Goal: Task Accomplishment & Management: Manage account settings

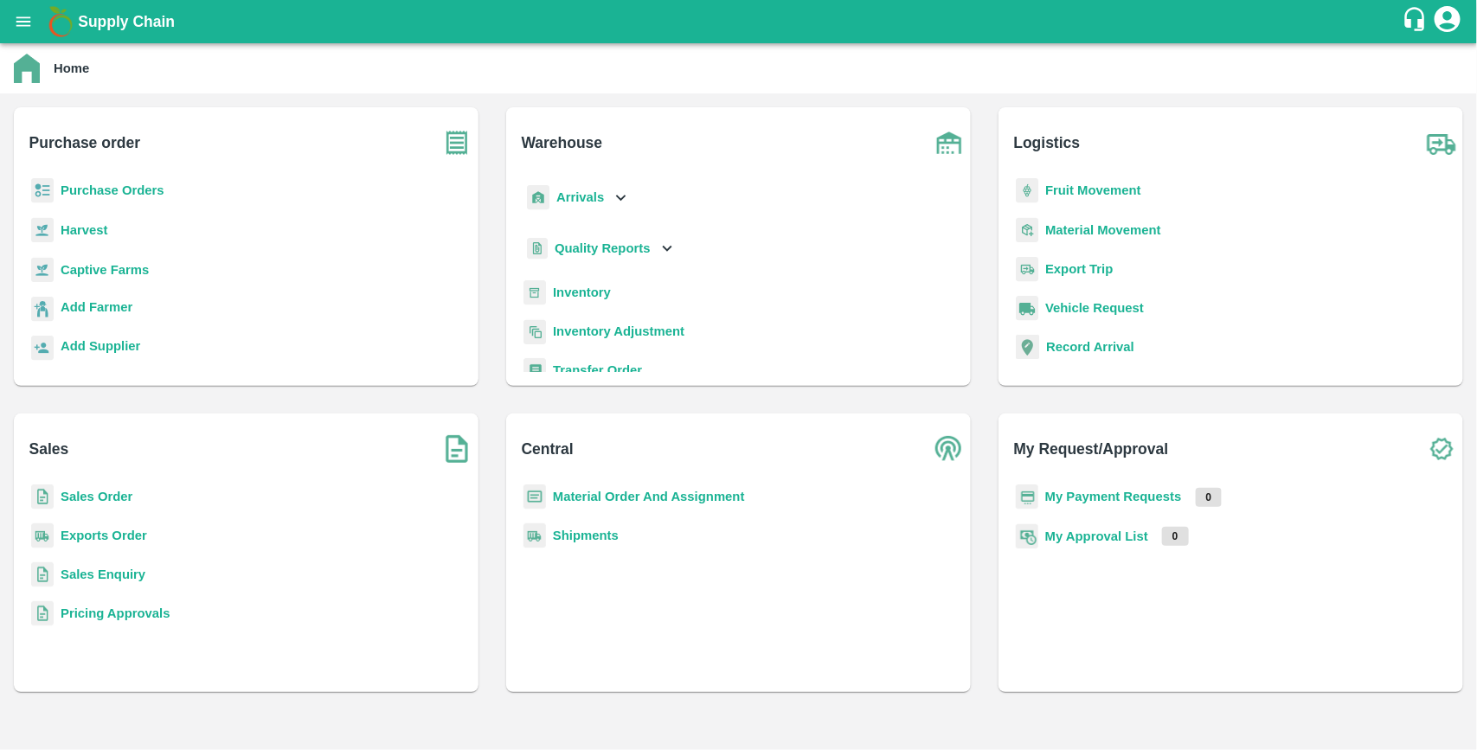
click at [87, 189] on b "Purchase Orders" at bounding box center [113, 190] width 104 height 14
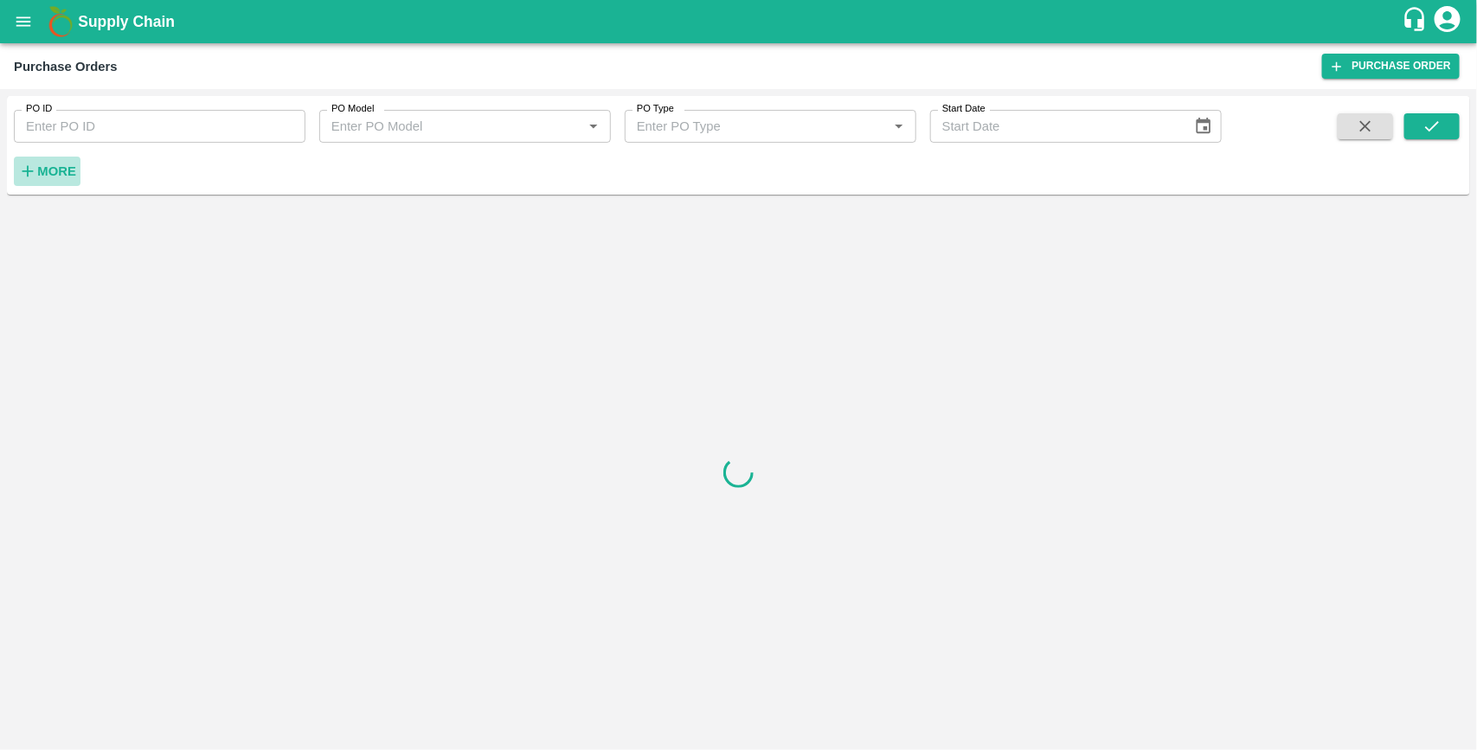
click at [65, 170] on strong "More" at bounding box center [56, 171] width 39 height 14
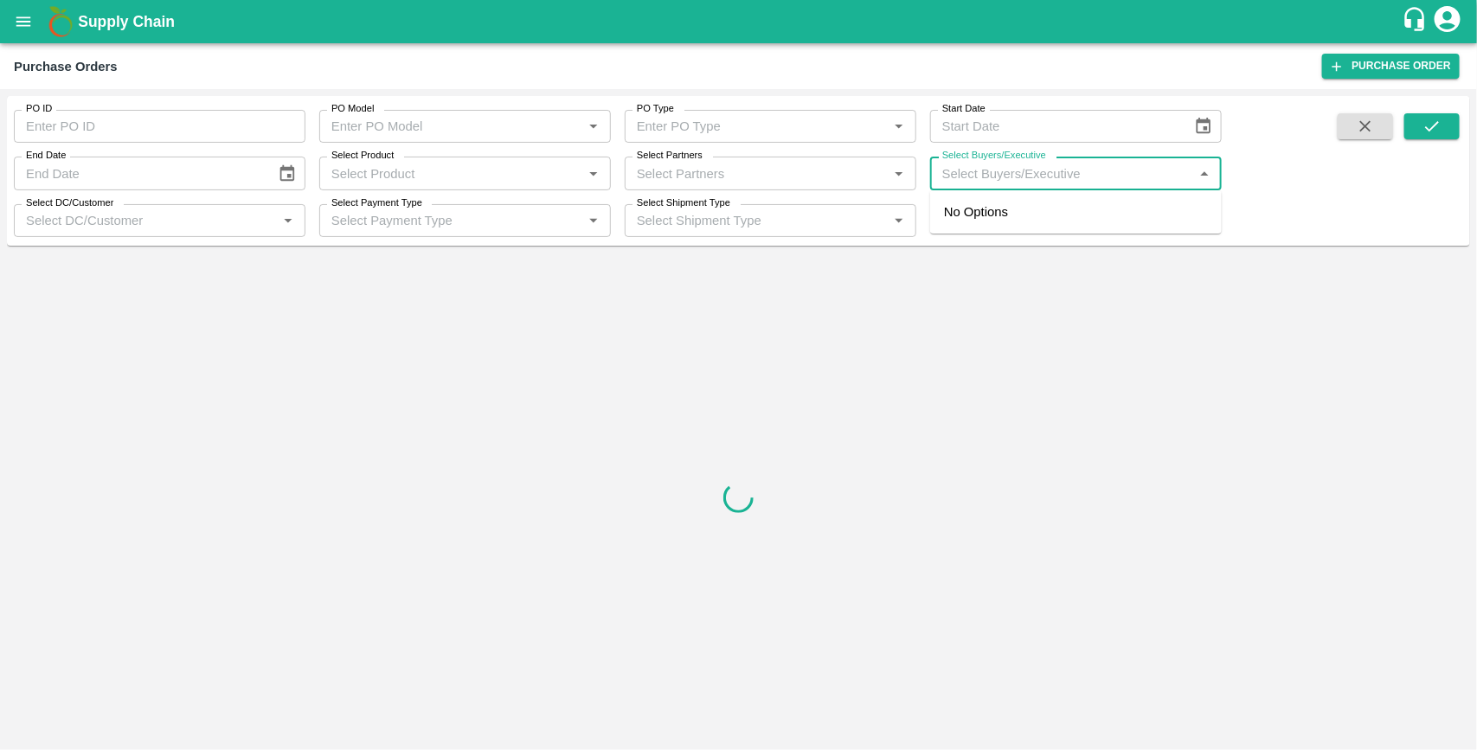
click at [982, 179] on input "Select Buyers/Executive" at bounding box center [1061, 173] width 253 height 22
type input "UJJ"
click at [967, 260] on input "checkbox" at bounding box center [968, 261] width 35 height 35
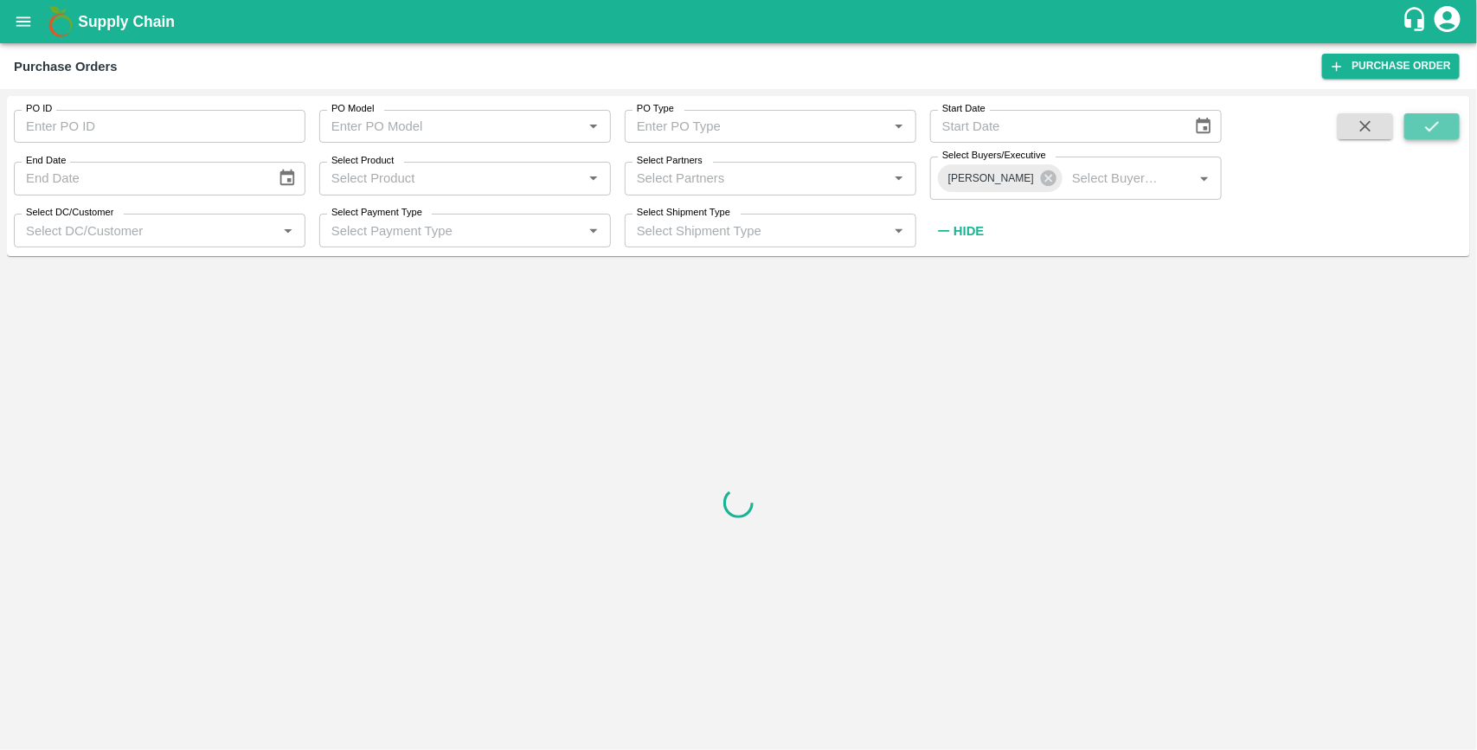
click at [1443, 130] on button "submit" at bounding box center [1432, 126] width 55 height 26
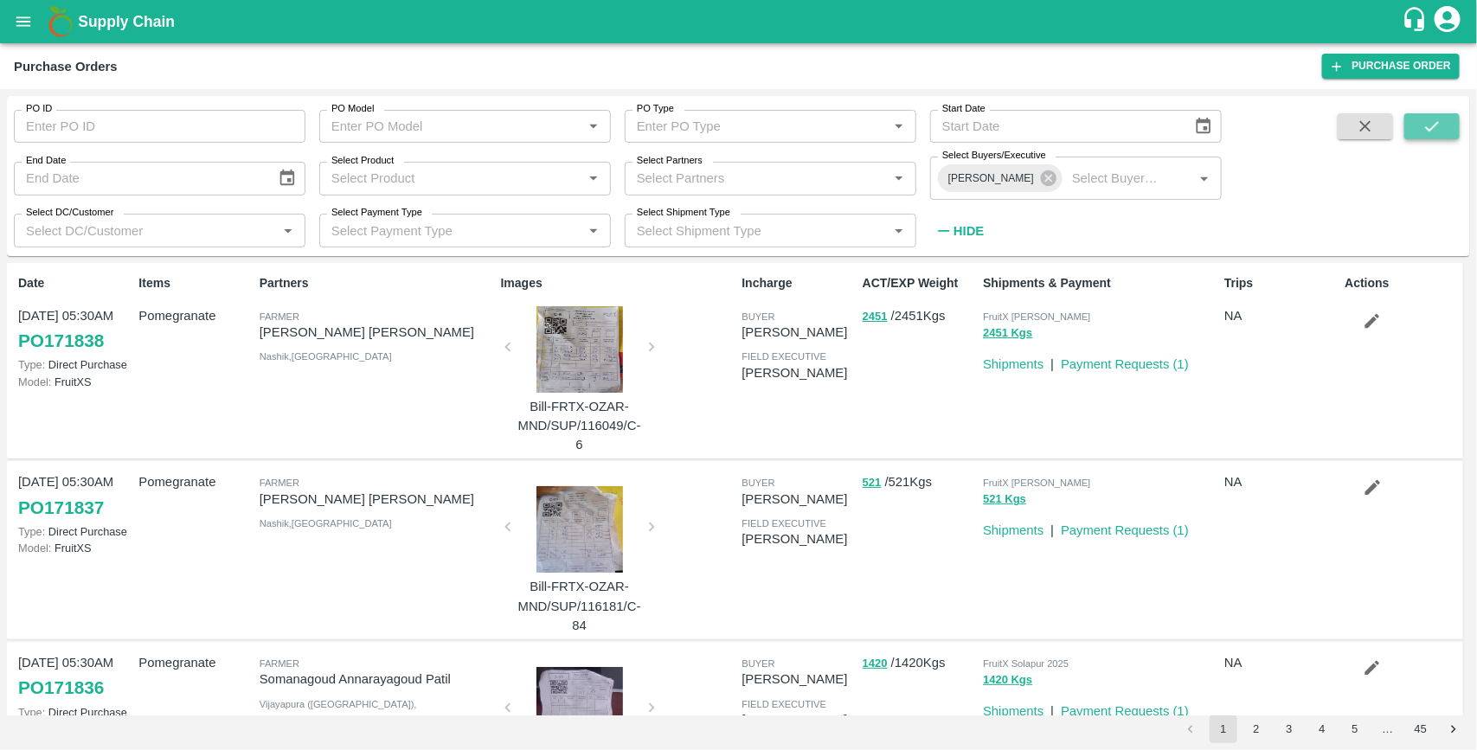
click at [1419, 123] on button "submit" at bounding box center [1432, 126] width 55 height 26
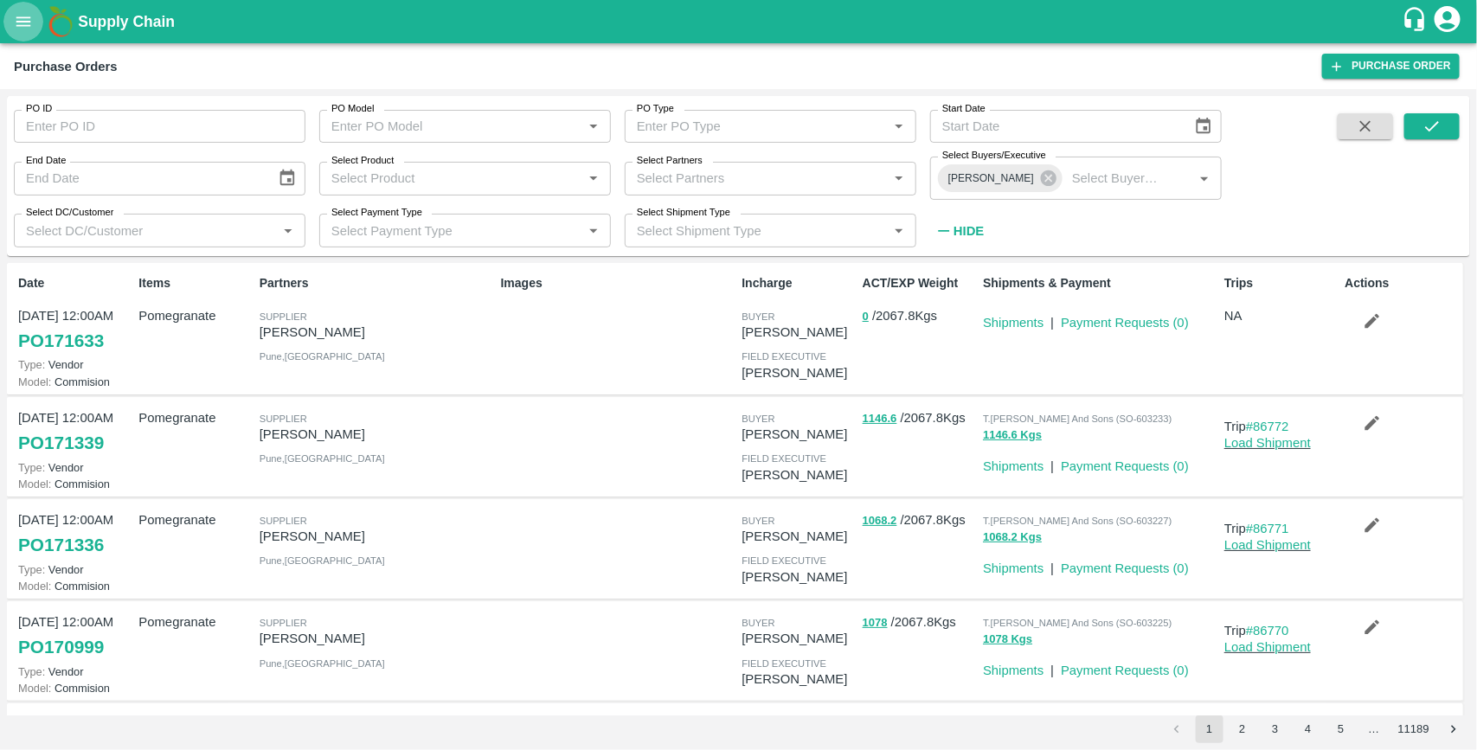
click at [30, 24] on icon "open drawer" at bounding box center [23, 21] width 15 height 10
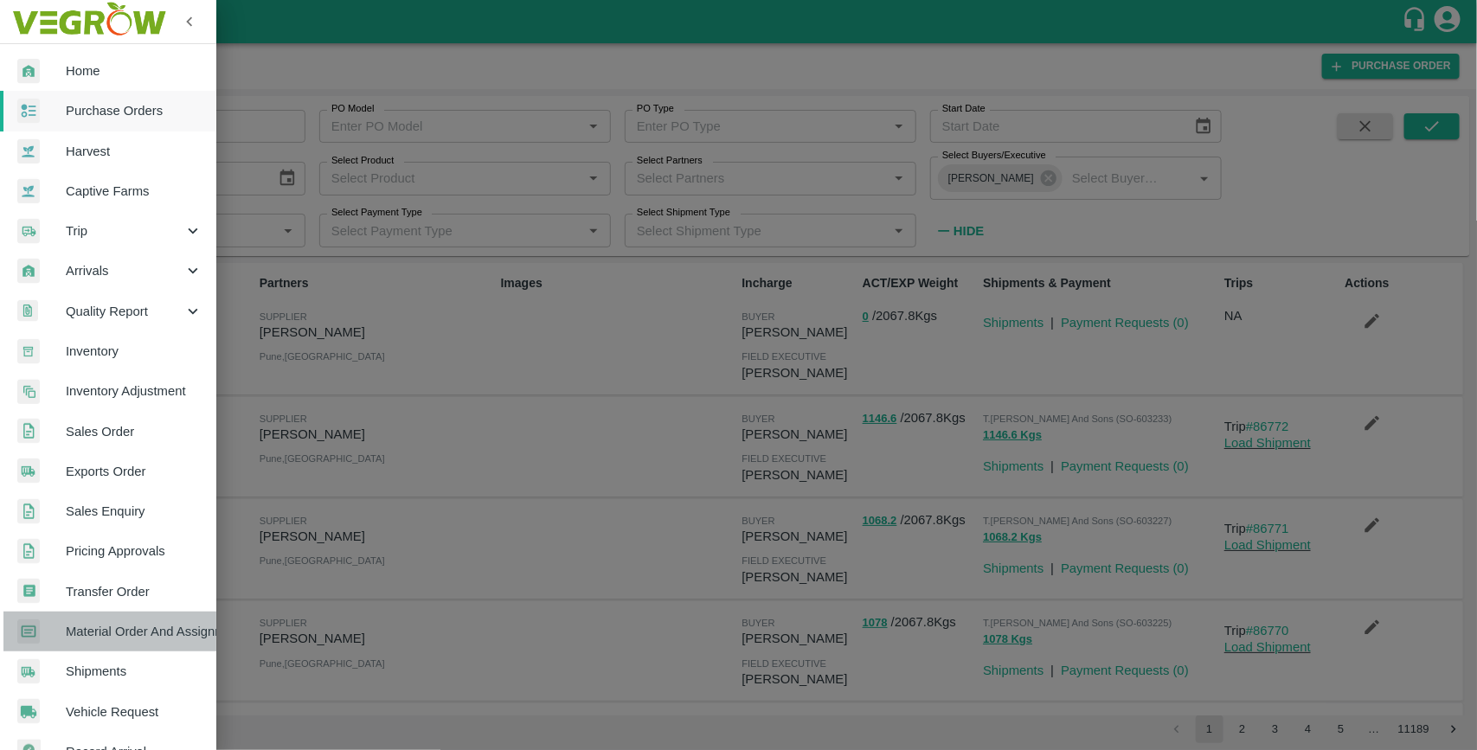
click at [153, 623] on span "Material Order And Assignment" at bounding box center [134, 631] width 137 height 19
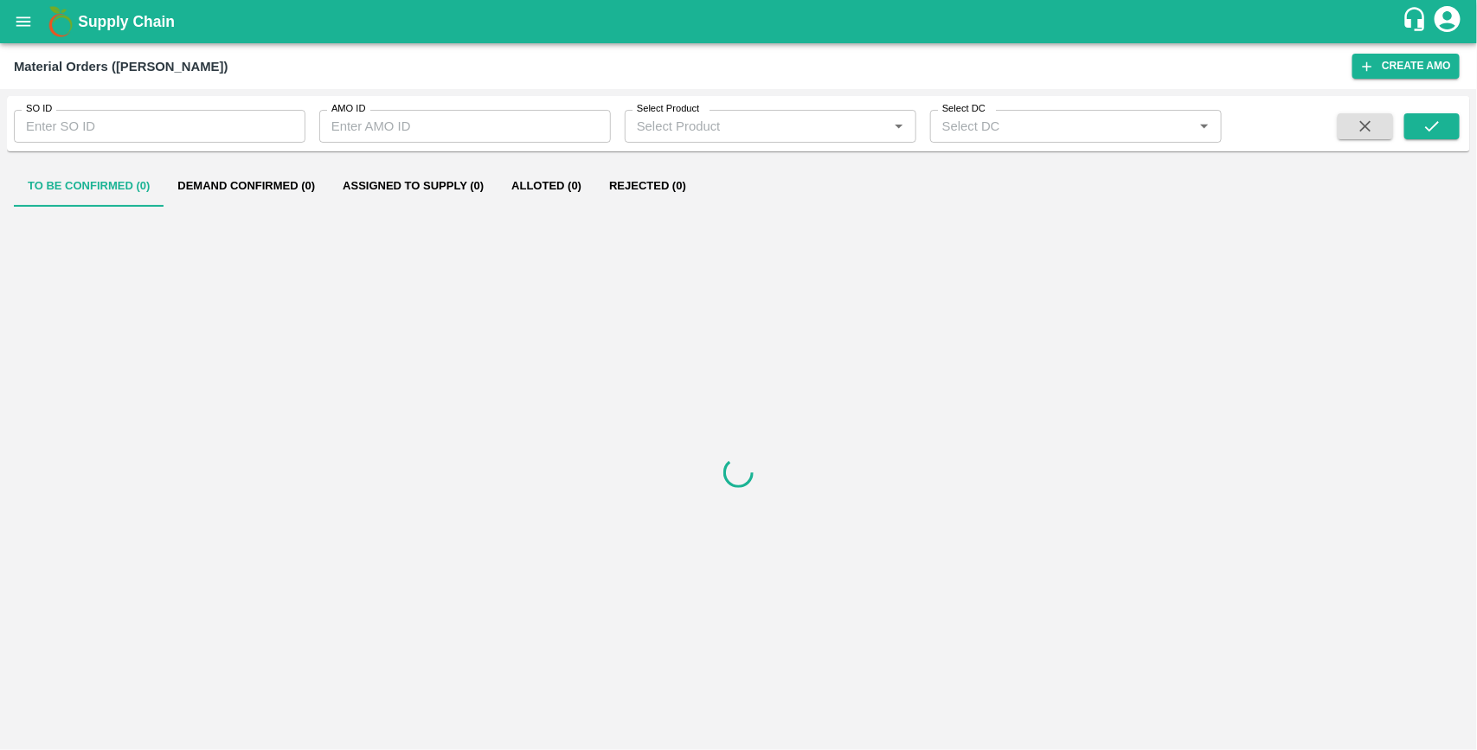
click at [111, 131] on input "SO ID" at bounding box center [160, 126] width 292 height 33
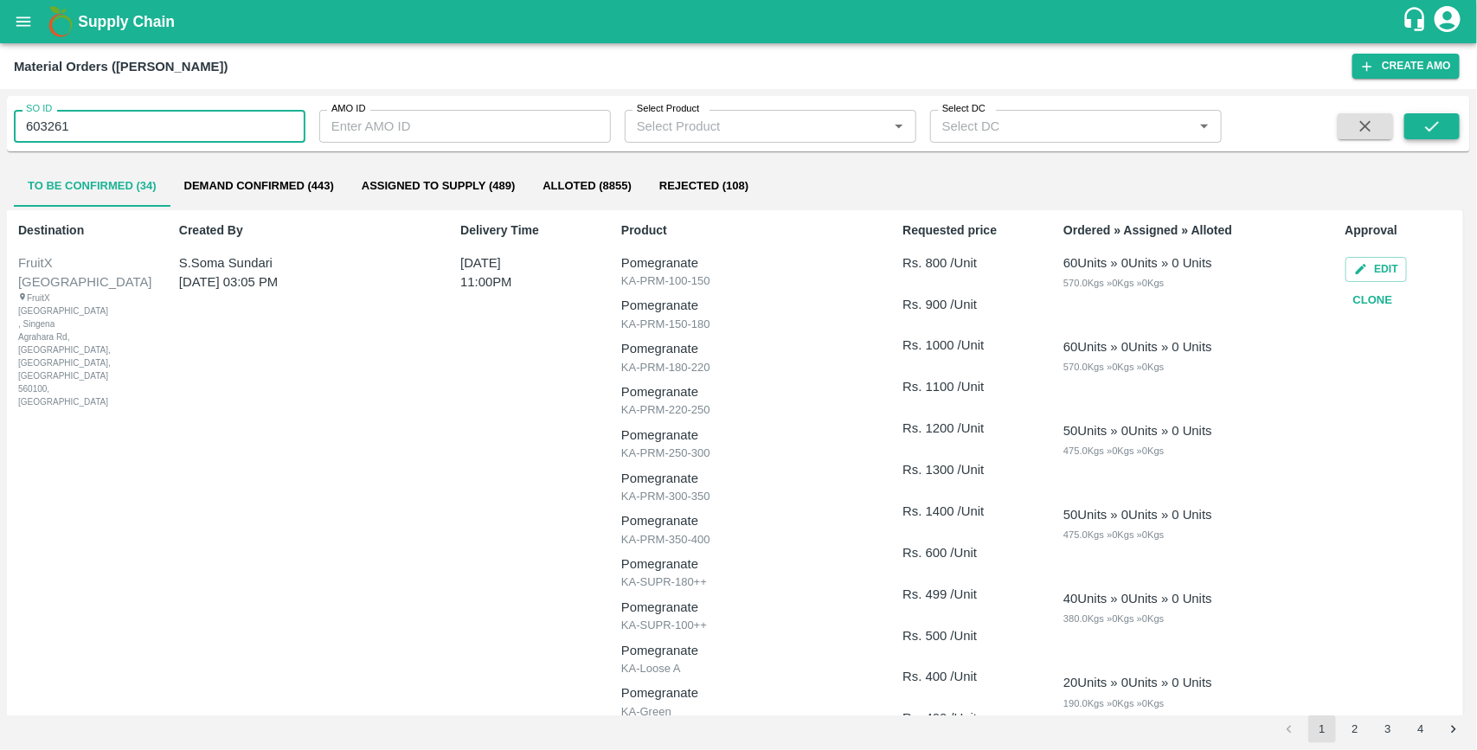
type input "603261"
click at [1430, 119] on icon "submit" at bounding box center [1432, 126] width 19 height 19
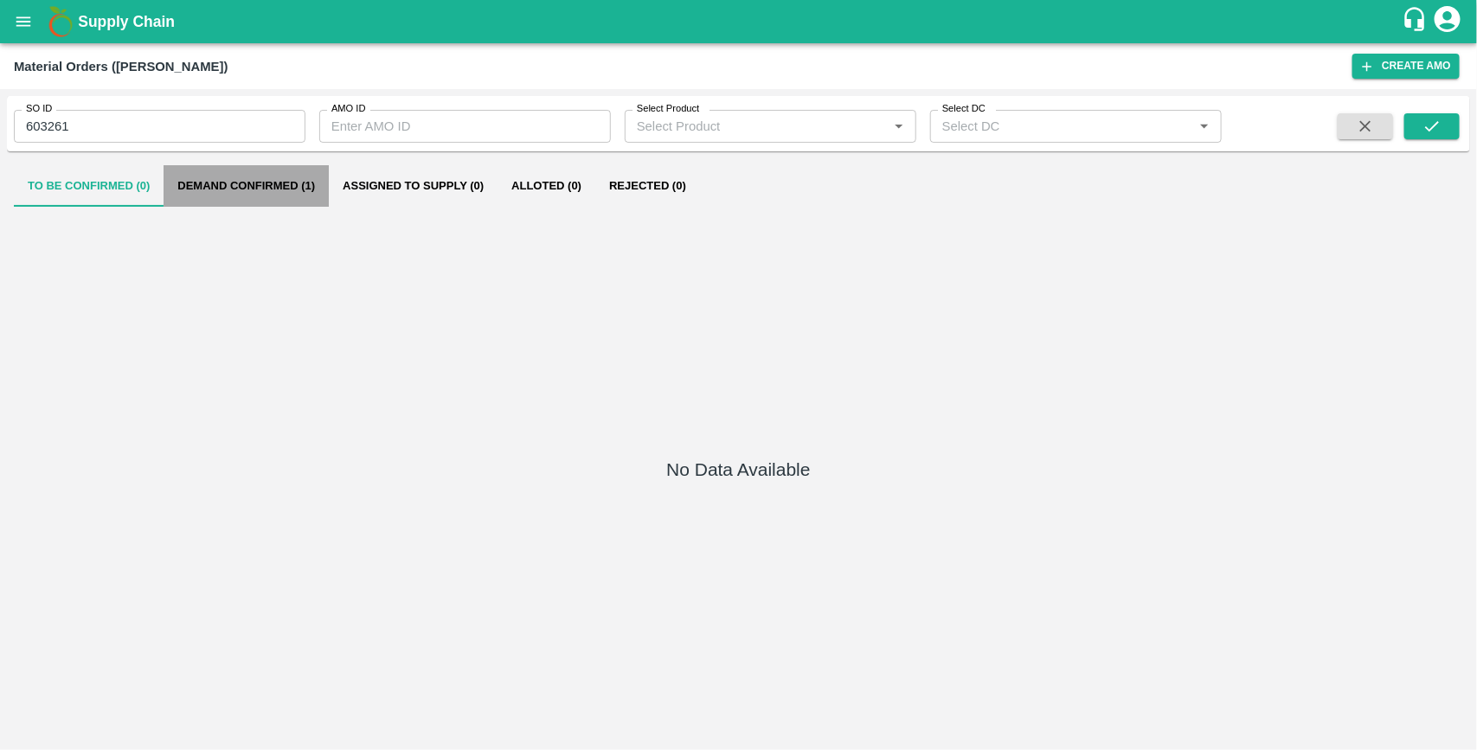
click at [222, 190] on button "Demand Confirmed (1)" at bounding box center [246, 186] width 165 height 42
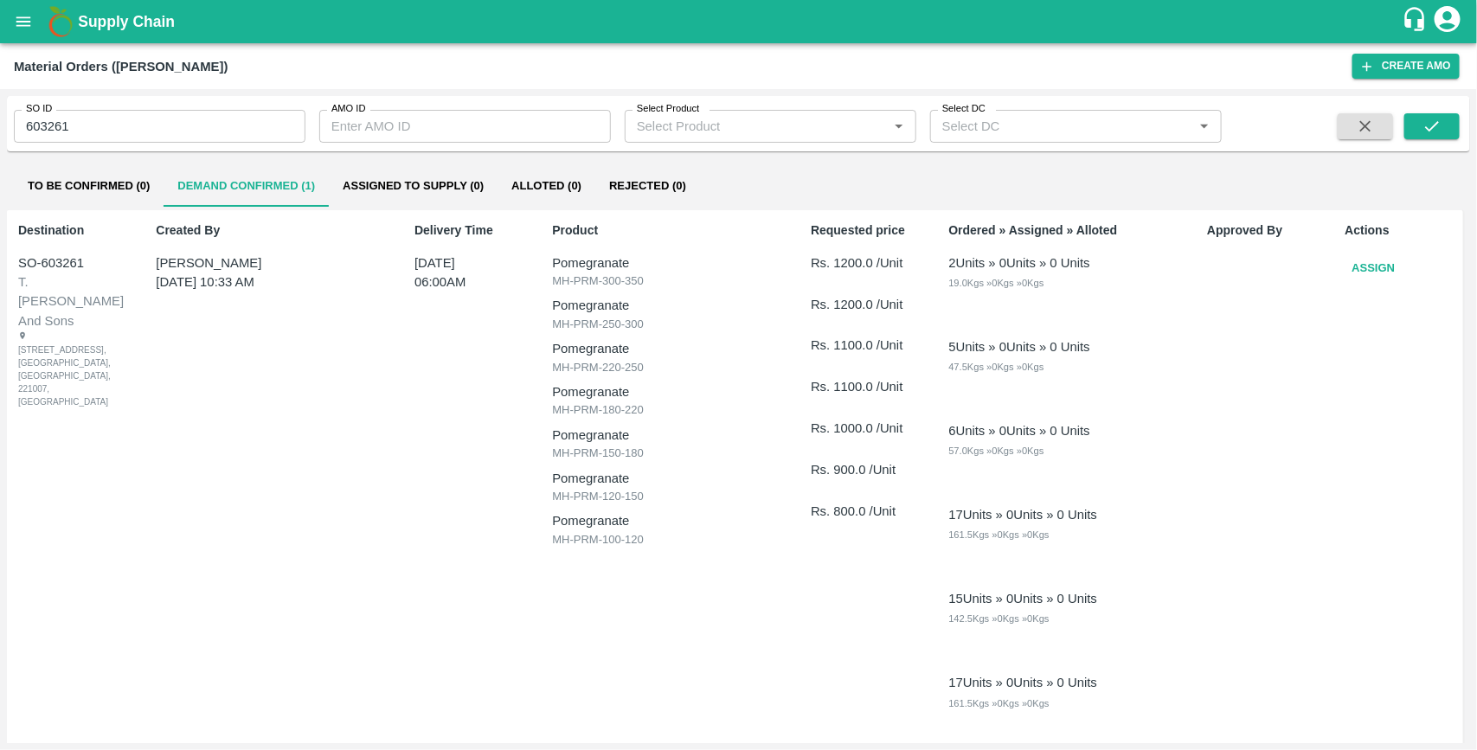
click at [1378, 269] on button "Assign" at bounding box center [1374, 269] width 57 height 30
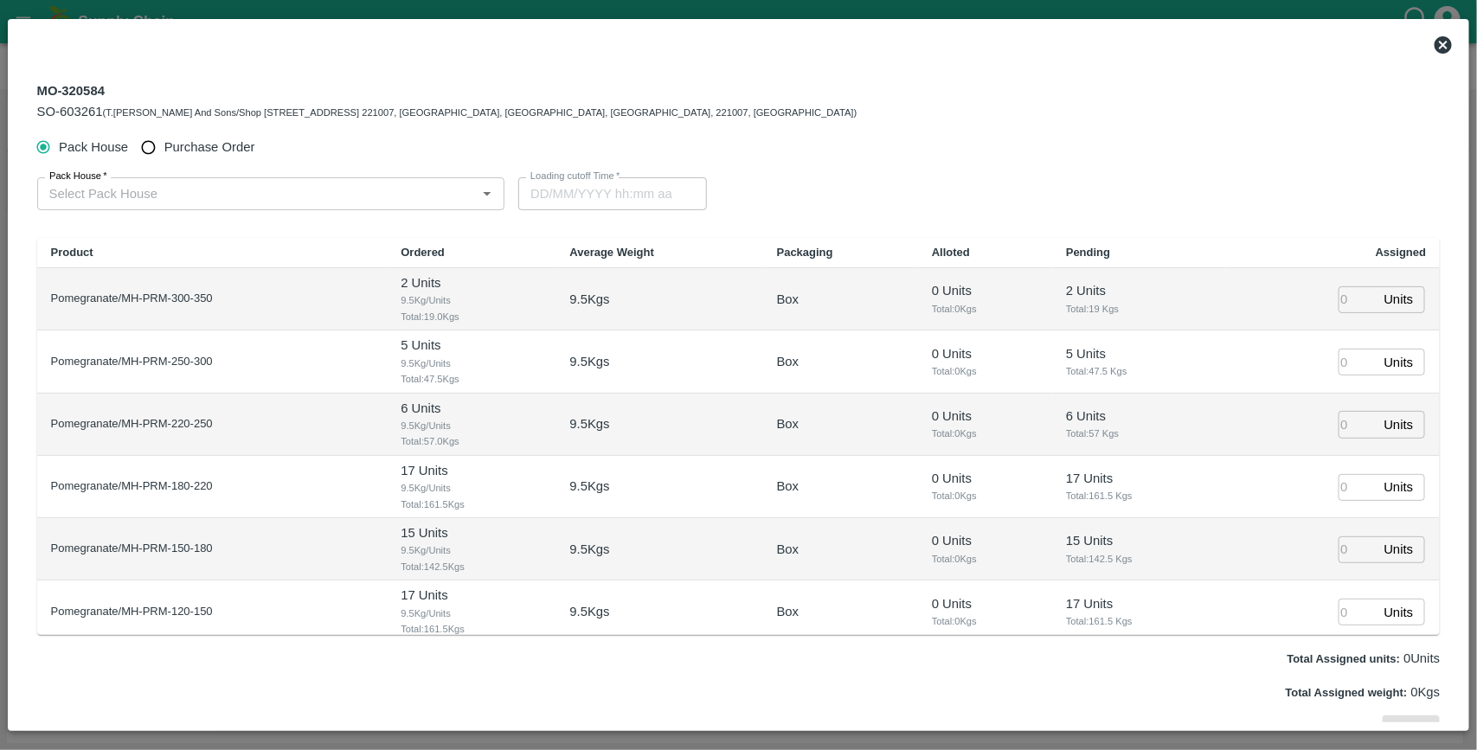
type input "31/08/2025 06:00 AM"
click at [154, 150] on input "Purchase Order" at bounding box center [148, 148] width 32 height 32
radio input "true"
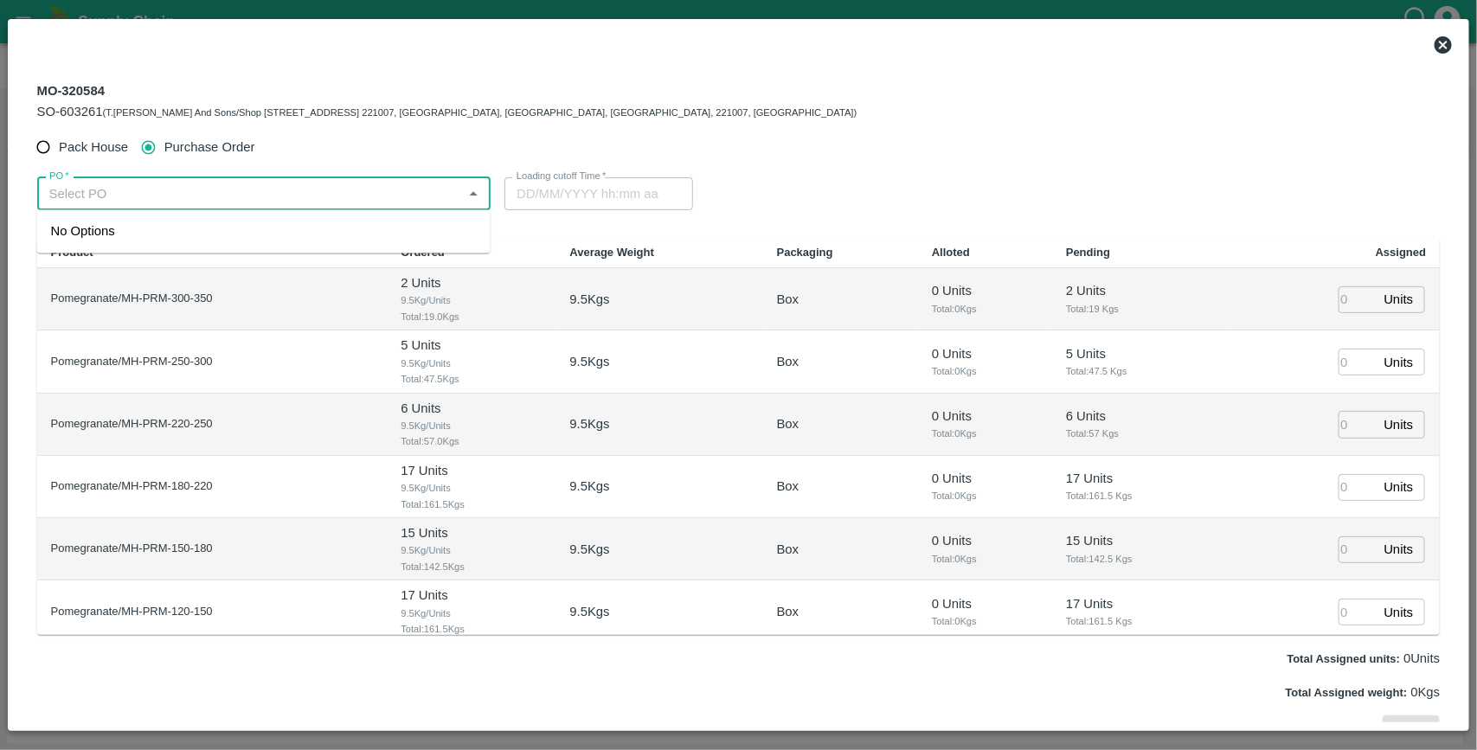
click at [147, 192] on input "PO   *" at bounding box center [249, 194] width 415 height 22
click at [243, 217] on div "PO-171633(Ganesh Dattatray shinde-9730729349)" at bounding box center [263, 231] width 453 height 29
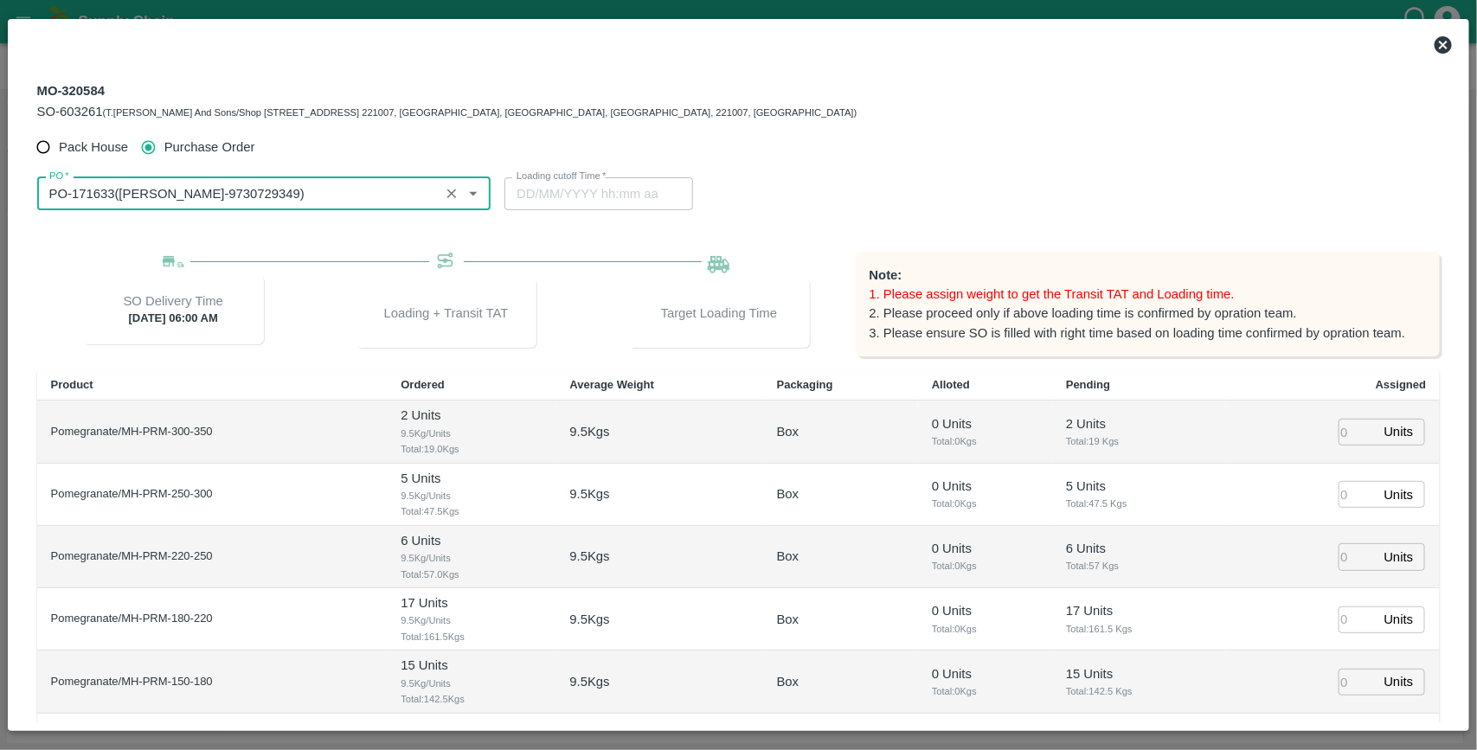
type input "PO-171633(Ganesh Dattatray shinde-9730729349)"
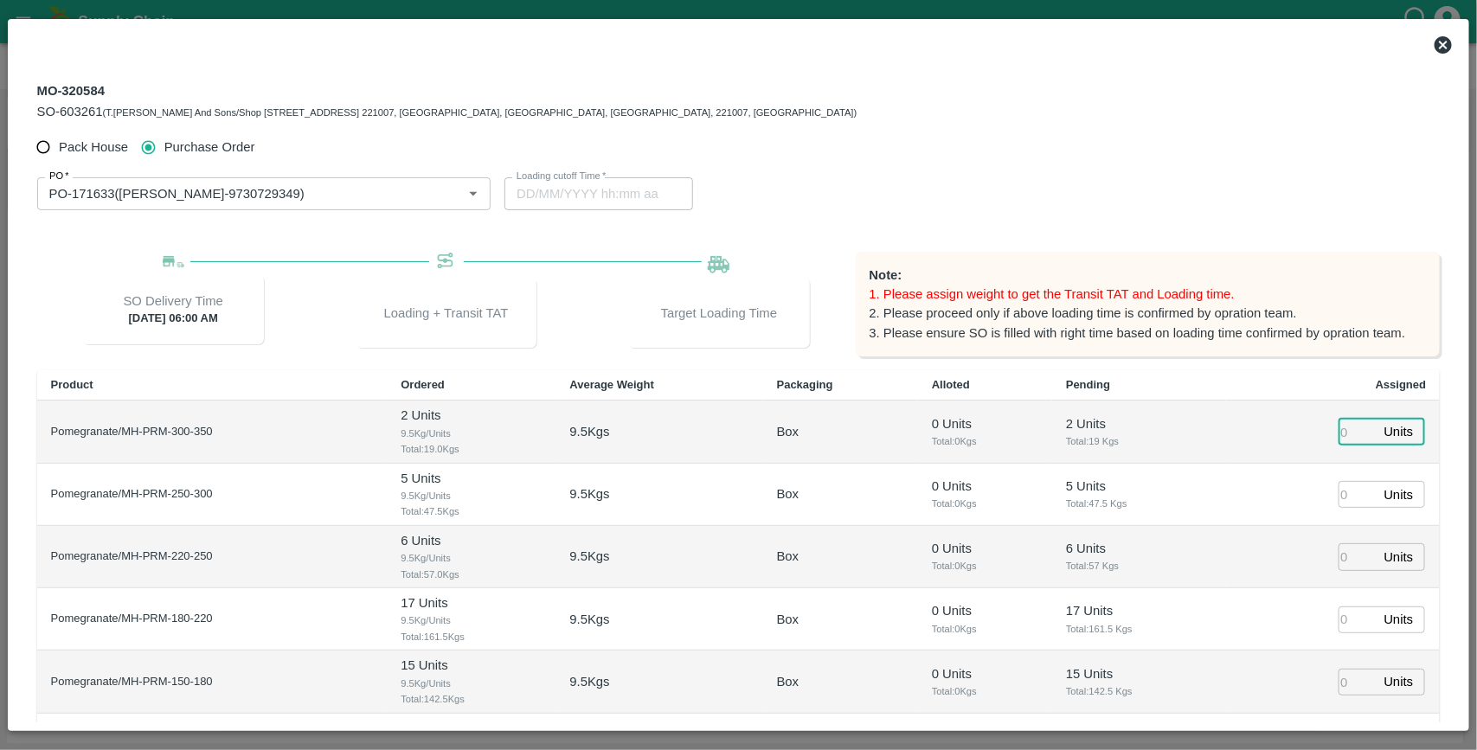
click at [1347, 435] on input "number" at bounding box center [1358, 432] width 38 height 27
type input "2"
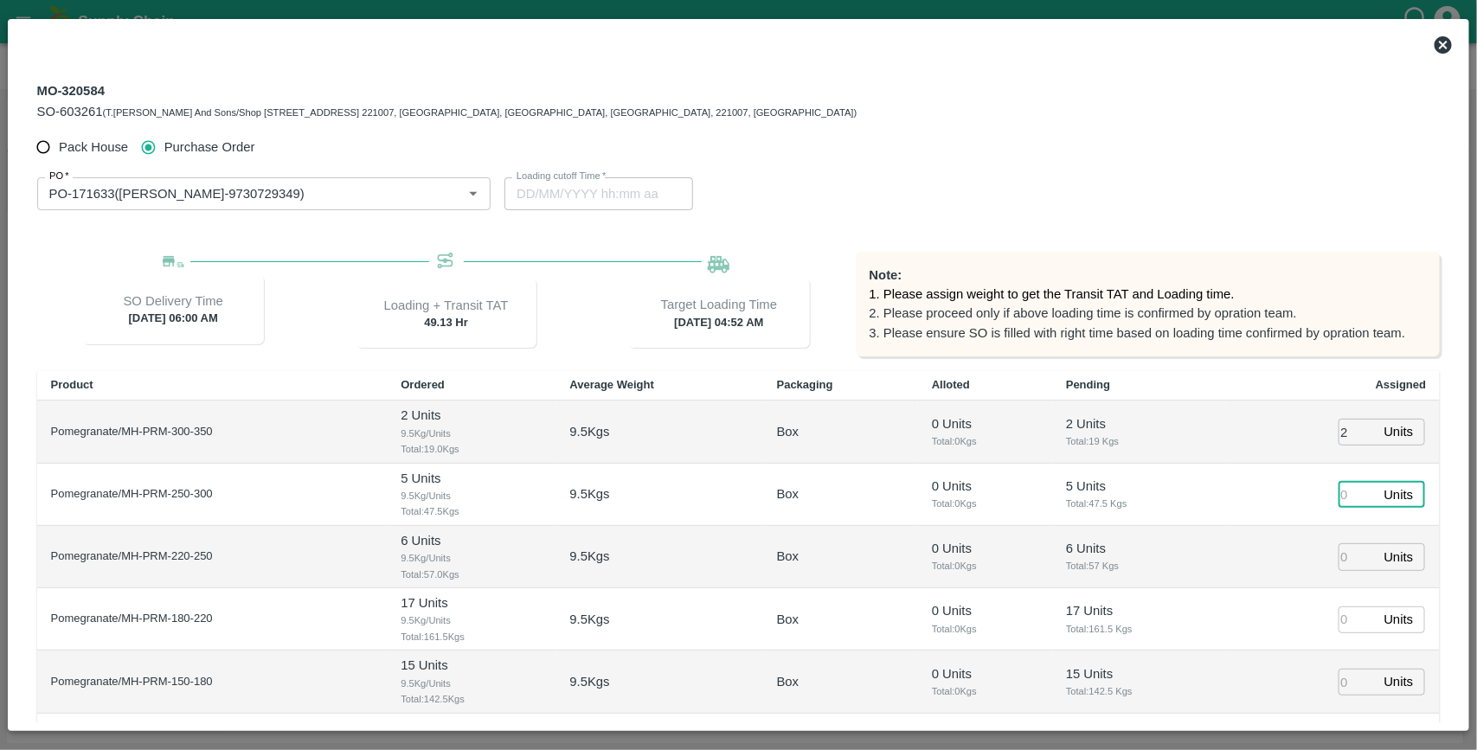
type input "[DATE] 04:52 AM"
type input "5"
type input "6"
type input "17"
type input "15"
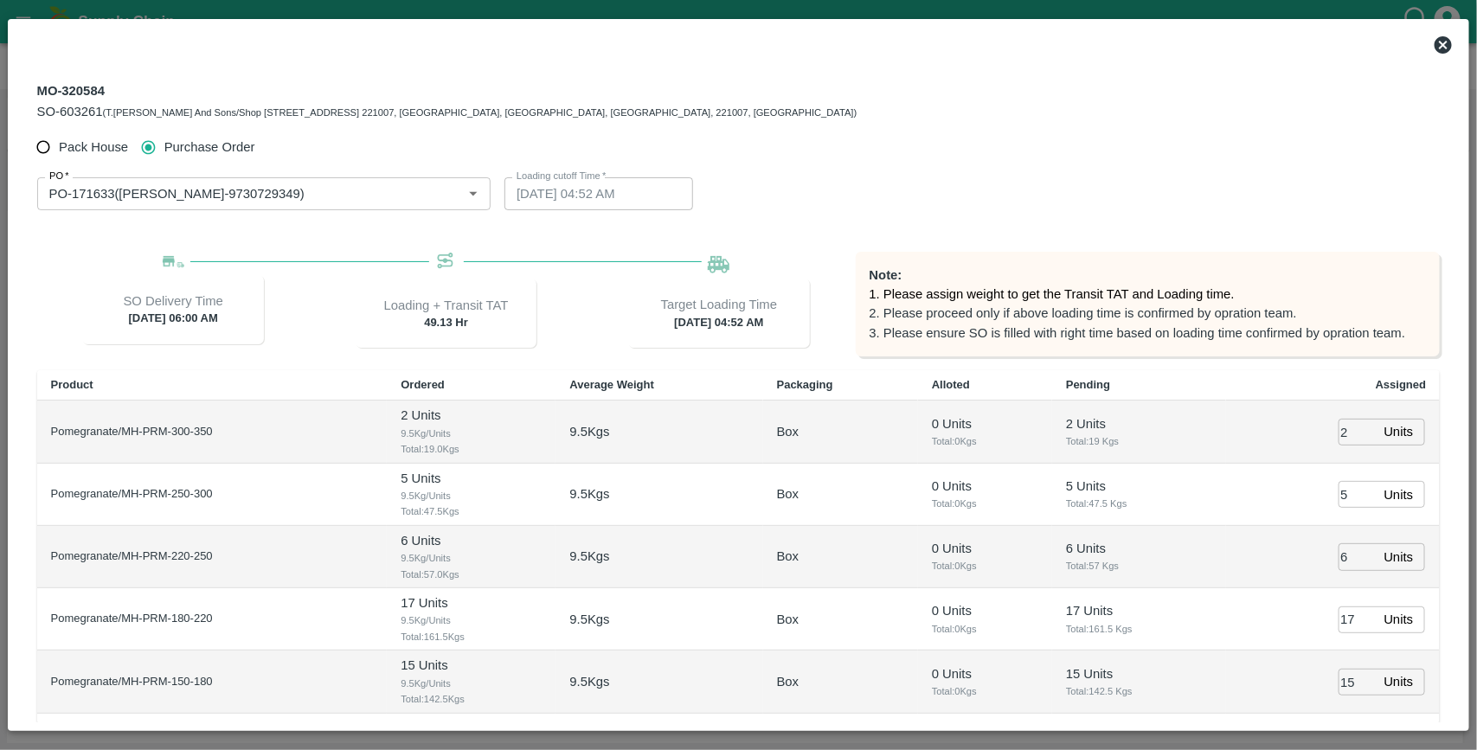
scroll to position [156, 0]
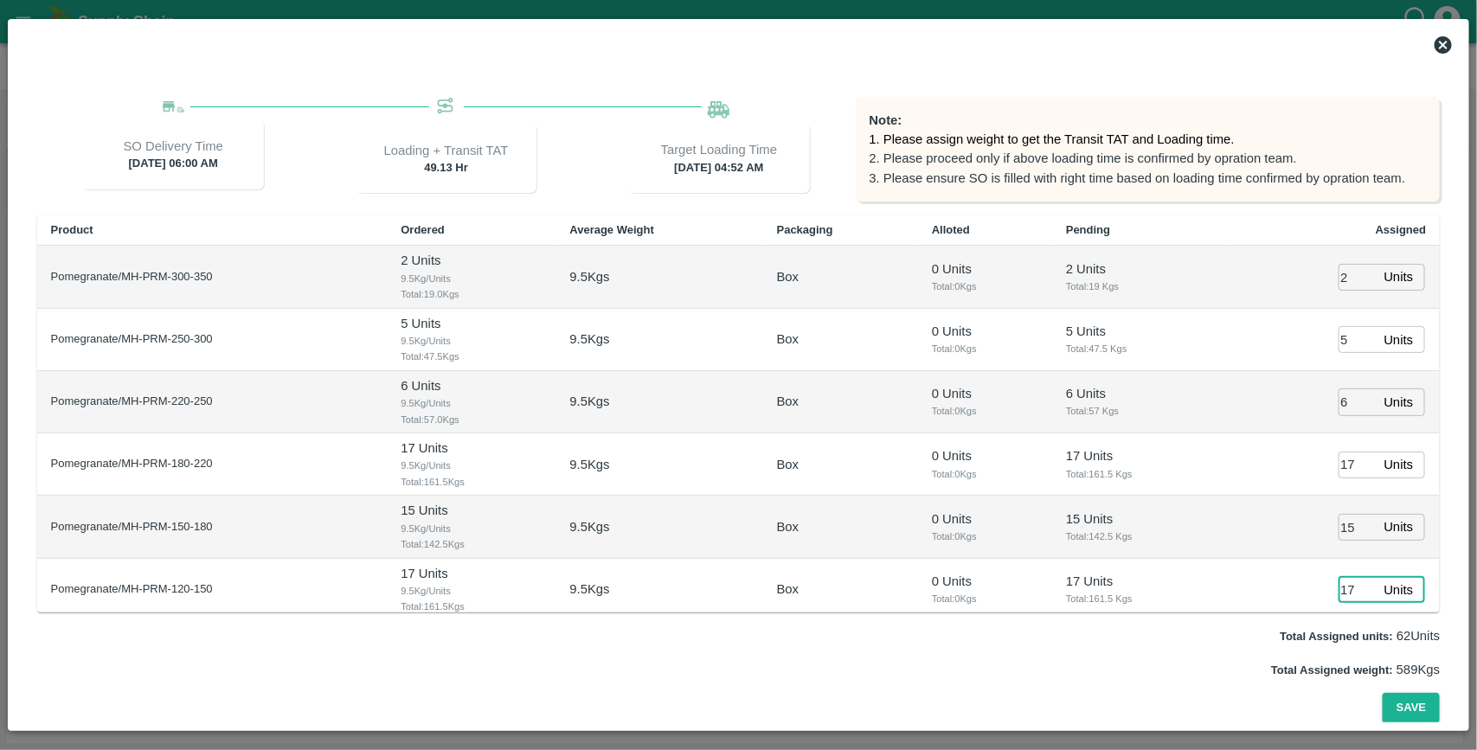
type input "17"
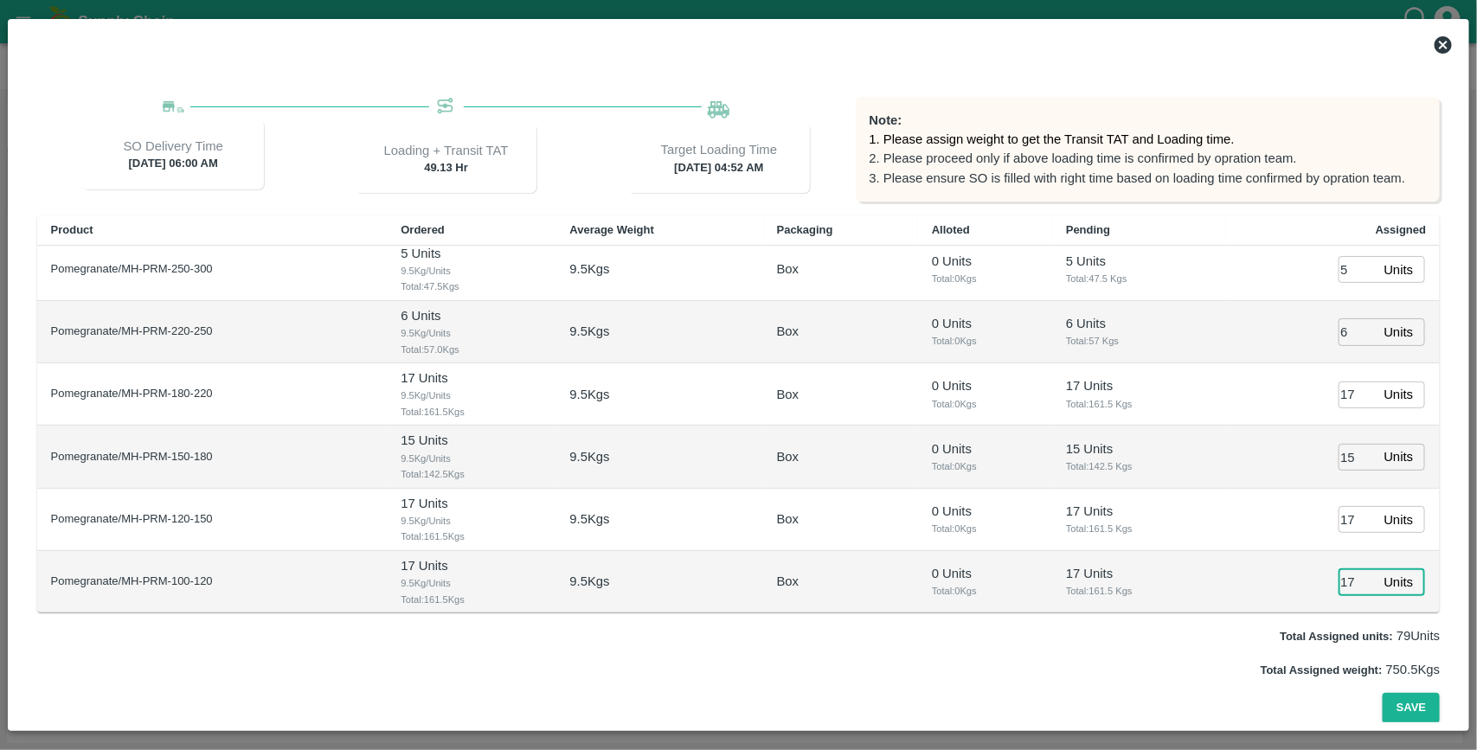
type input "17"
click at [1383, 693] on button "Save" at bounding box center [1411, 708] width 57 height 30
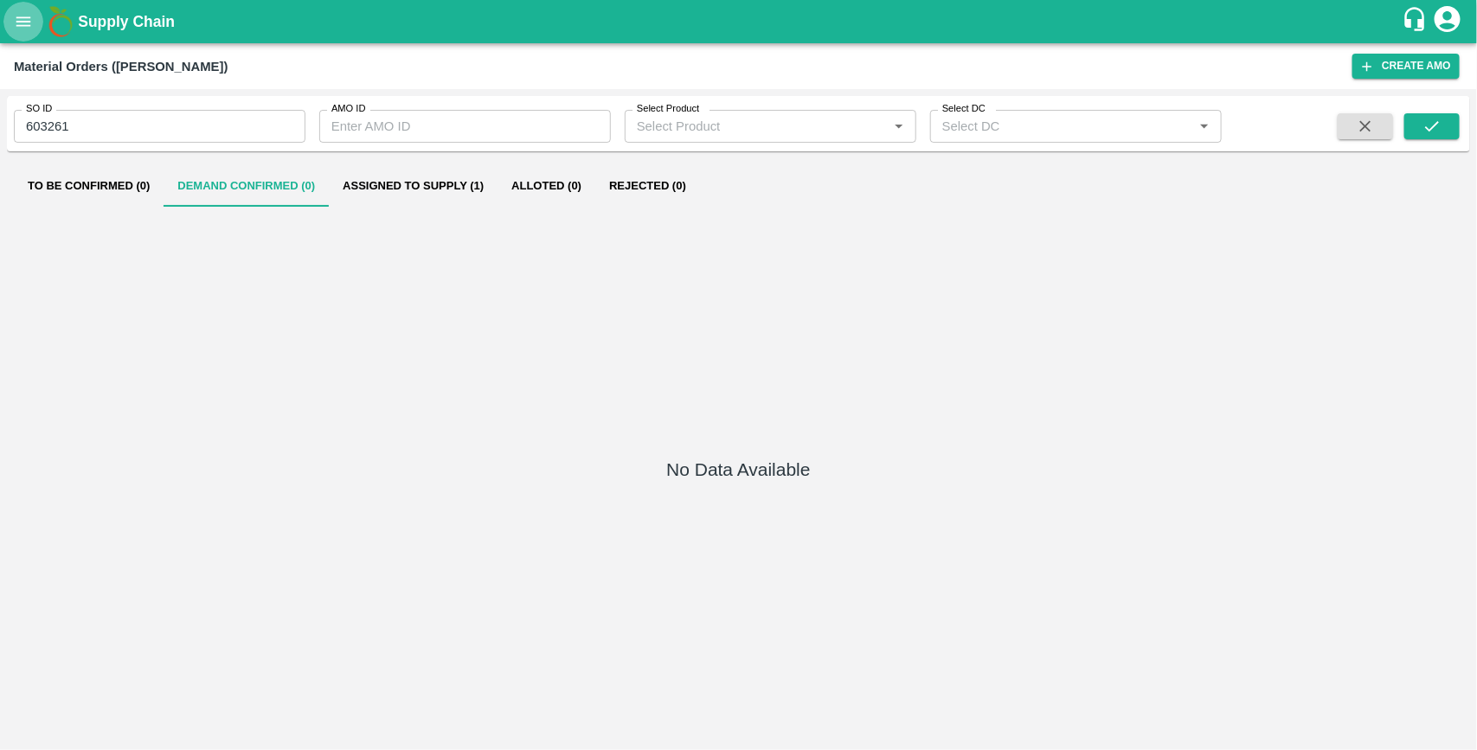
click at [19, 16] on icon "open drawer" at bounding box center [23, 21] width 19 height 19
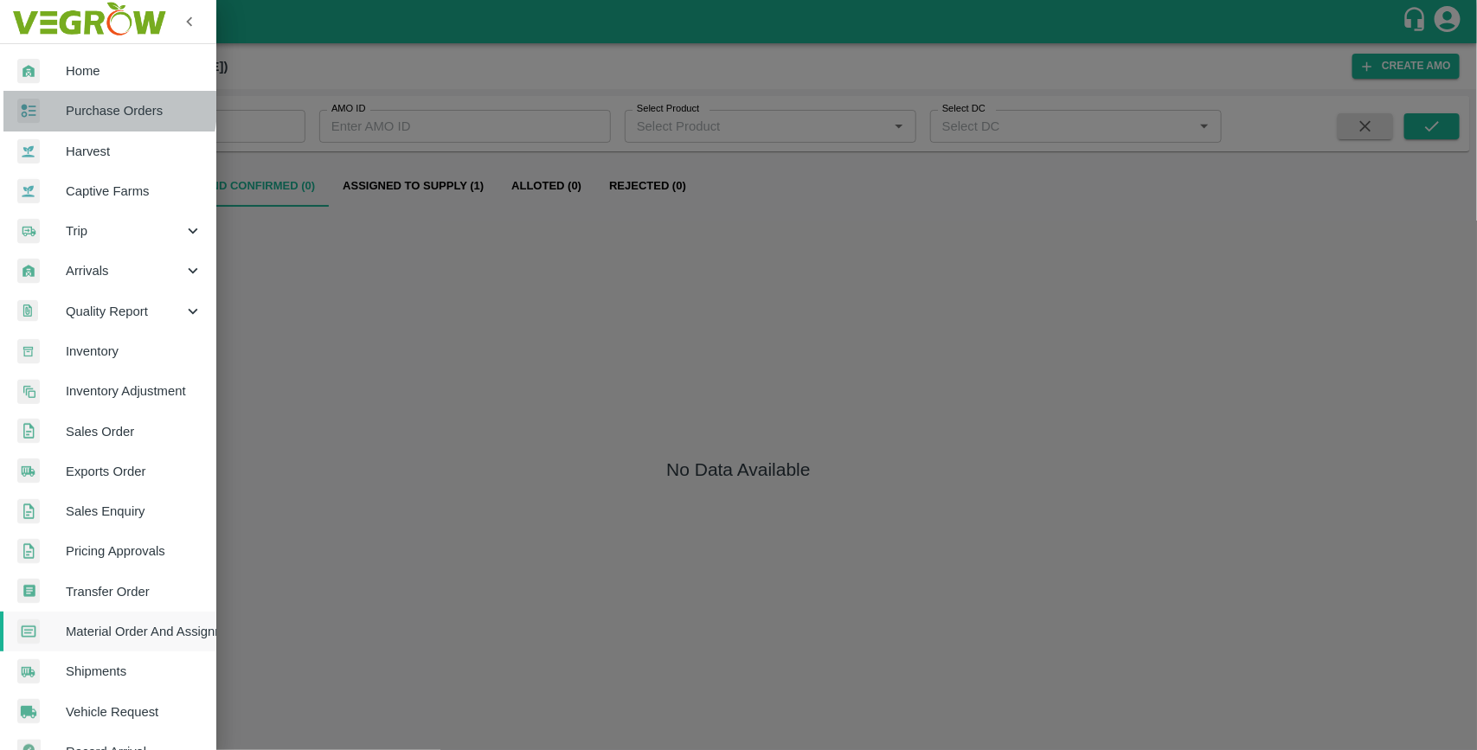
click at [80, 106] on span "Purchase Orders" at bounding box center [134, 110] width 137 height 19
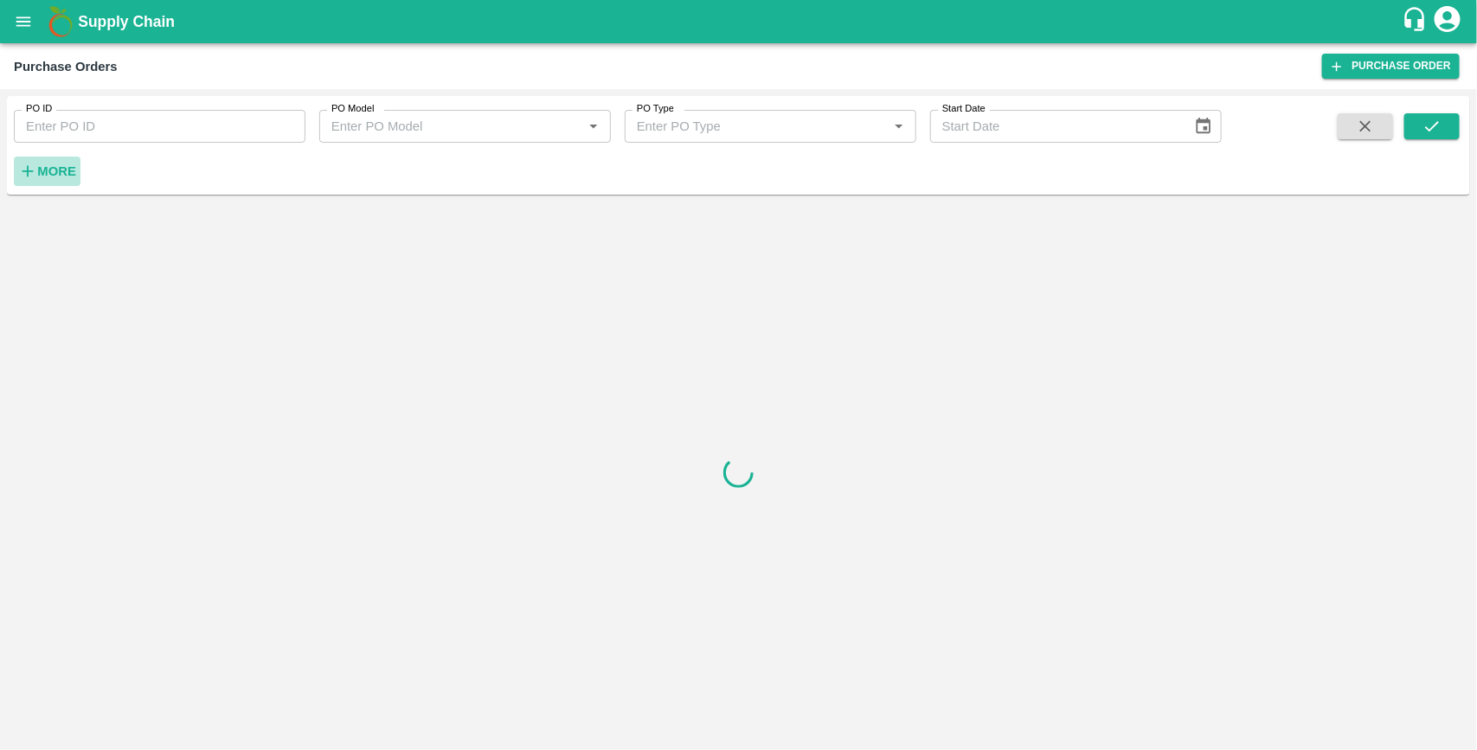
click at [26, 173] on icon "button" at bounding box center [27, 171] width 19 height 19
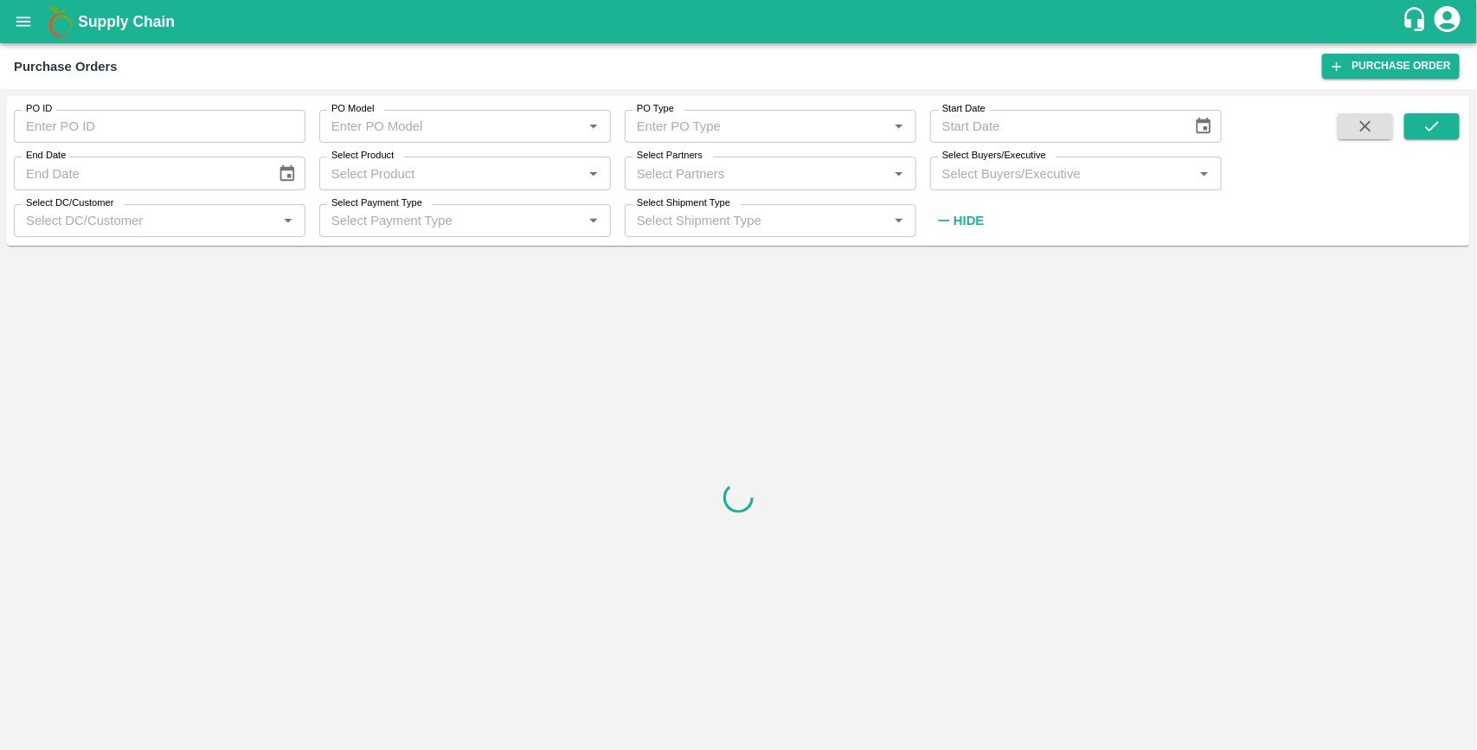
click at [953, 176] on input "Select Buyers/Executive" at bounding box center [1061, 173] width 253 height 22
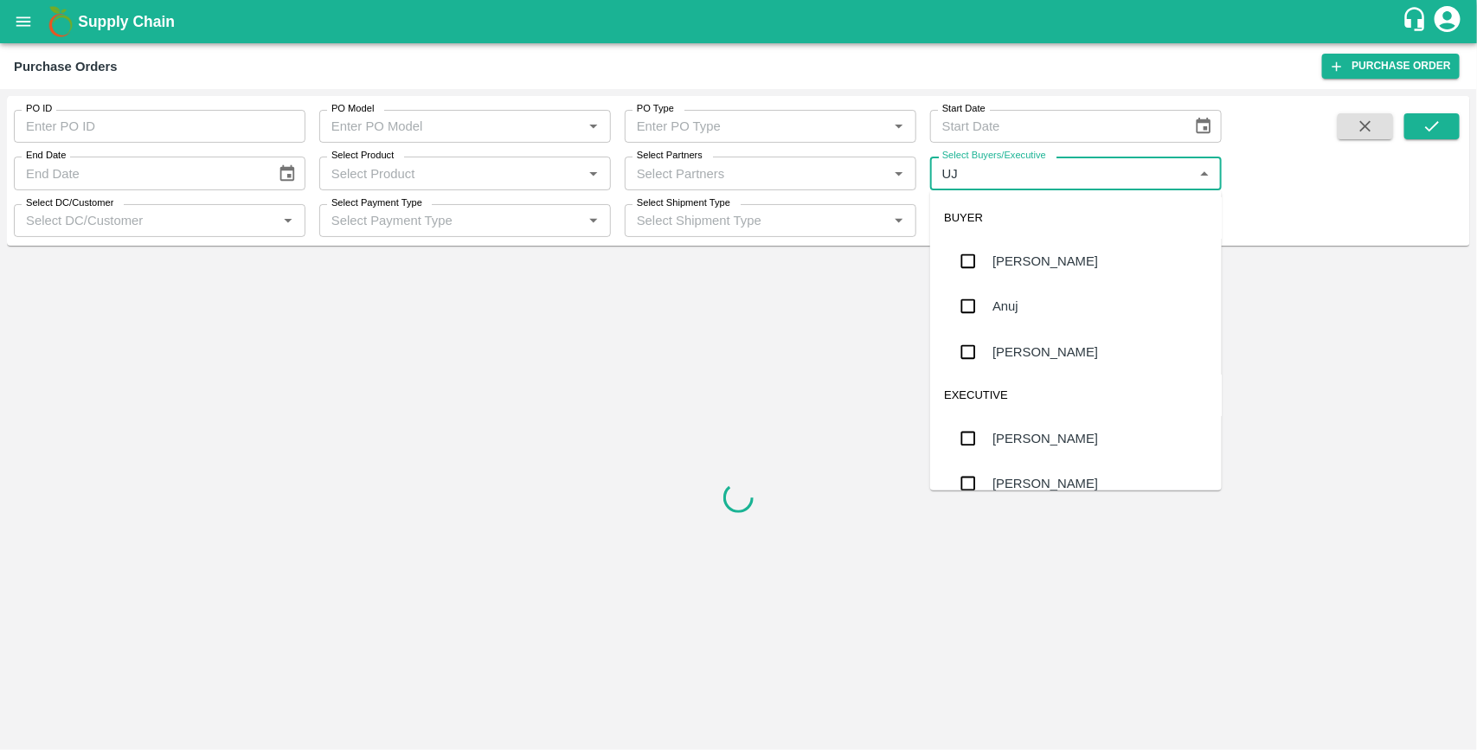
type input "UJJ"
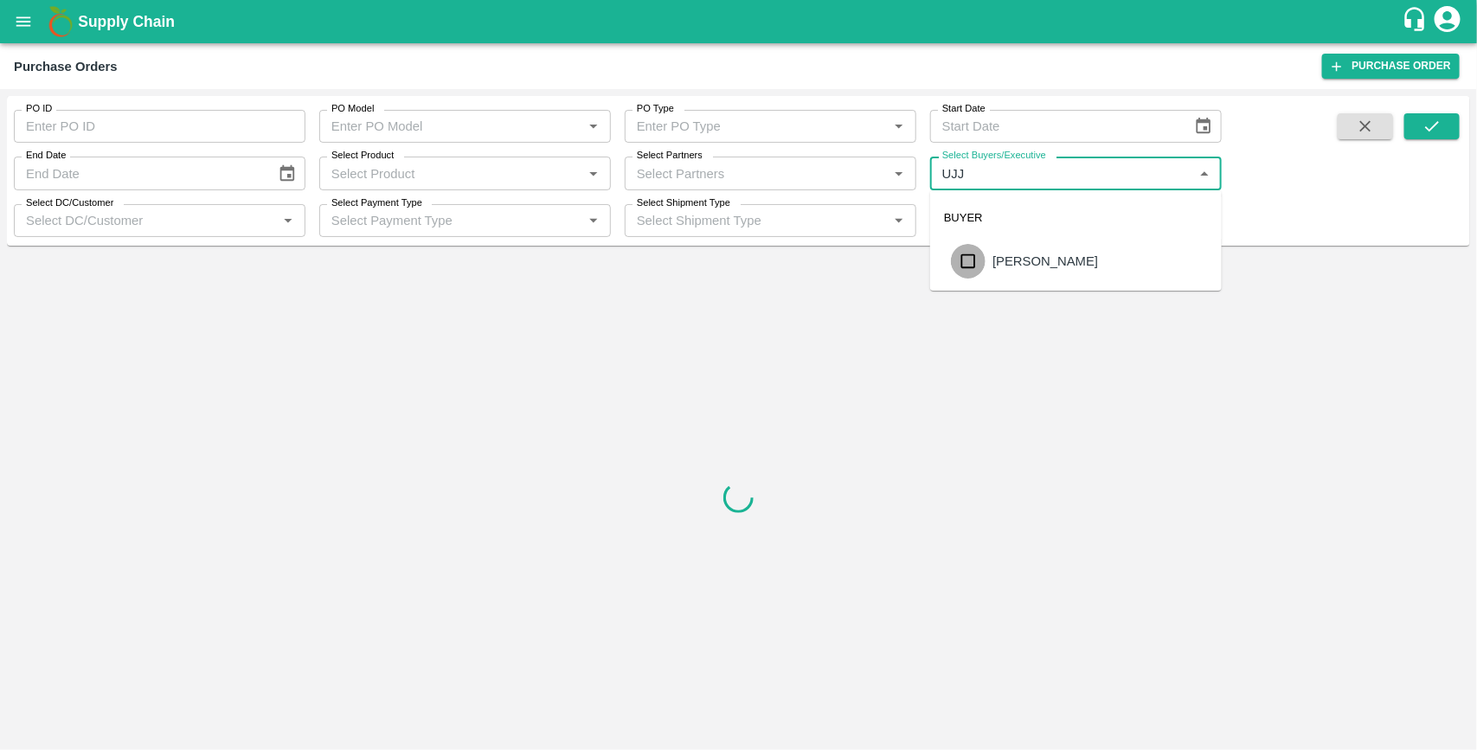
click at [975, 258] on input "checkbox" at bounding box center [968, 261] width 35 height 35
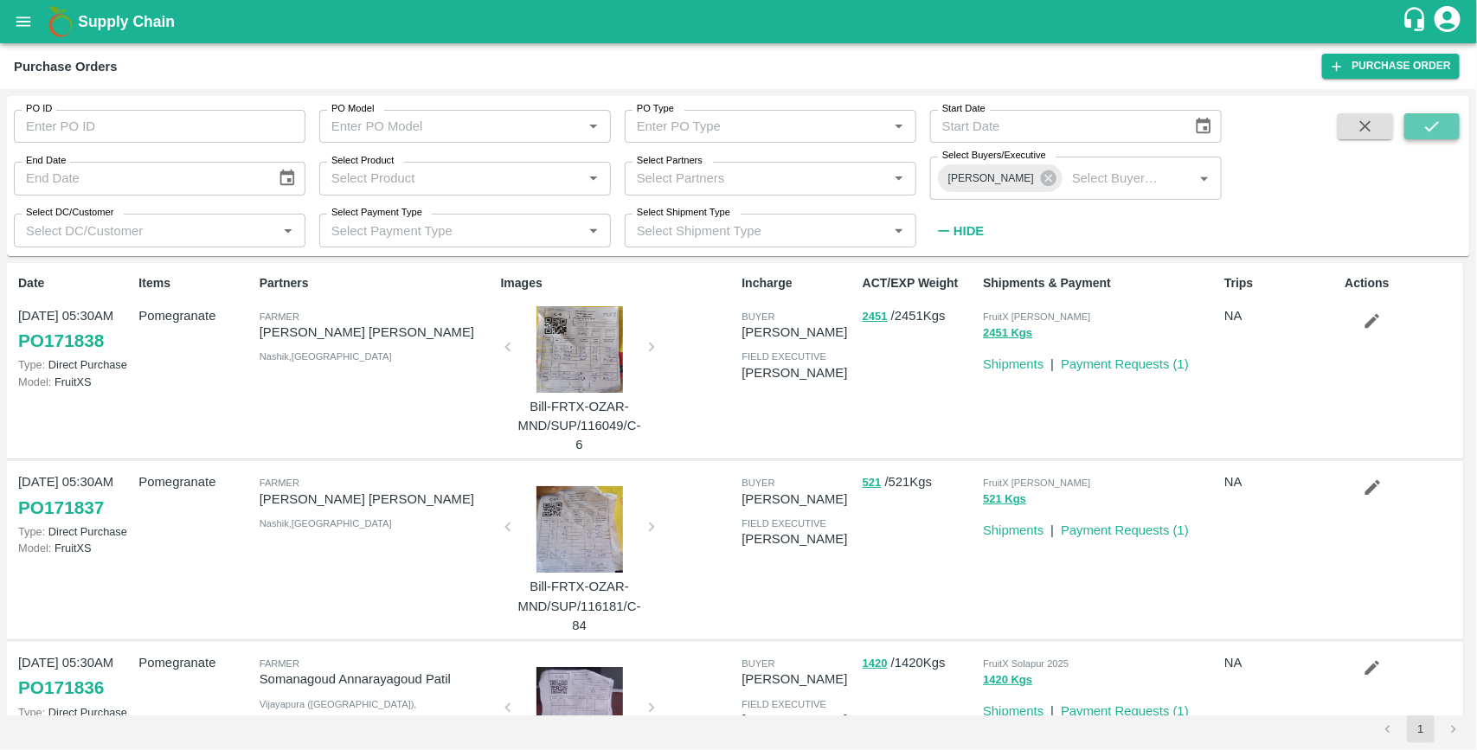
click at [1413, 128] on button "submit" at bounding box center [1432, 126] width 55 height 26
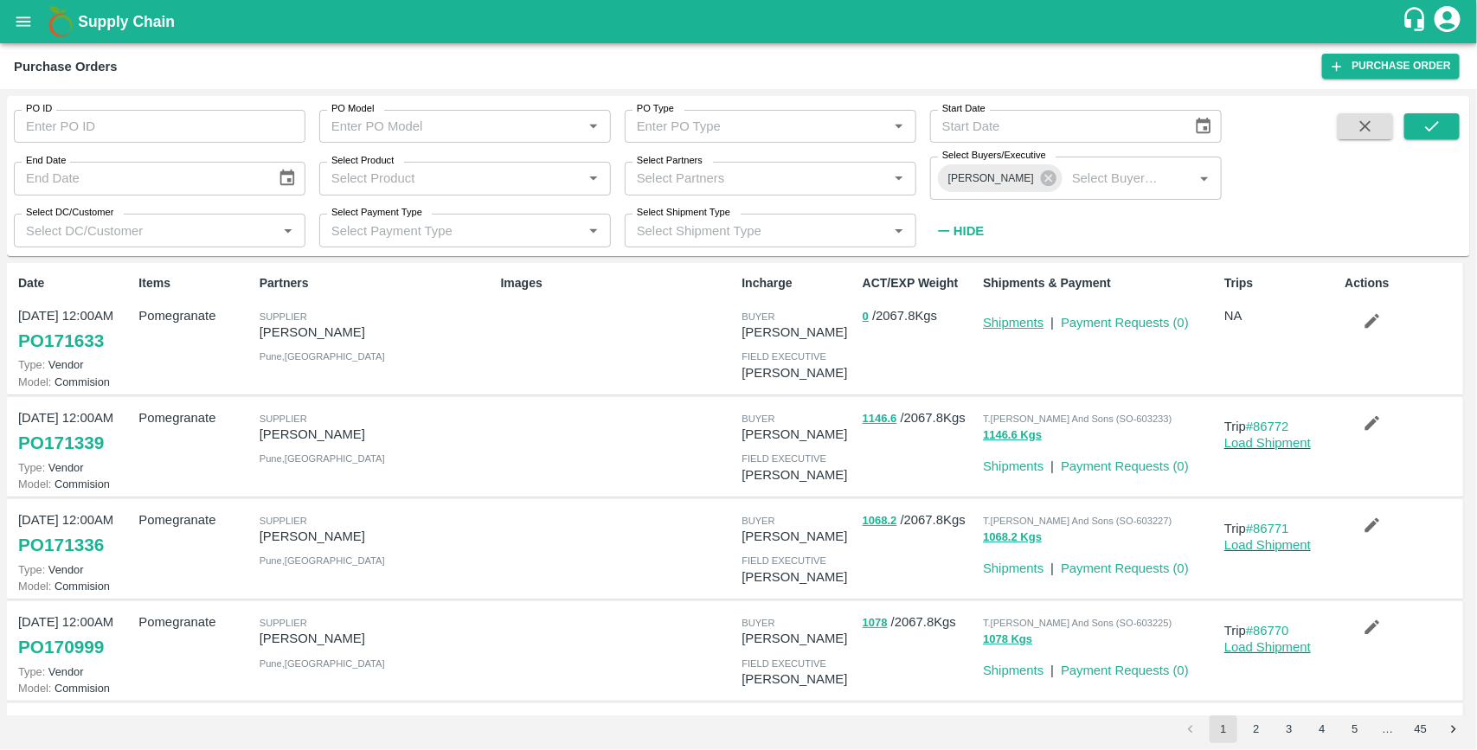
click at [1017, 318] on link "Shipments" at bounding box center [1013, 323] width 61 height 14
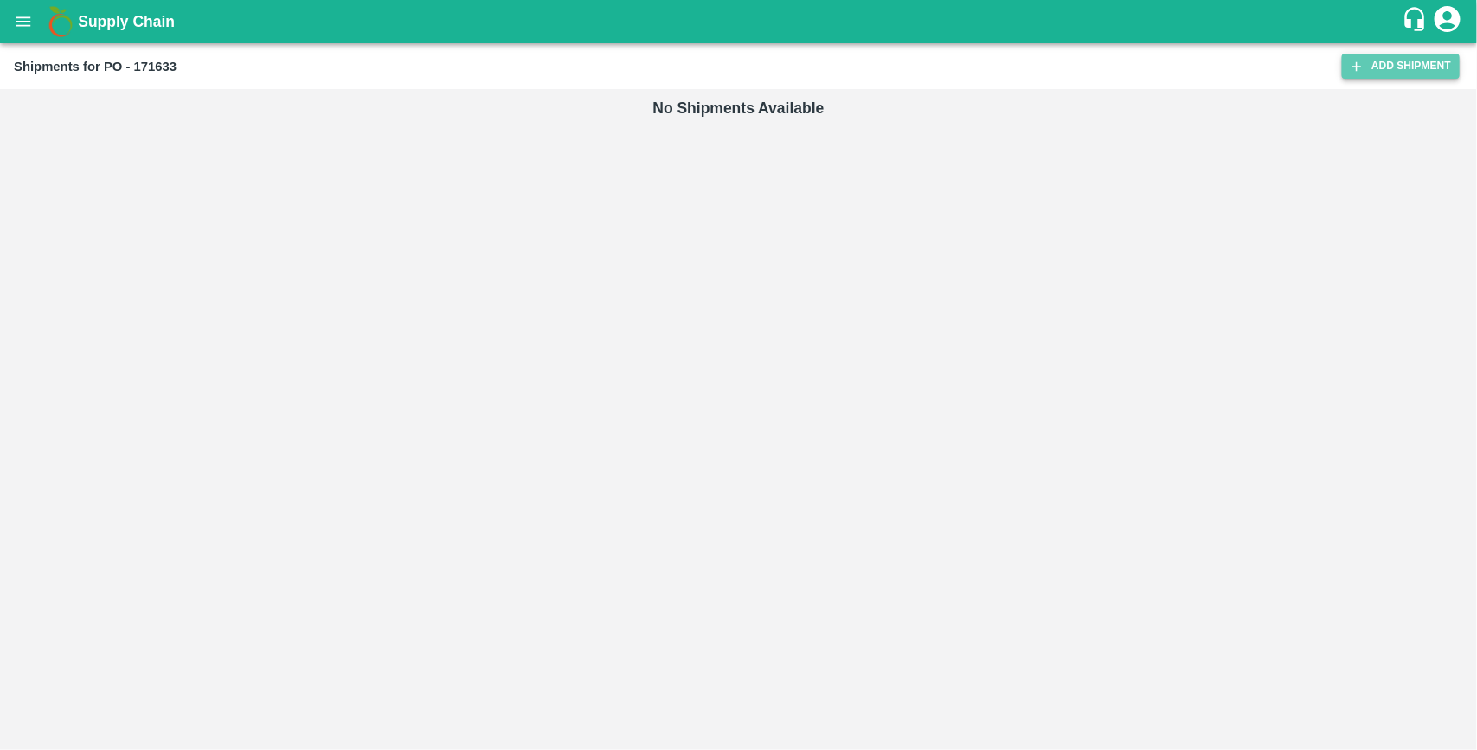
click at [1377, 63] on link "Add Shipment" at bounding box center [1401, 66] width 118 height 25
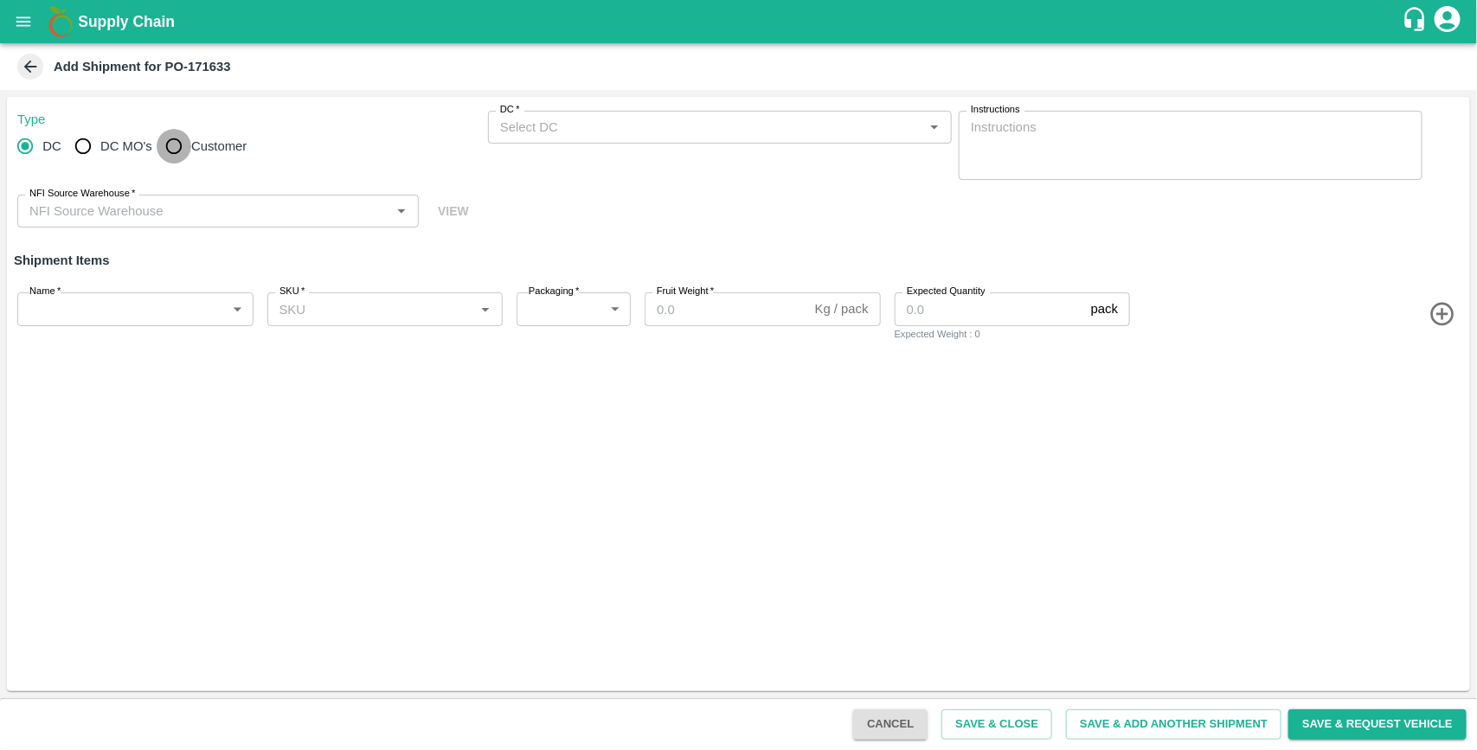
click at [170, 153] on input "Customer" at bounding box center [174, 146] width 35 height 35
radio input "true"
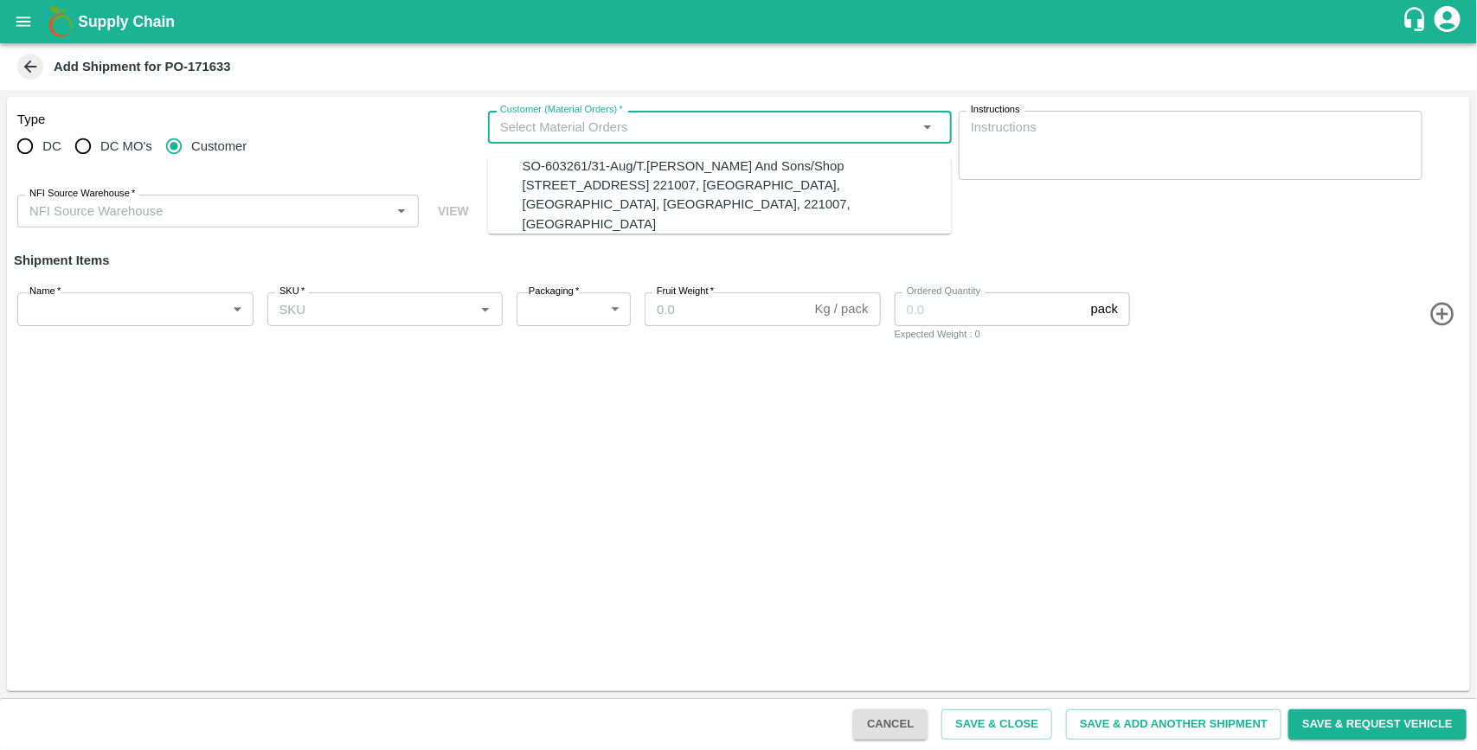
click at [547, 137] on input "Customer (Material Orders)   *" at bounding box center [705, 127] width 425 height 22
click at [541, 163] on div "SO-603261/31-Aug/T.[PERSON_NAME] And Sons/Shop [STREET_ADDRESS] 221007, [GEOGRA…" at bounding box center [737, 195] width 429 height 77
type input "SO-603261/31-Aug/T.[PERSON_NAME] And Sons/Shop [STREET_ADDRESS] 221007, [GEOGRA…"
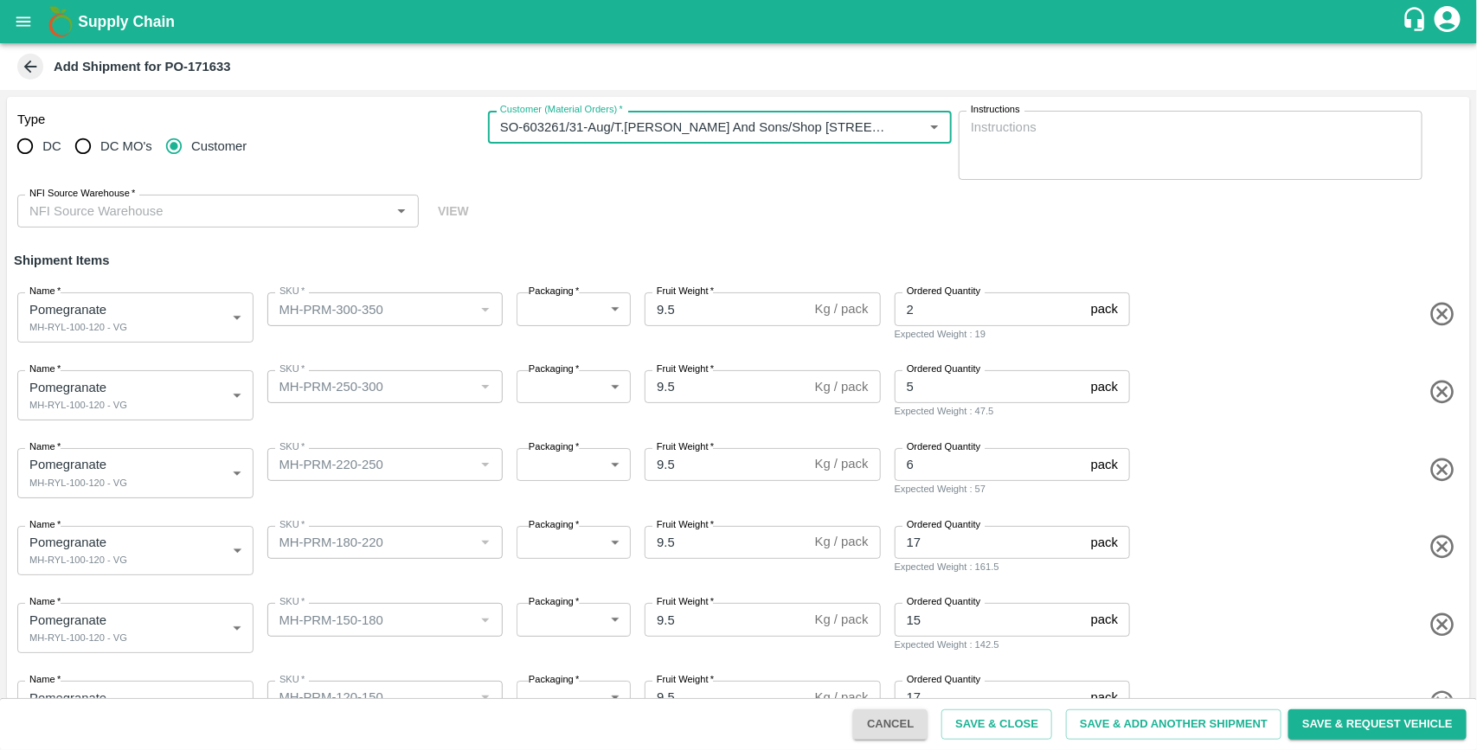
click at [290, 213] on input "NFI Source Warehouse   *" at bounding box center [203, 211] width 363 height 22
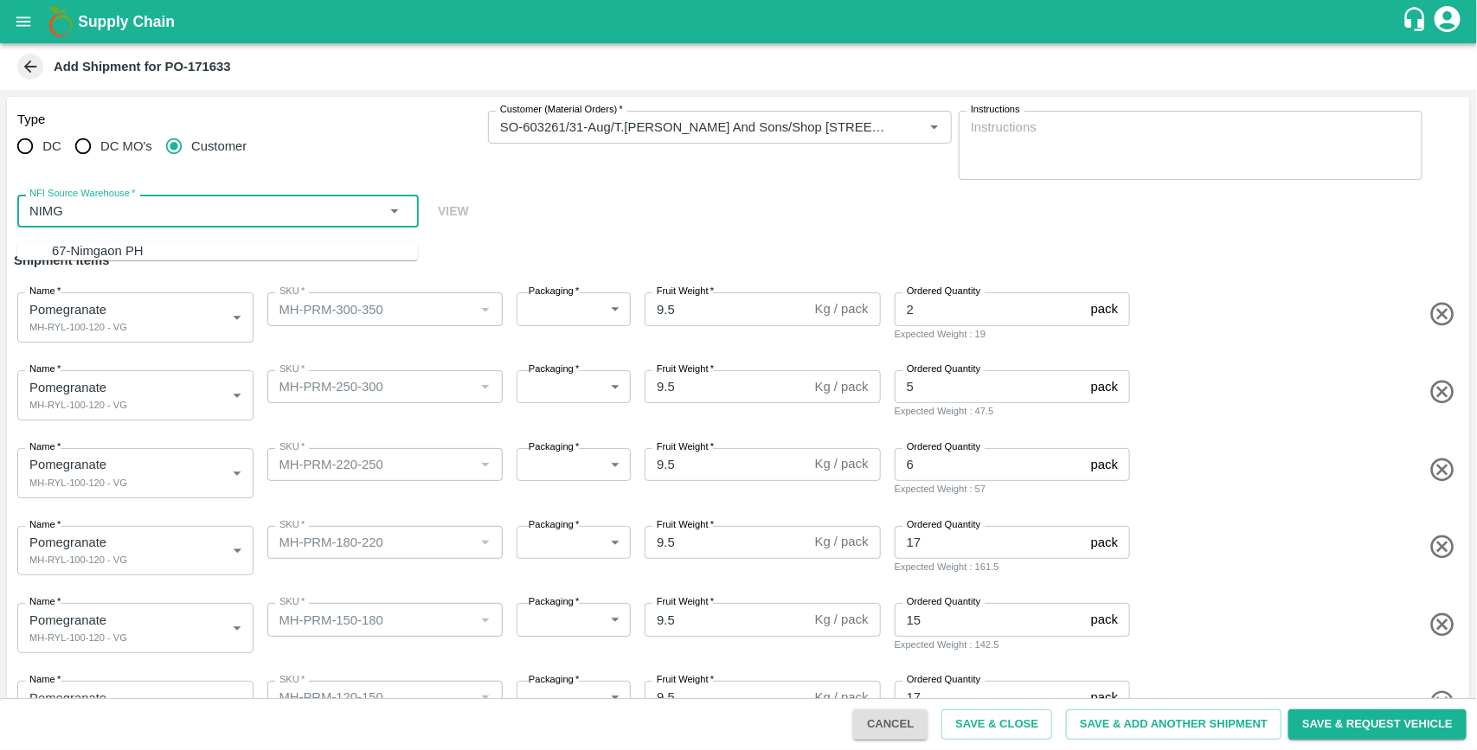
click at [128, 245] on div "67-Nimgaon PH" at bounding box center [235, 250] width 366 height 19
type input "67-Nimgaon PH"
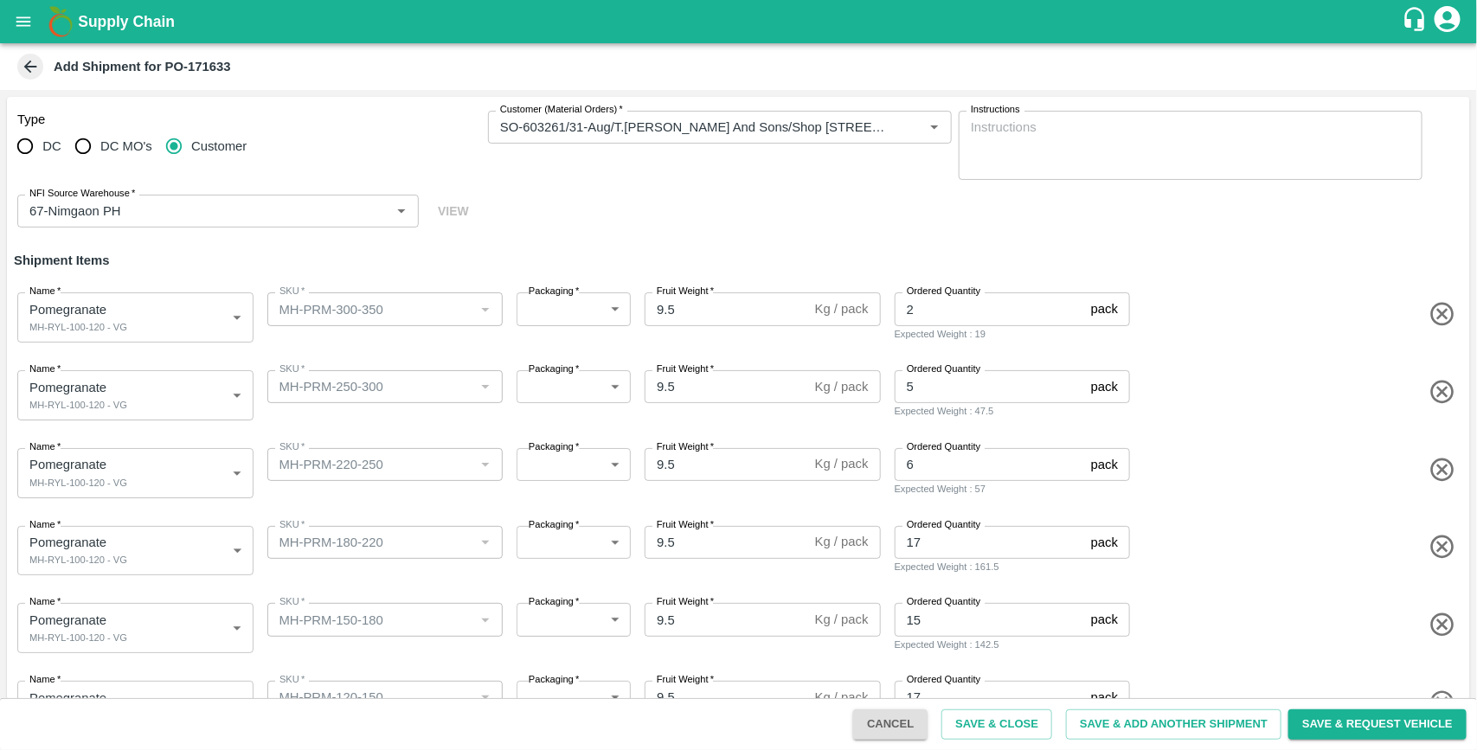
click at [652, 186] on div "Type DC DC MO's Customer Customer (Material Orders)   * Customer (Material Orde…" at bounding box center [738, 169] width 1463 height 145
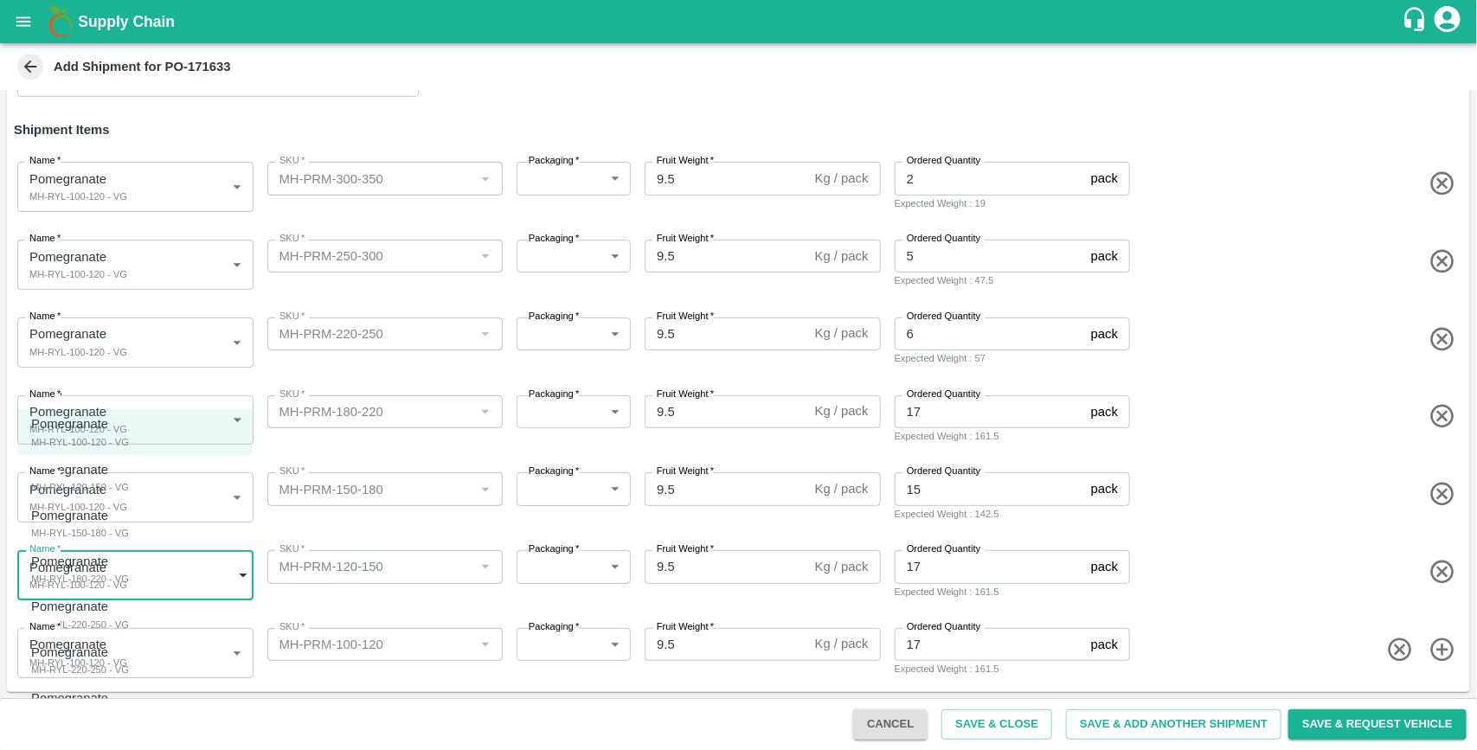
click at [143, 562] on body "Supply Chain Add Shipment for PO-171633 Type DC DC MO's Customer Customer (Mate…" at bounding box center [738, 375] width 1477 height 750
click at [121, 496] on li "Pomegranate MH-RYL-120-150 - VG" at bounding box center [134, 478] width 235 height 46
type input "1947610"
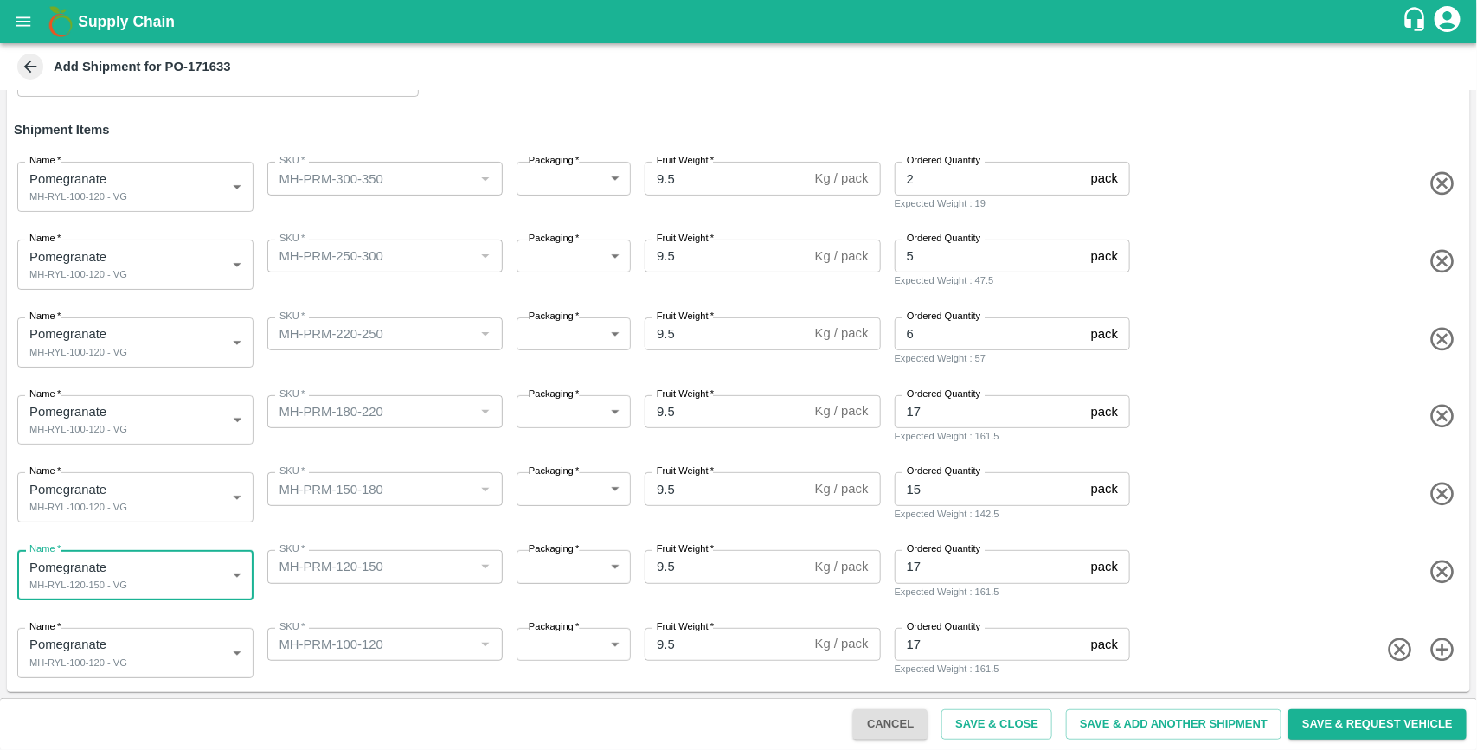
click at [170, 493] on body "Supply Chain Add Shipment for PO-171633 Type DC DC MO's Customer Customer (Mate…" at bounding box center [738, 375] width 1477 height 750
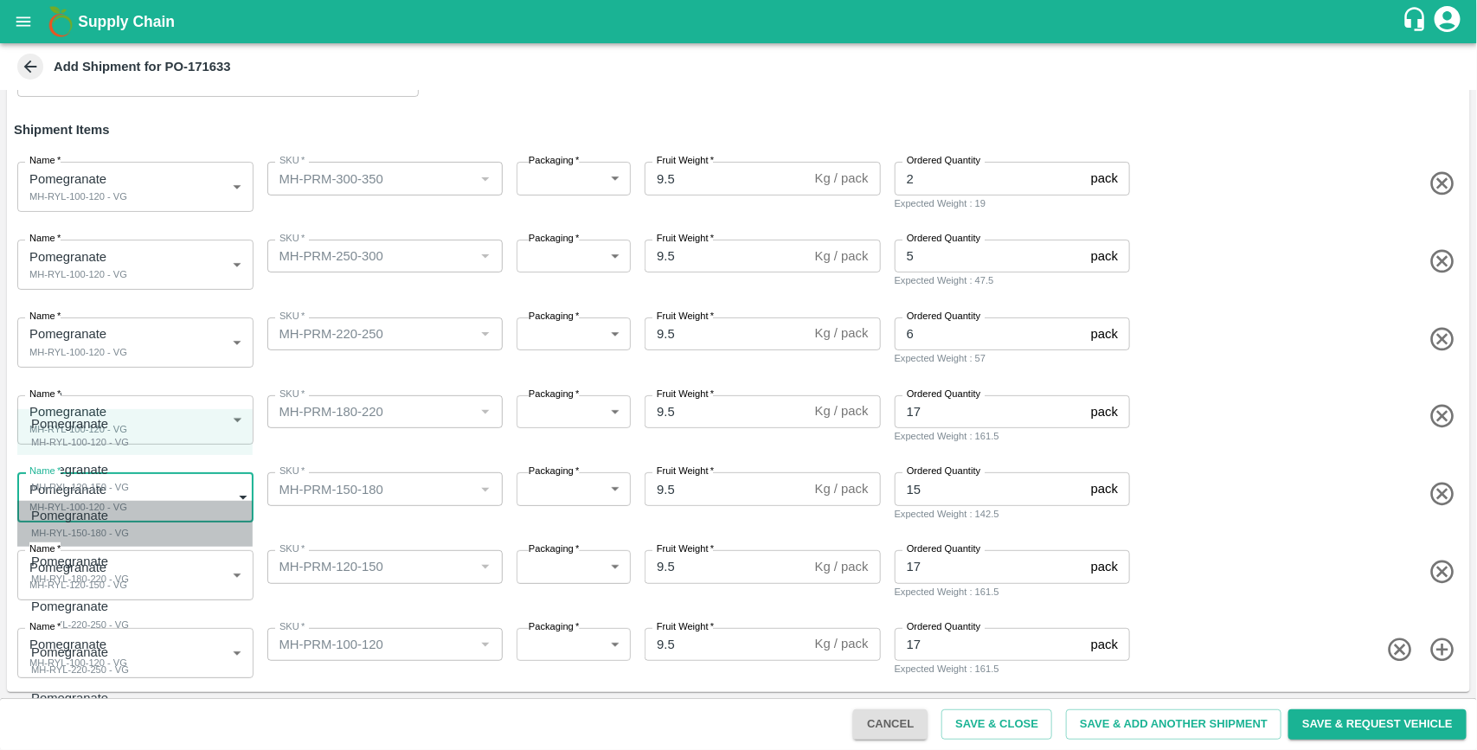
click at [111, 537] on div "MH-RYL-150-180 - VG" at bounding box center [80, 533] width 98 height 16
type input "1947611"
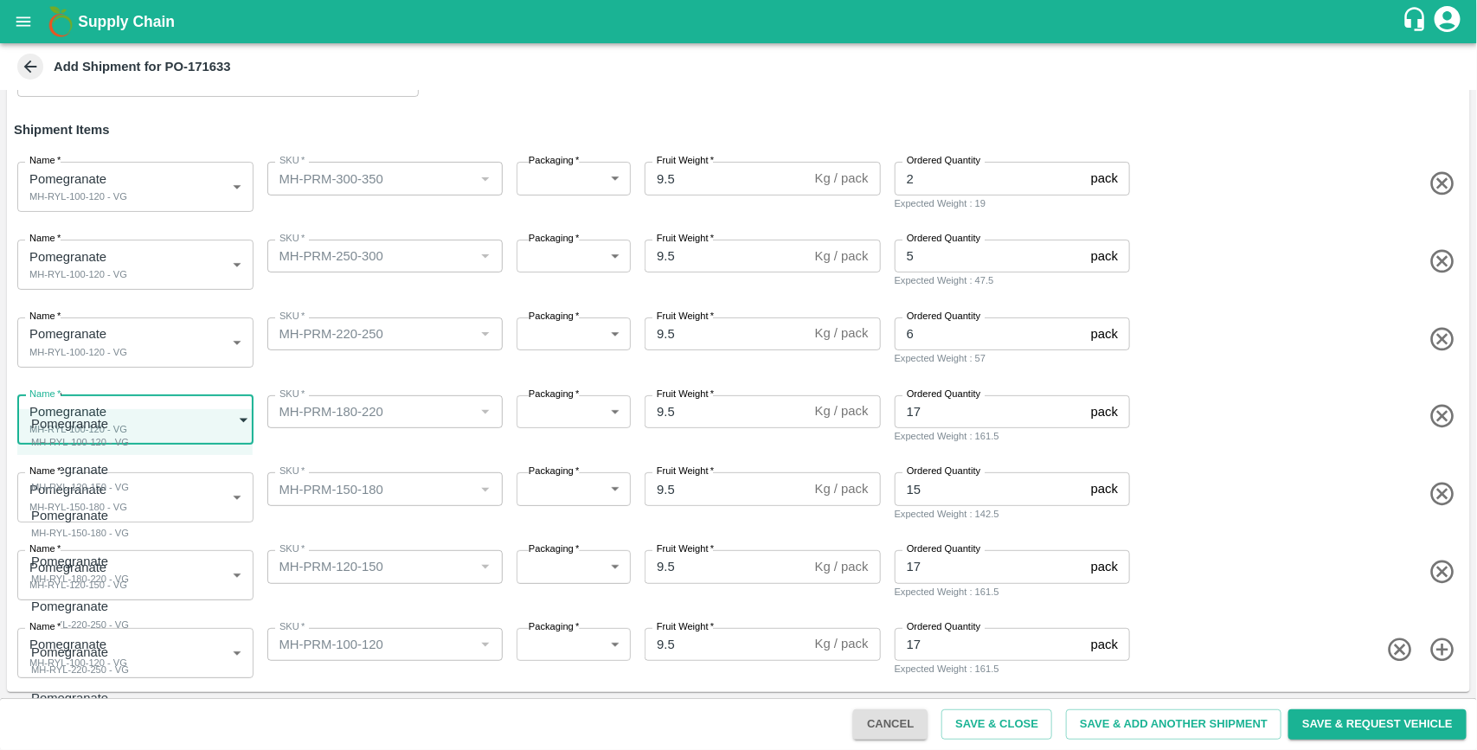
click at [187, 421] on body "Supply Chain Add Shipment for PO-171633 Type DC DC MO's Customer Customer (Mate…" at bounding box center [738, 375] width 1477 height 750
click at [117, 560] on div "Pomegranate" at bounding box center [80, 561] width 98 height 19
type input "1947612"
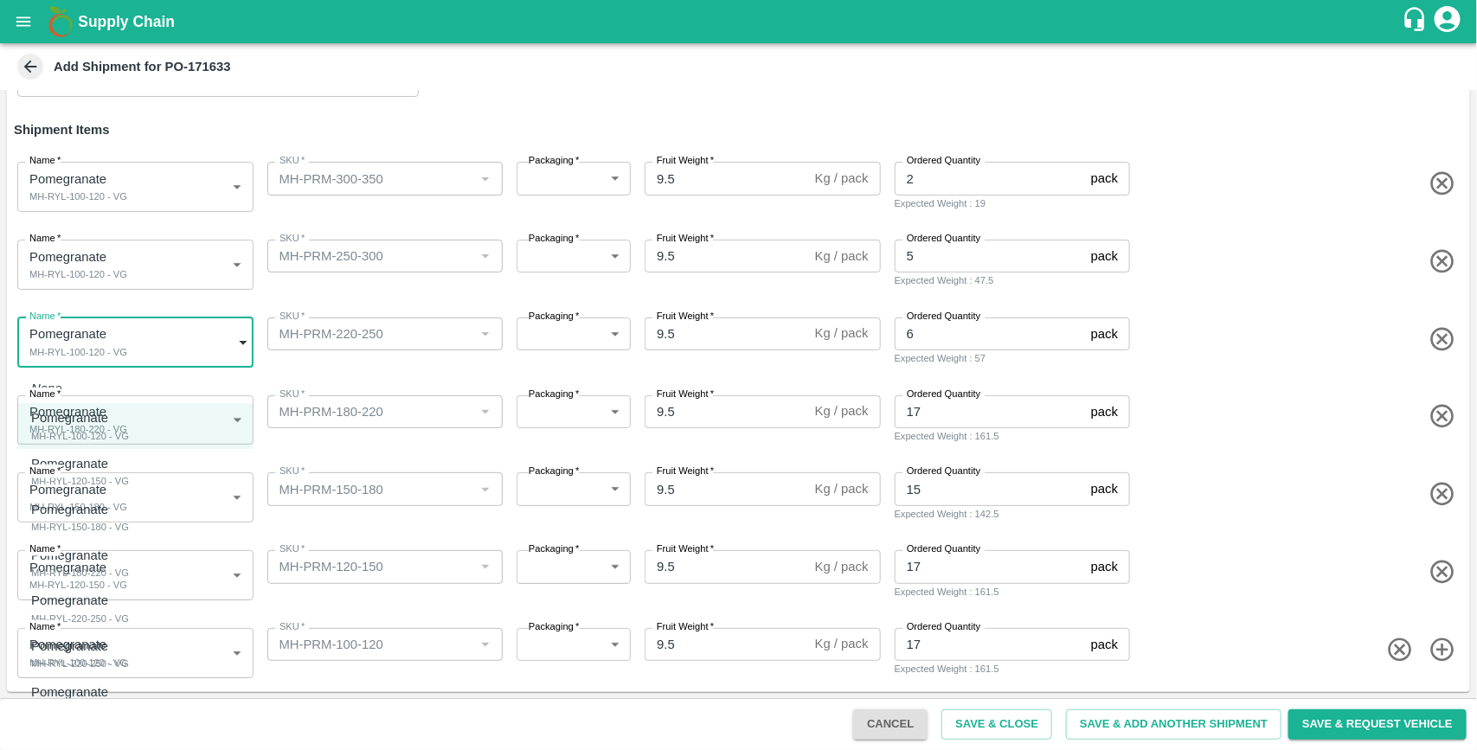
click at [148, 346] on body "Supply Chain Add Shipment for PO-171633 Type DC DC MO's Customer Customer (Mate…" at bounding box center [738, 375] width 1477 height 750
click at [129, 611] on div "Pomegranate MH-RYL-220-250 - VG" at bounding box center [80, 608] width 98 height 35
type input "1947613"
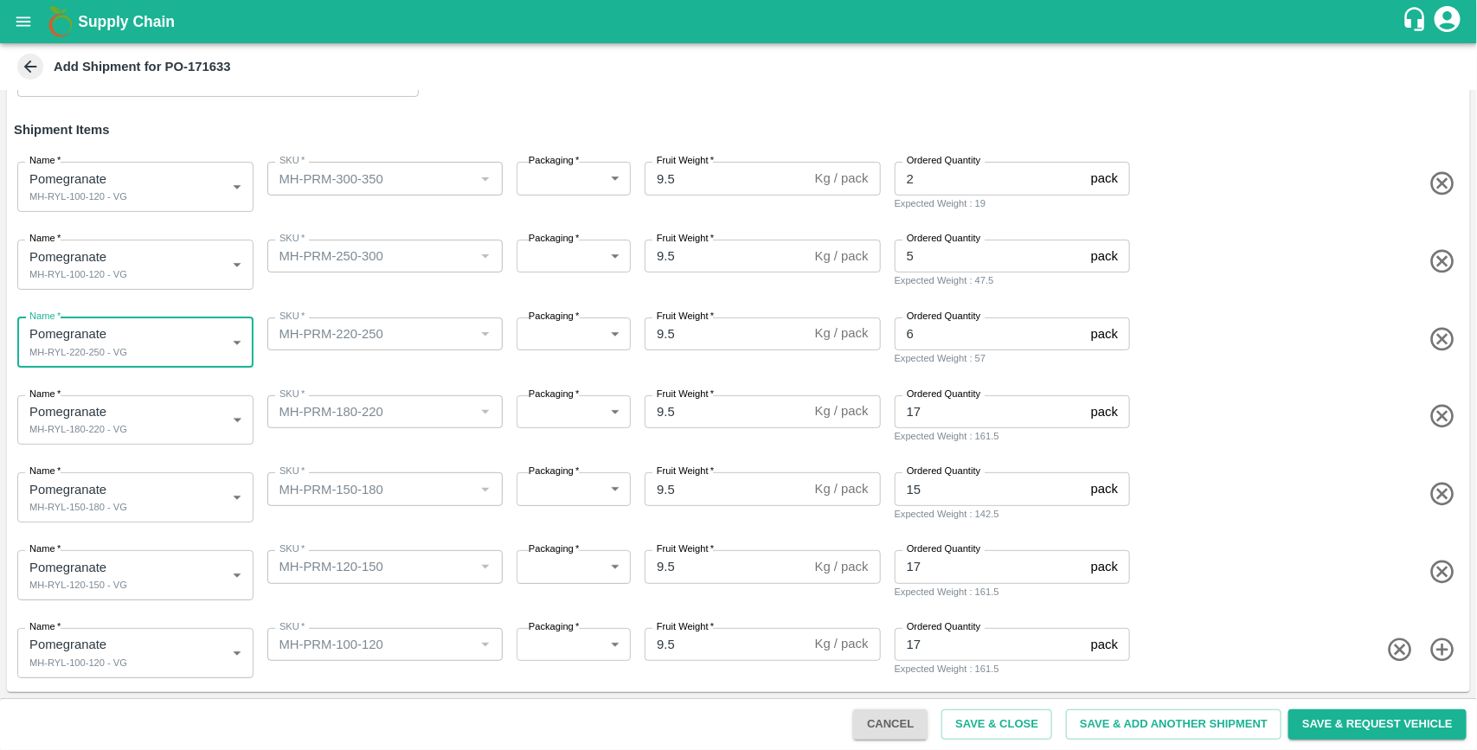
click at [127, 271] on body "Supply Chain Add Shipment for PO-171633 Type DC DC MO's Customer Customer (Mate…" at bounding box center [738, 375] width 1477 height 750
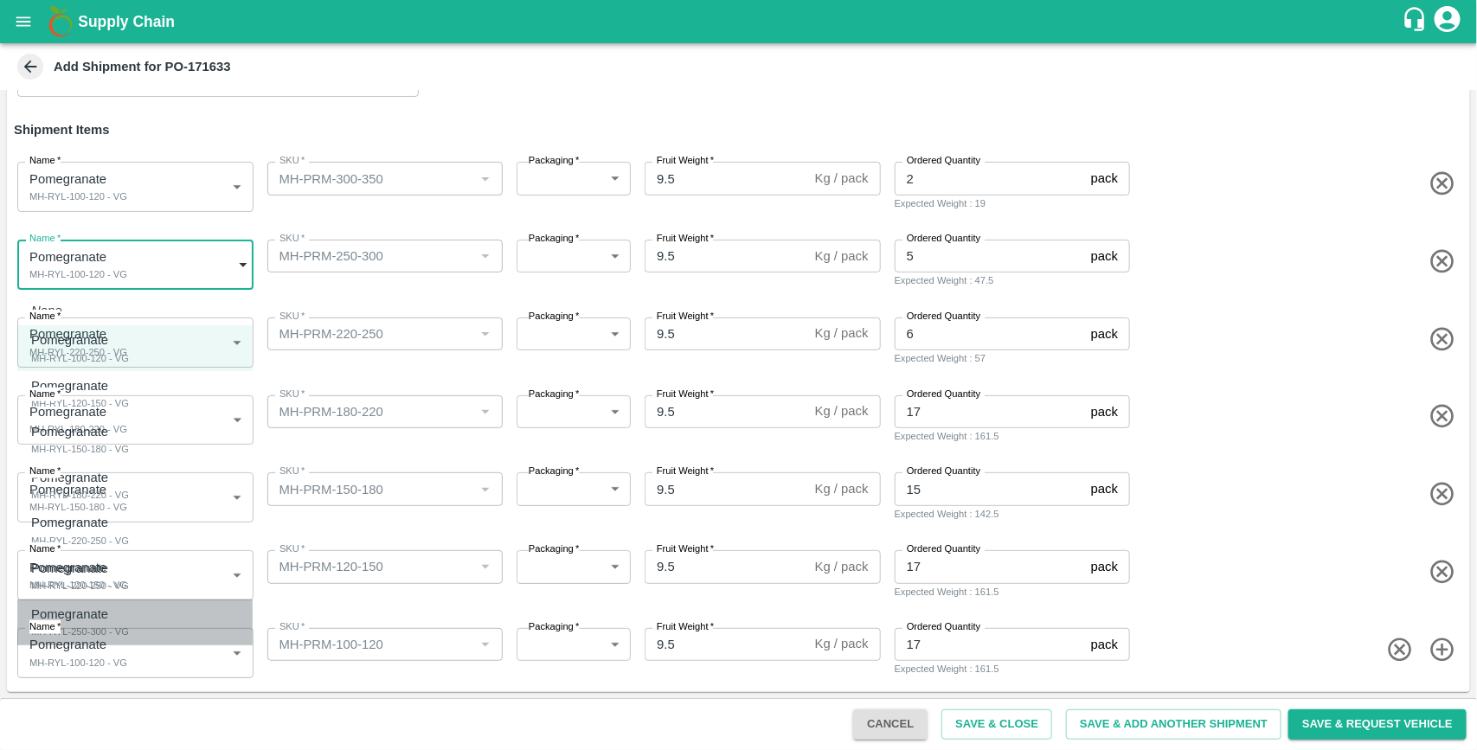
click at [109, 605] on div "Pomegranate" at bounding box center [80, 614] width 98 height 19
type input "1947615"
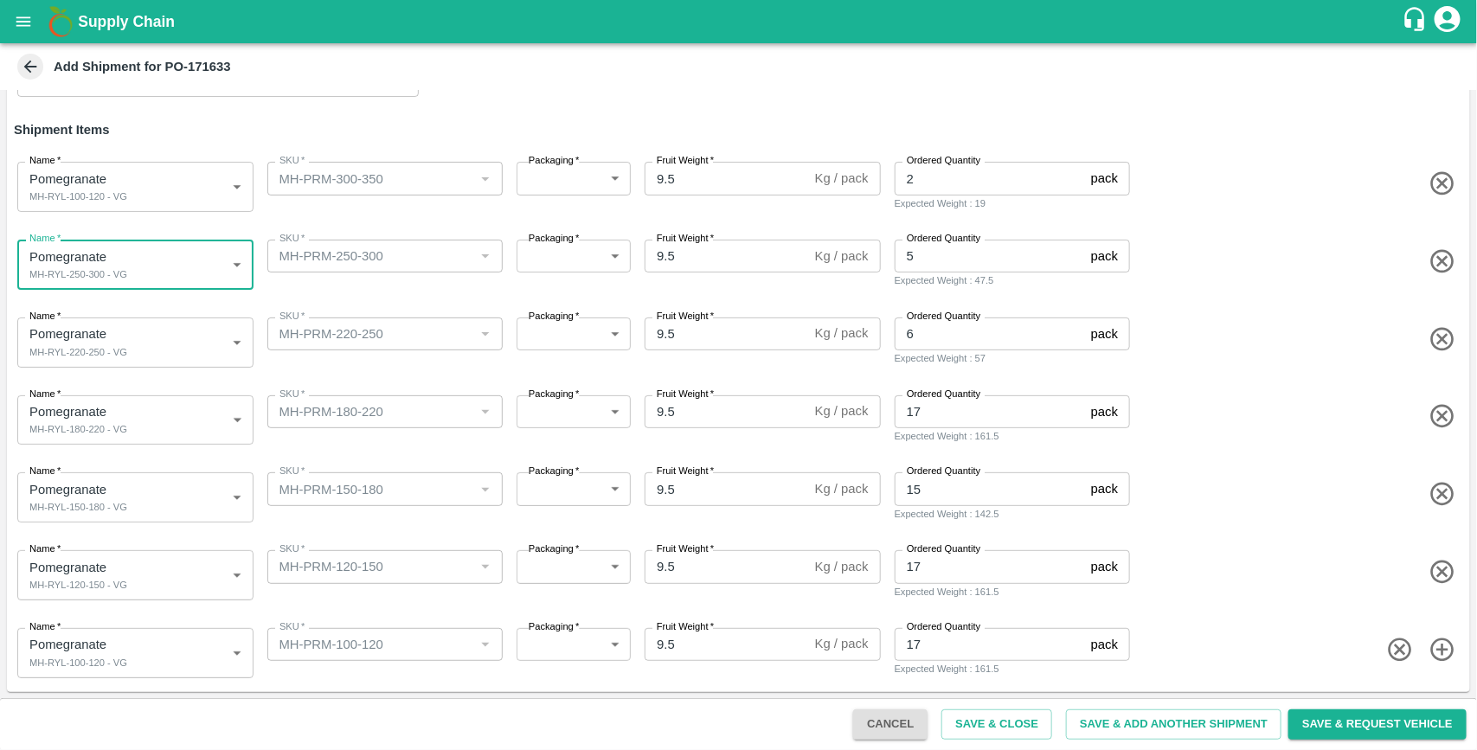
click at [1432, 183] on icon "button" at bounding box center [1443, 184] width 29 height 29
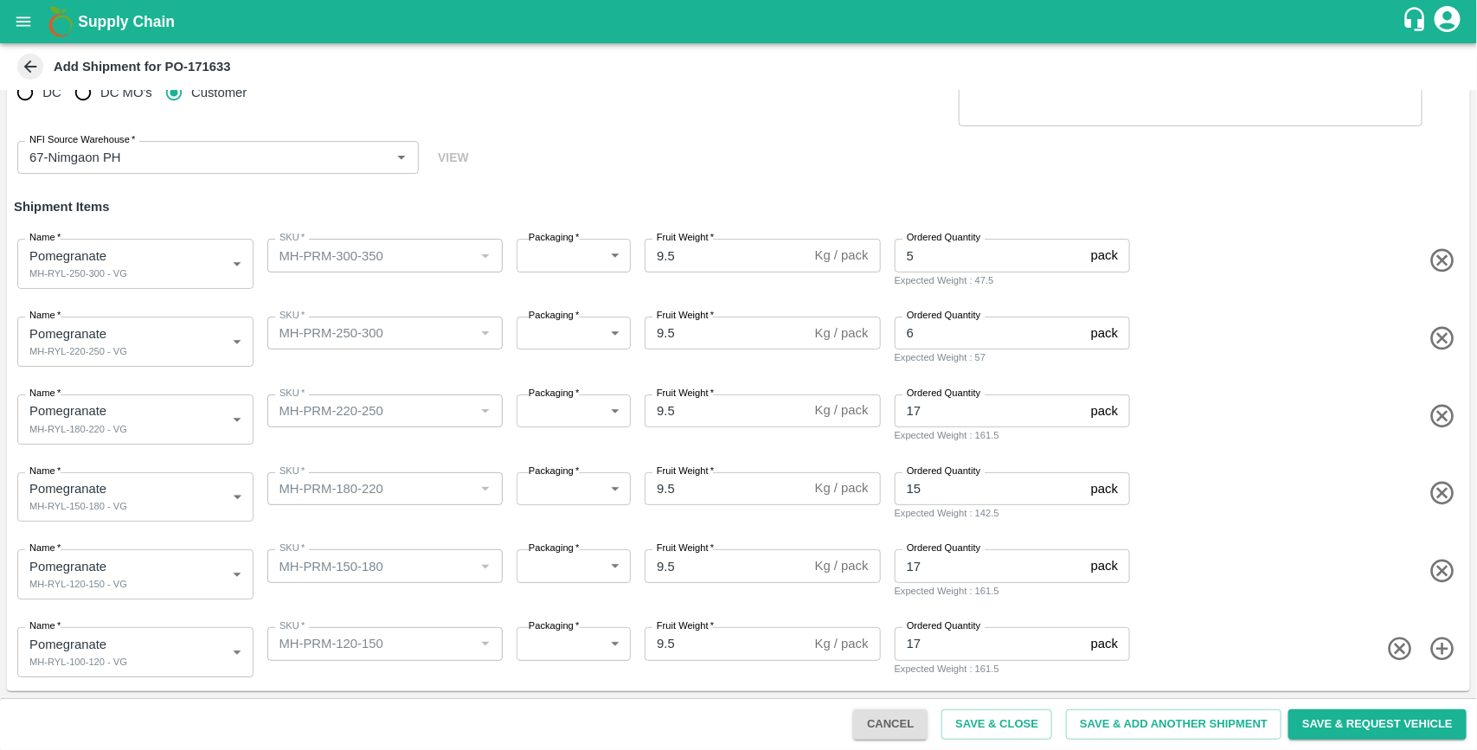
type input "1947615"
type input "MH-PRM-250-300"
type input "5"
type input "1947613"
type input "MH-PRM-220-250"
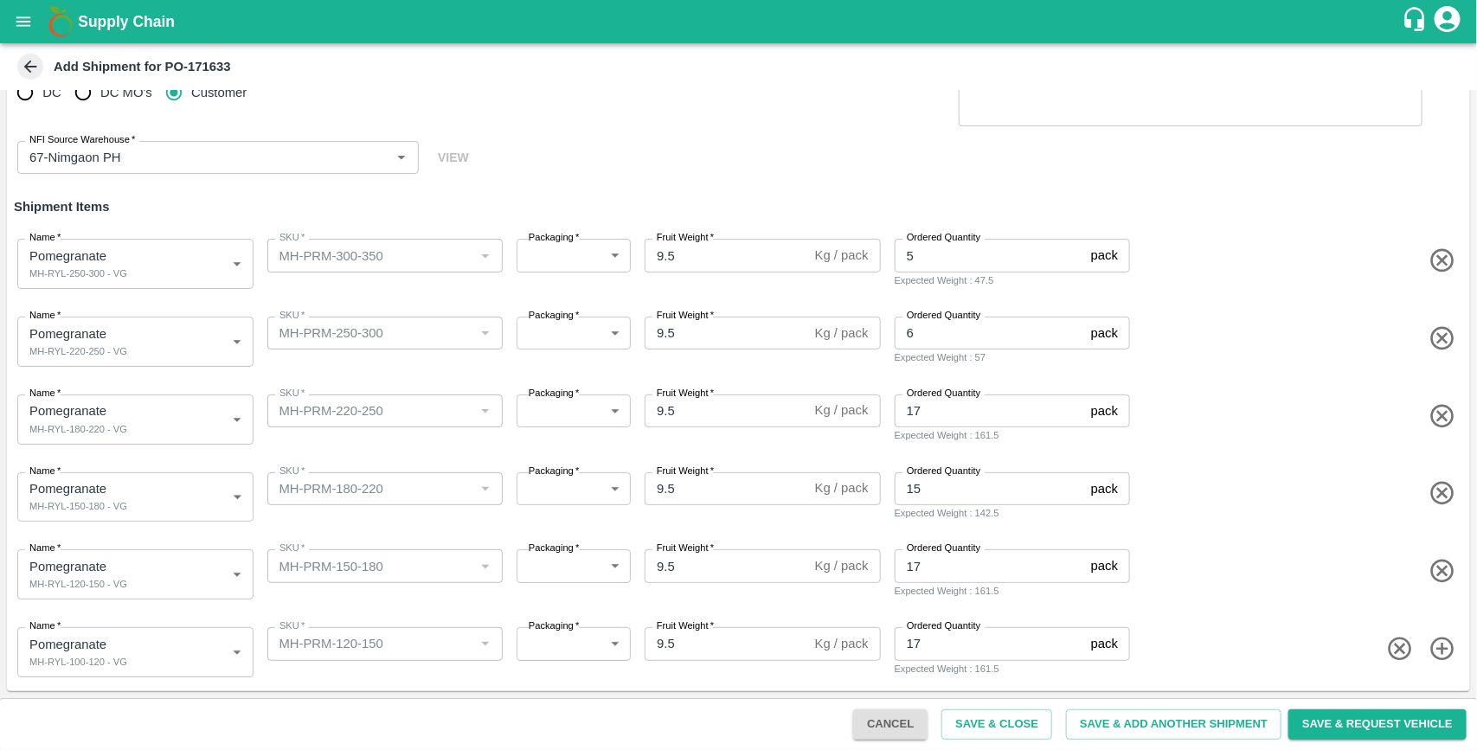
type input "6"
type input "1947612"
type input "MH-PRM-180-220"
type input "17"
type input "1947611"
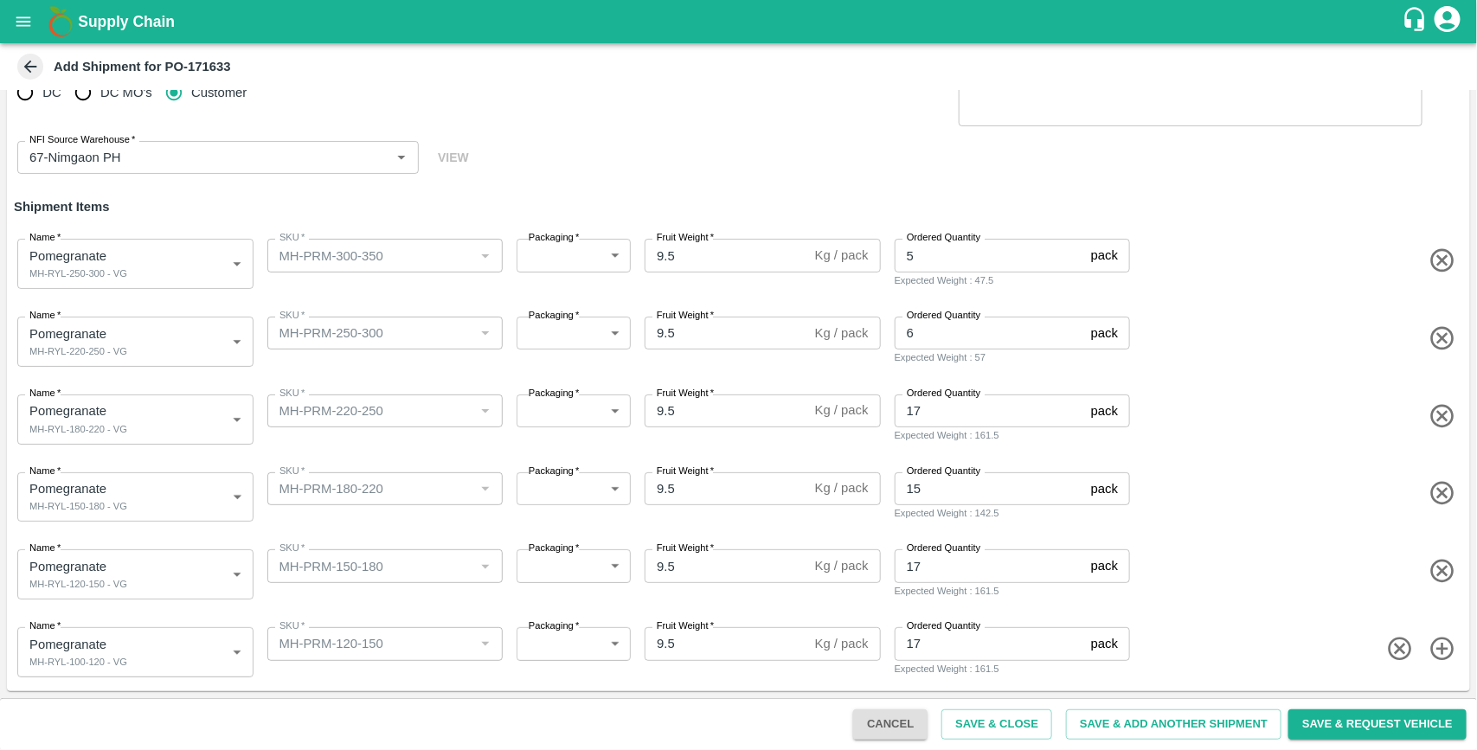
type input "MH-PRM-150-180"
type input "15"
type input "1947610"
type input "MH-PRM-120-150"
type input "17"
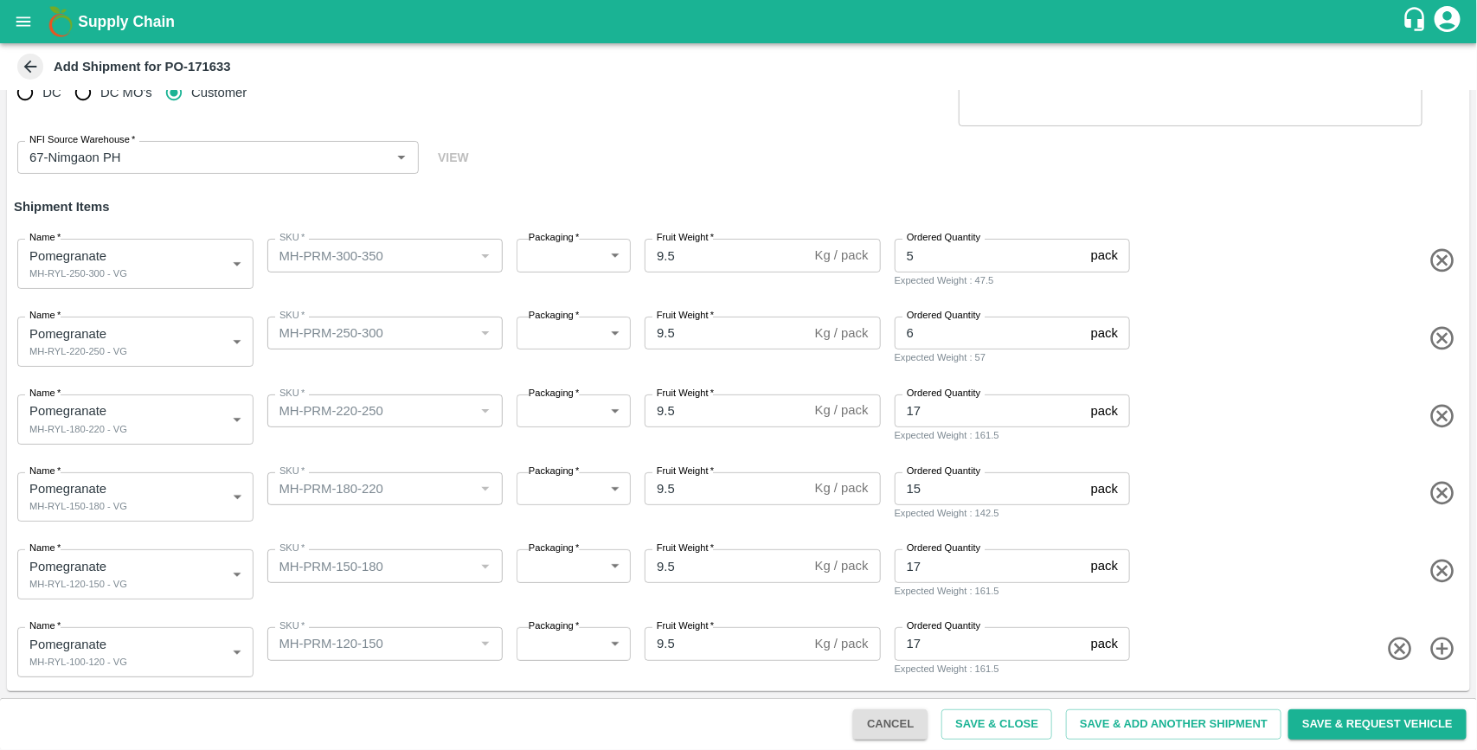
type input "1947609"
type input "MH-PRM-100-120"
click at [1359, 723] on button "Save & Request Vehicle" at bounding box center [1378, 725] width 178 height 30
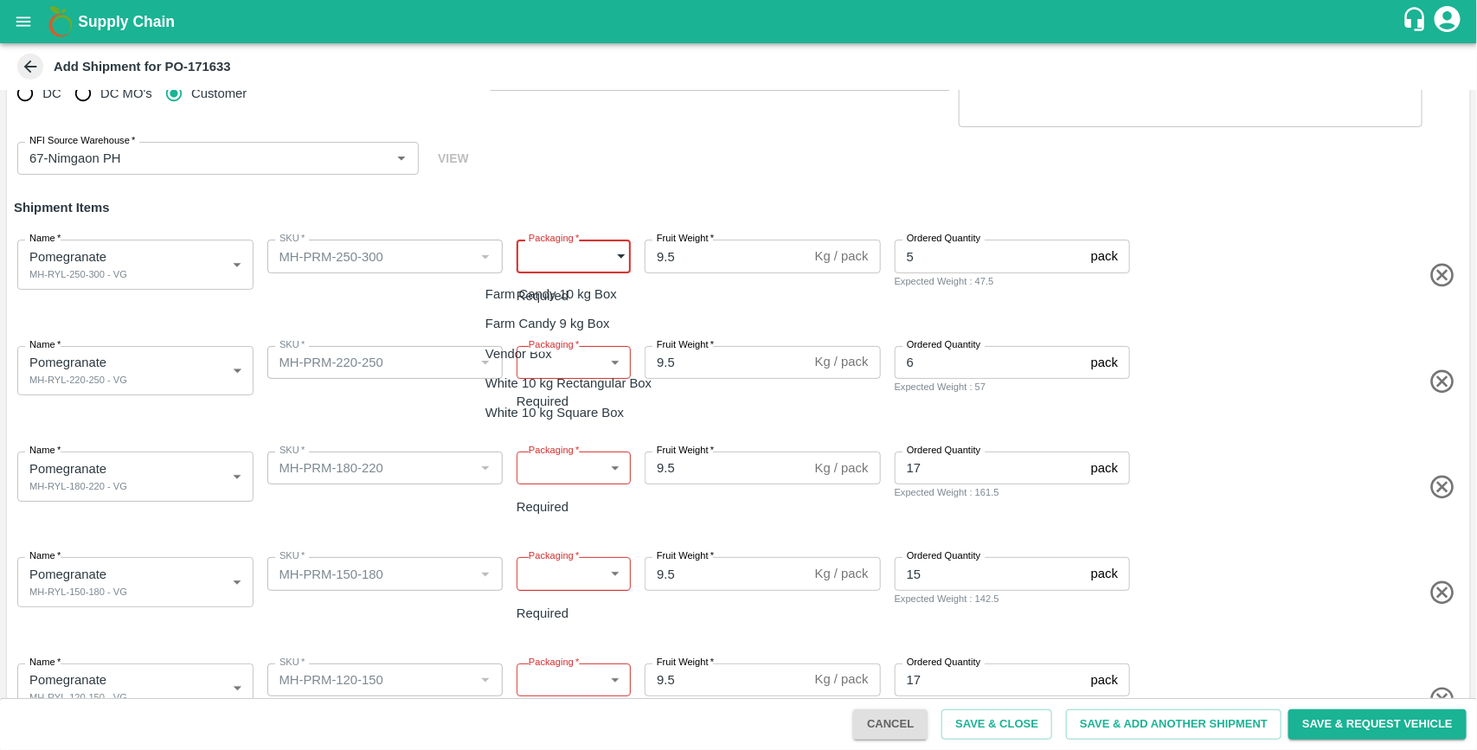
click at [584, 265] on body "Supply Chain Add Shipment for PO-171633 Type DC DC MO's Customer Customer (Mate…" at bounding box center [738, 375] width 1477 height 750
click at [559, 355] on div "Vendor Box" at bounding box center [522, 353] width 75 height 19
type input "276"
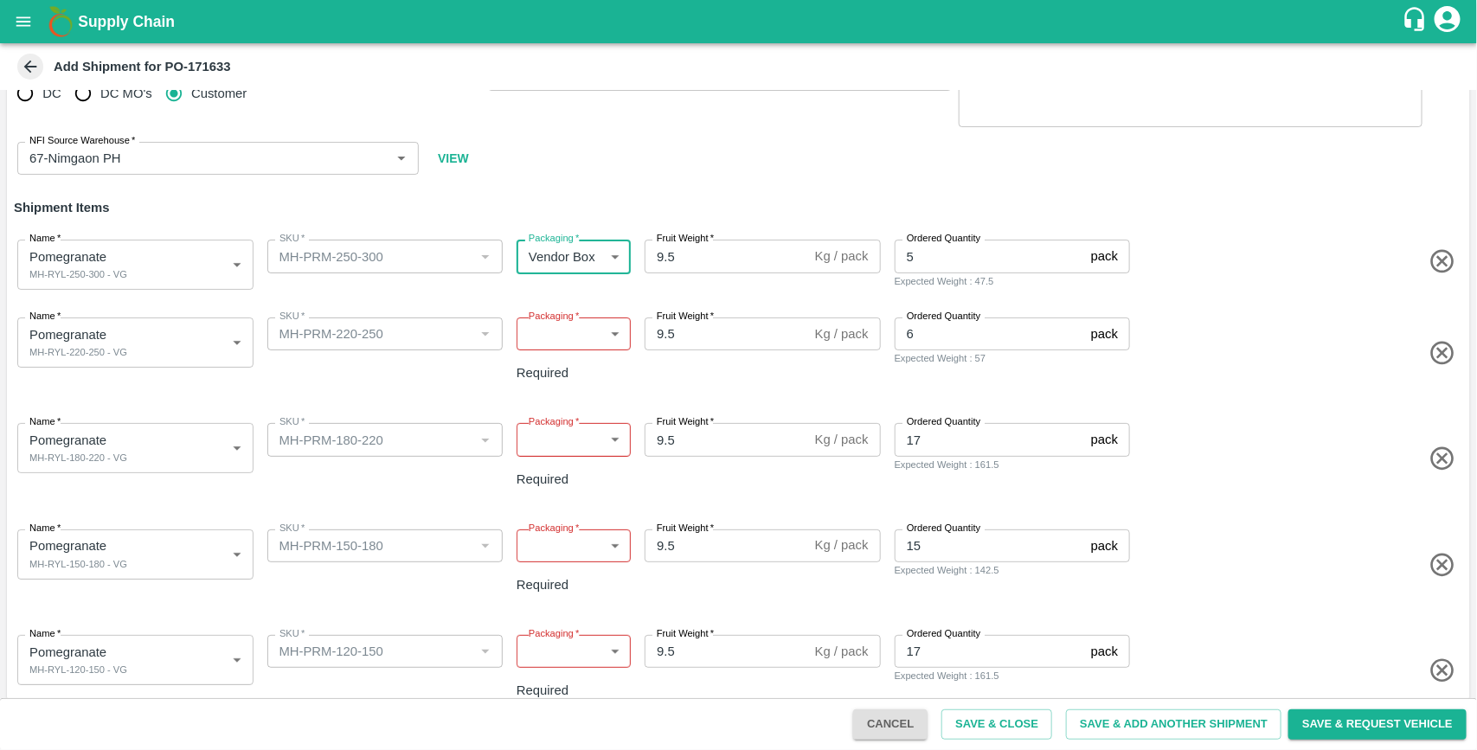
click at [587, 330] on body "Supply Chain Add Shipment for PO-171633 Type DC DC MO's Customer Customer (Mate…" at bounding box center [738, 375] width 1477 height 750
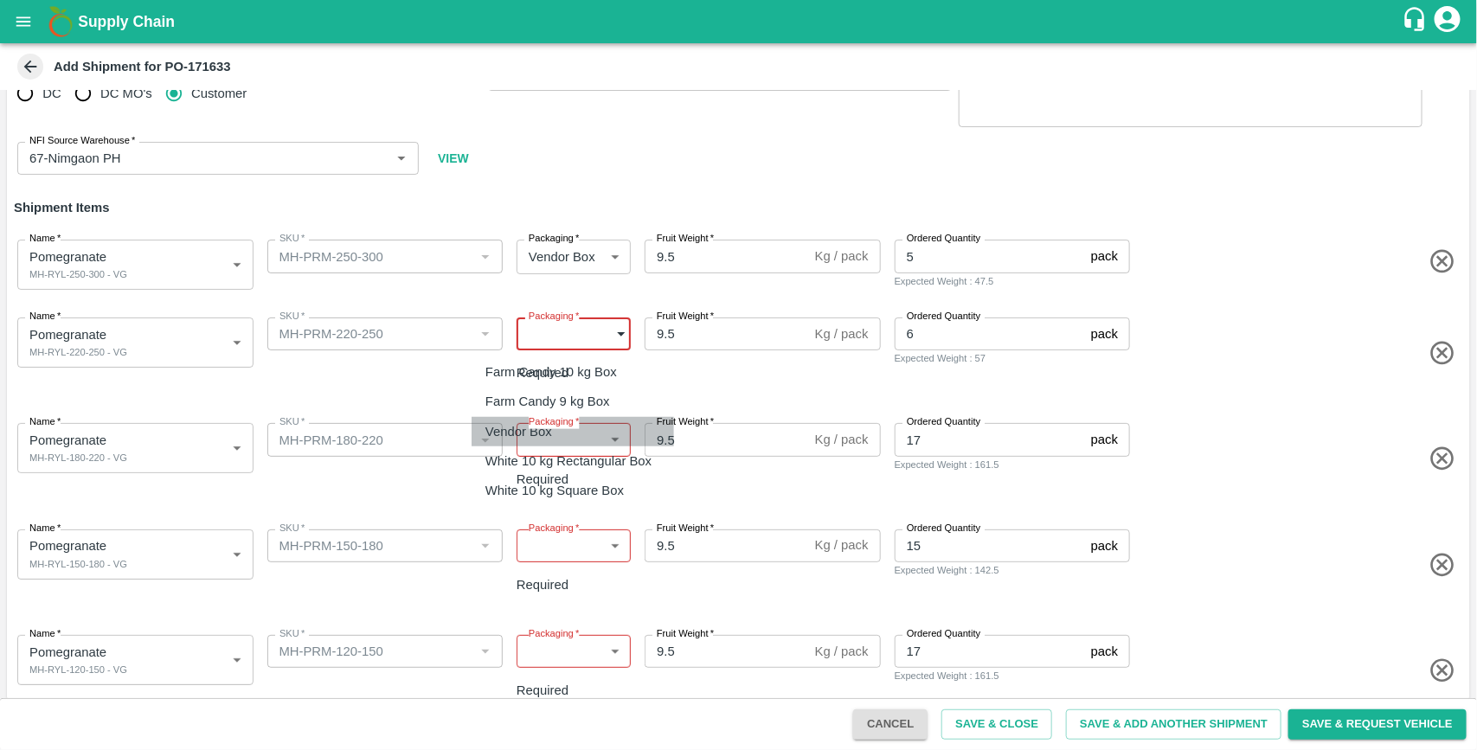
click at [561, 424] on div "Vendor Box" at bounding box center [522, 431] width 75 height 19
type input "276"
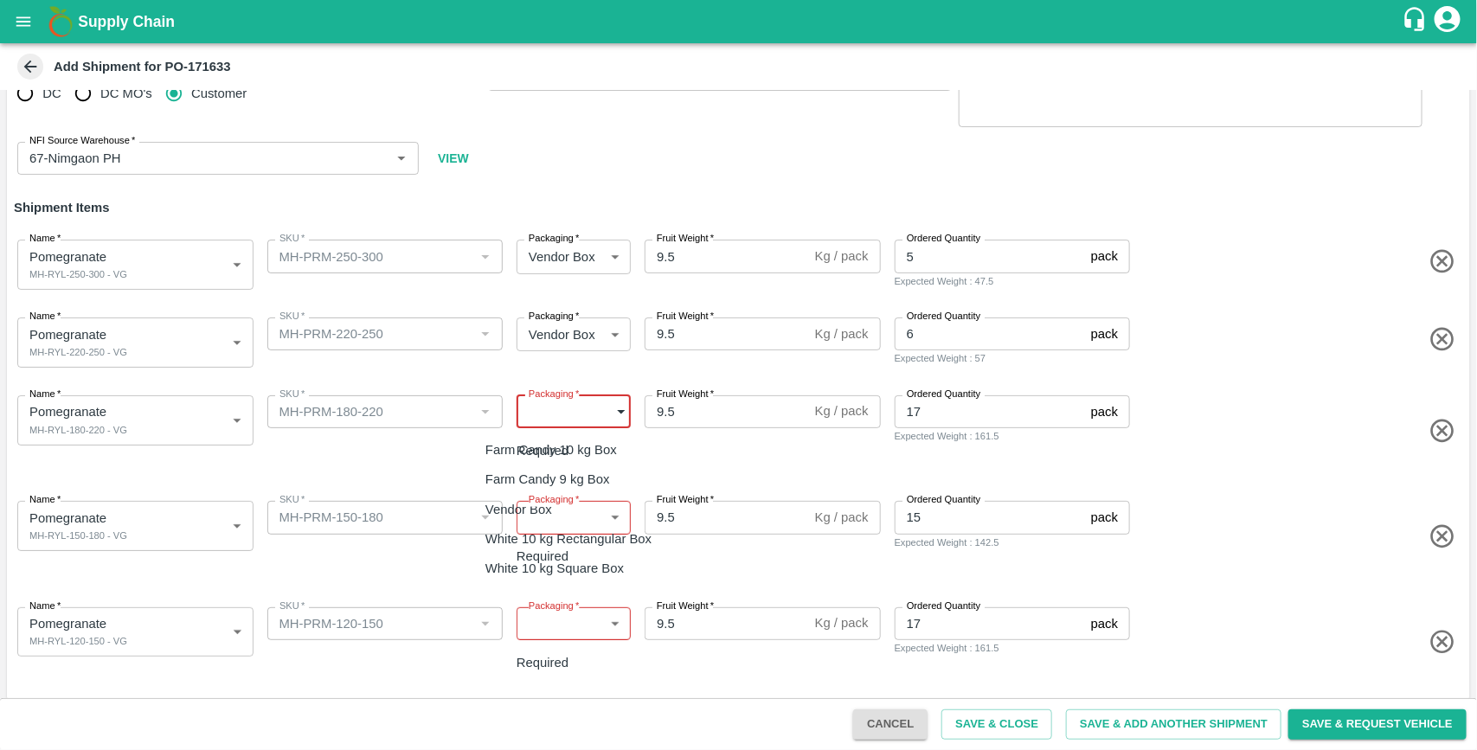
click at [576, 417] on body "Supply Chain Add Shipment for PO-171633 Type DC DC MO's Customer Customer (Mate…" at bounding box center [738, 375] width 1477 height 750
click at [556, 498] on li "Vendor Box" at bounding box center [573, 509] width 202 height 29
type input "276"
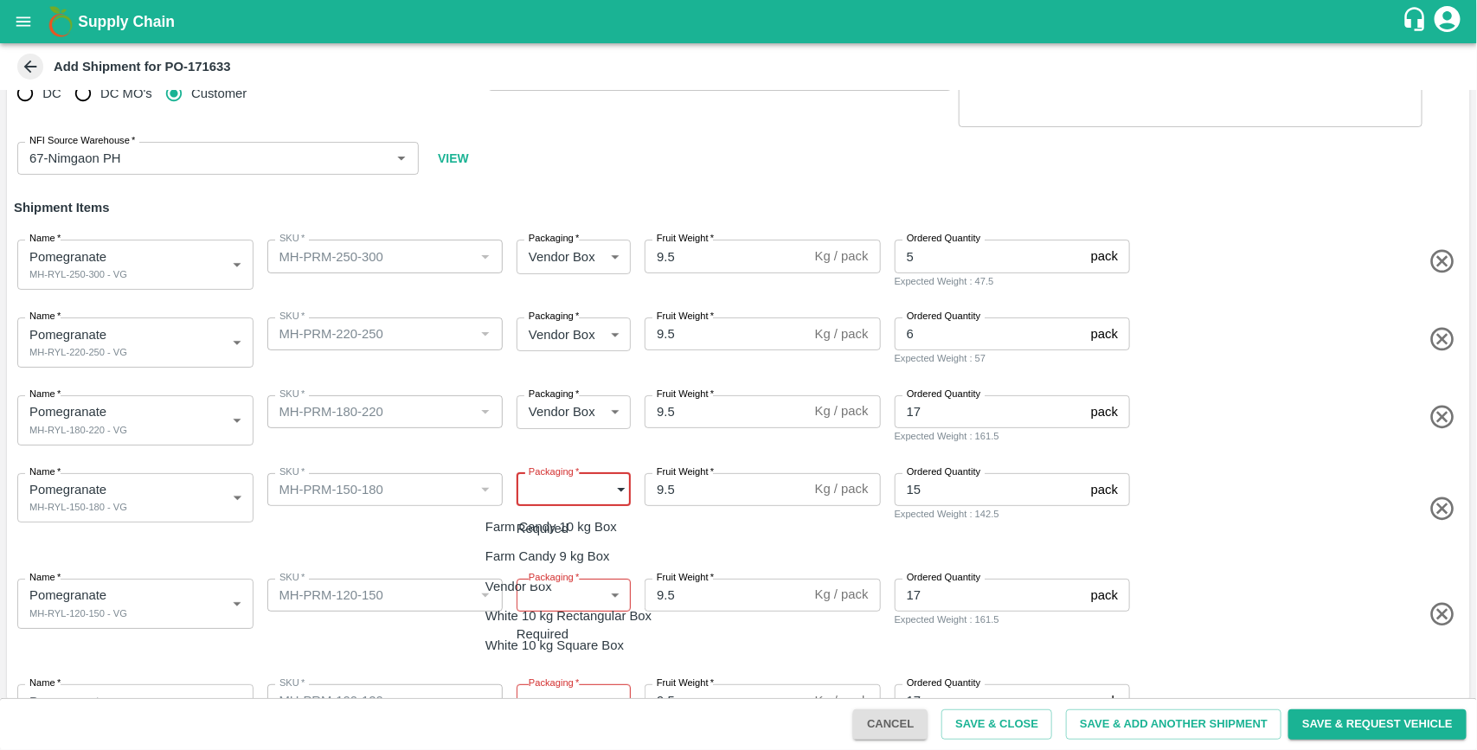
click at [588, 498] on body "Supply Chain Add Shipment for PO-171633 Type DC DC MO's Customer Customer (Mate…" at bounding box center [738, 375] width 1477 height 750
click at [561, 581] on div "Vendor Box" at bounding box center [522, 586] width 75 height 19
type input "276"
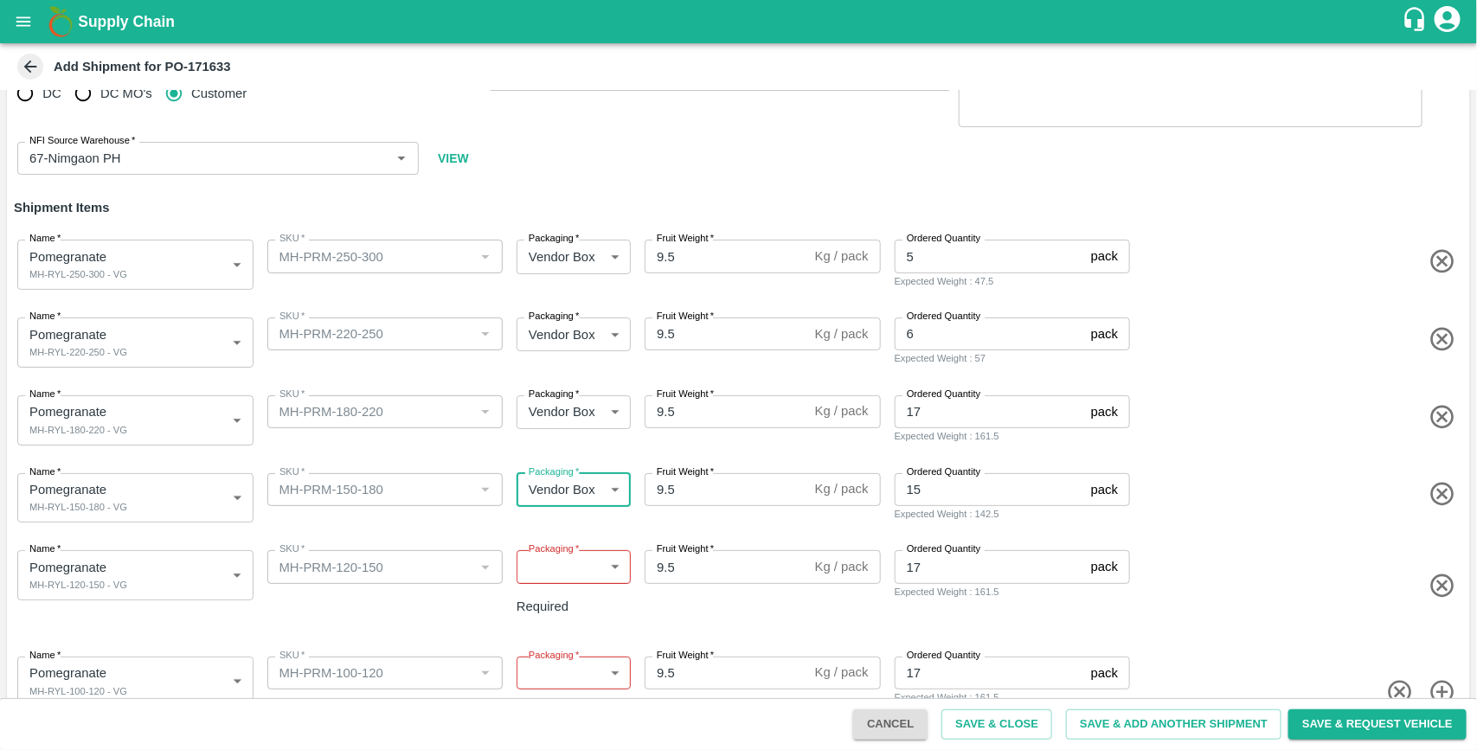
click at [590, 575] on body "Supply Chain Add Shipment for PO-171633 Type DC DC MO's Customer Customer (Mate…" at bounding box center [738, 375] width 1477 height 750
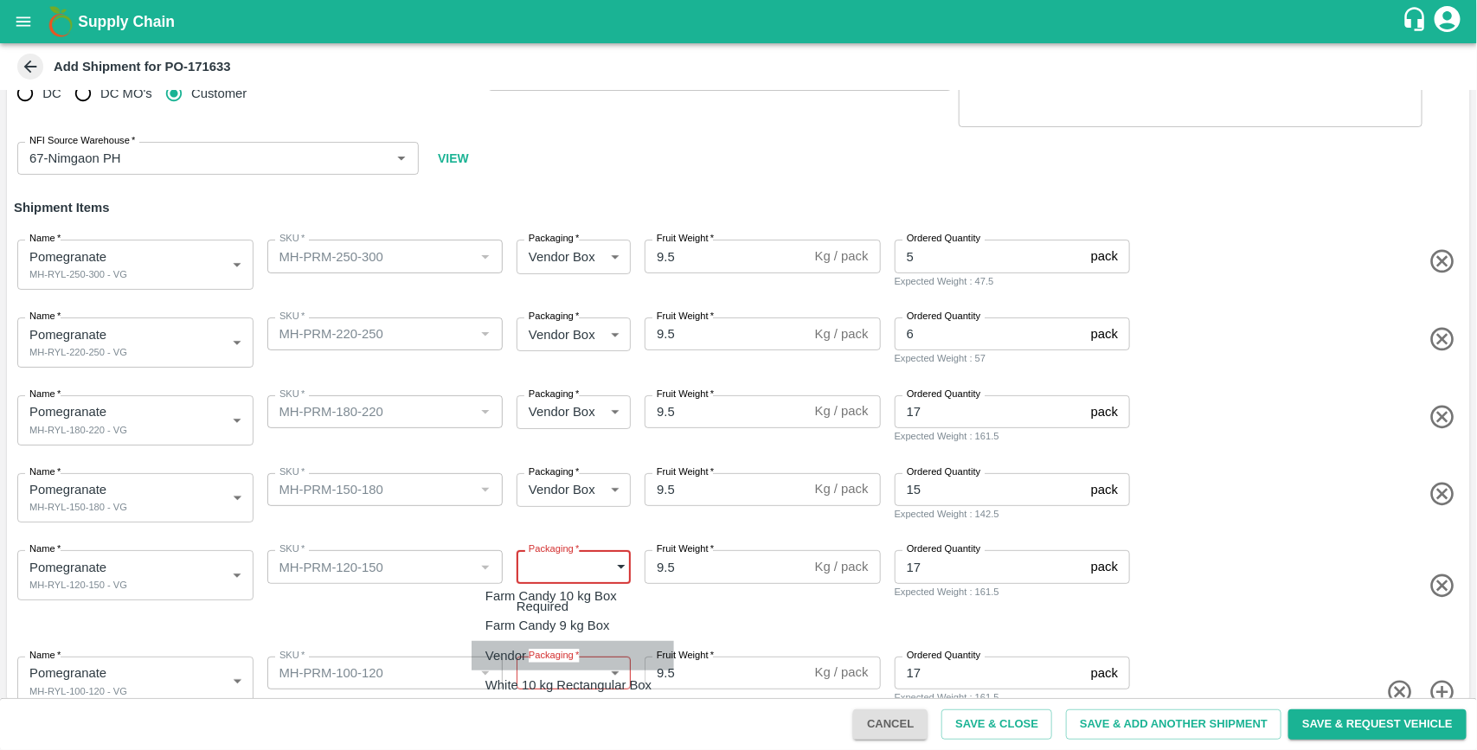
click at [581, 645] on li "Vendor Box" at bounding box center [573, 655] width 202 height 29
type input "276"
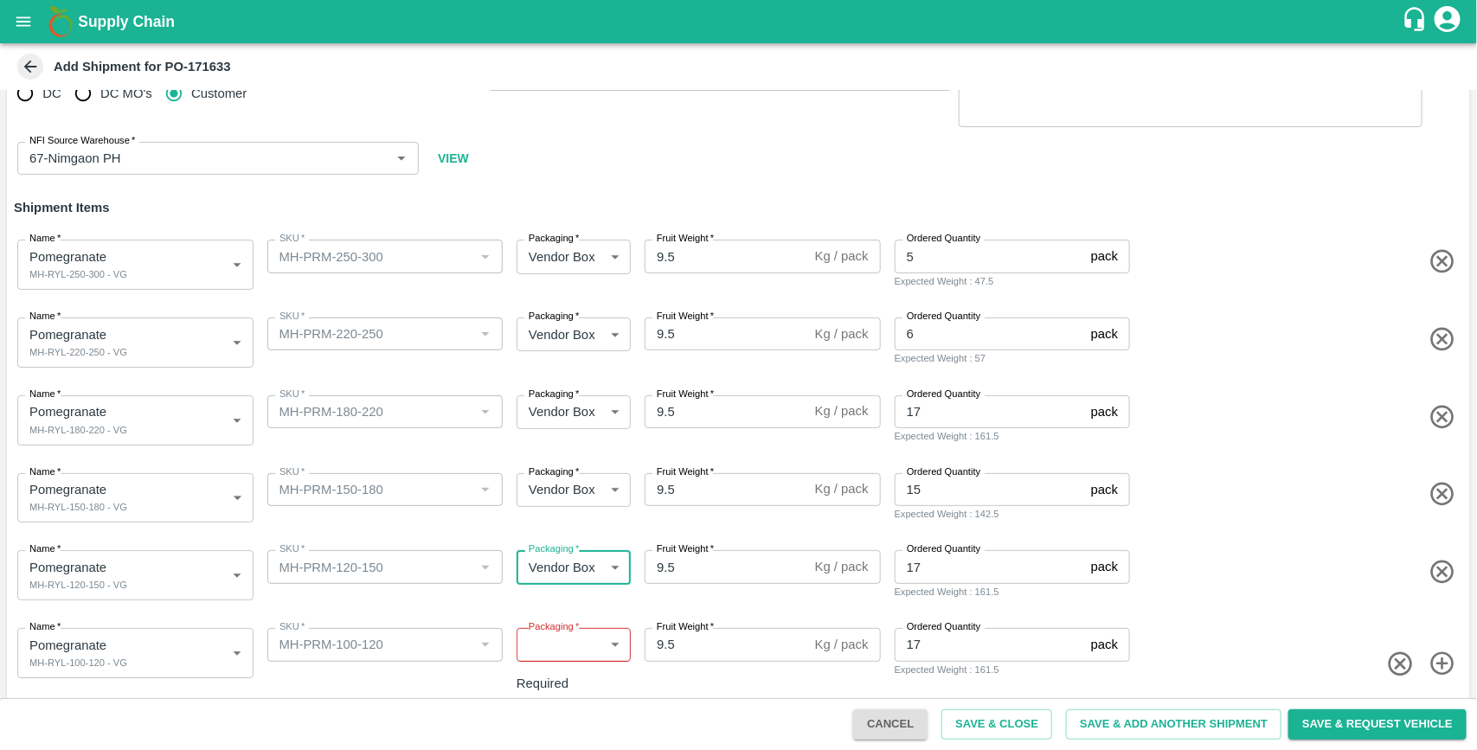
scroll to position [55, 0]
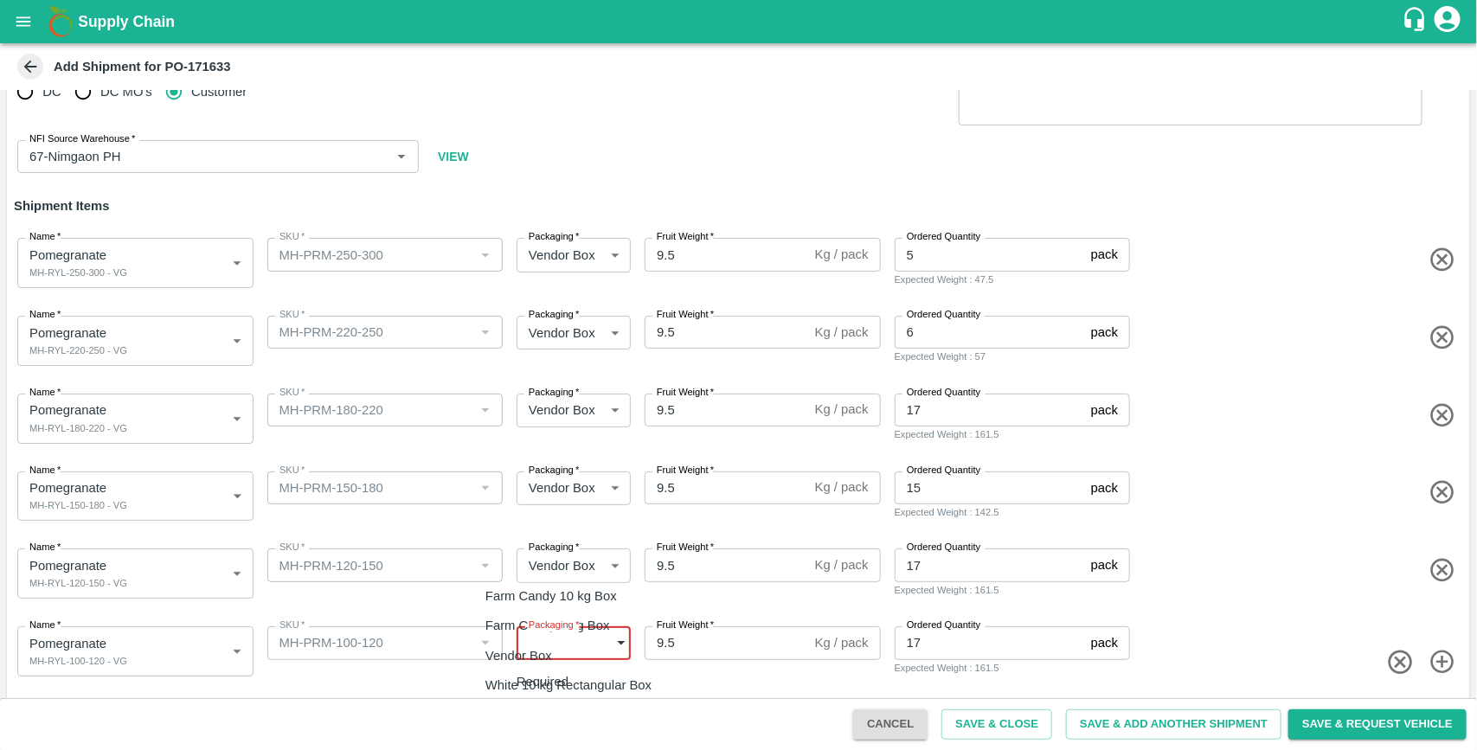
click at [593, 647] on body "Supply Chain Add Shipment for PO-171633 Type DC DC MO's Customer Customer (Mate…" at bounding box center [738, 375] width 1477 height 750
click at [556, 659] on div "Vendor Box" at bounding box center [522, 655] width 75 height 19
type input "276"
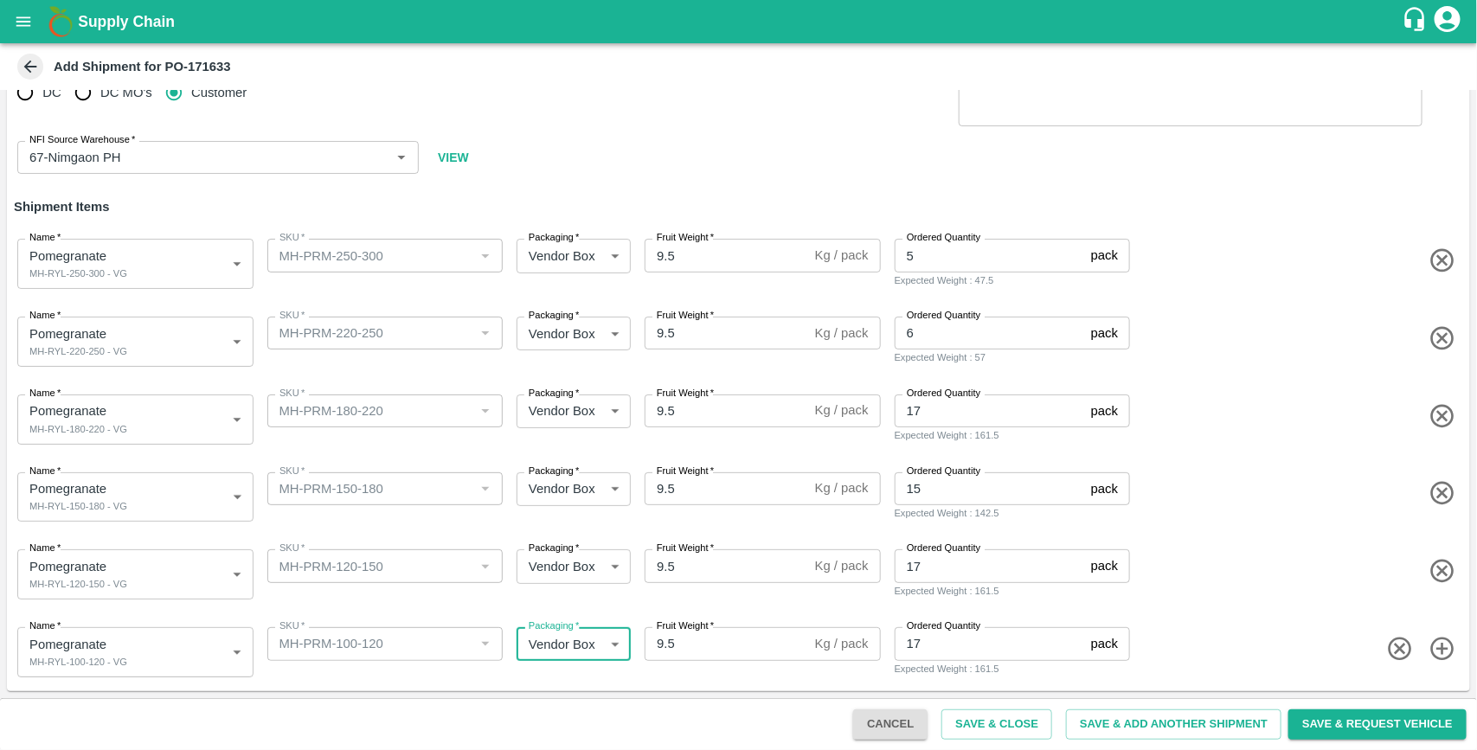
scroll to position [54, 0]
click at [685, 260] on input "9.5" at bounding box center [727, 255] width 164 height 33
type input "9.8"
click at [695, 331] on input "9.5" at bounding box center [727, 333] width 164 height 33
type input "9.8"
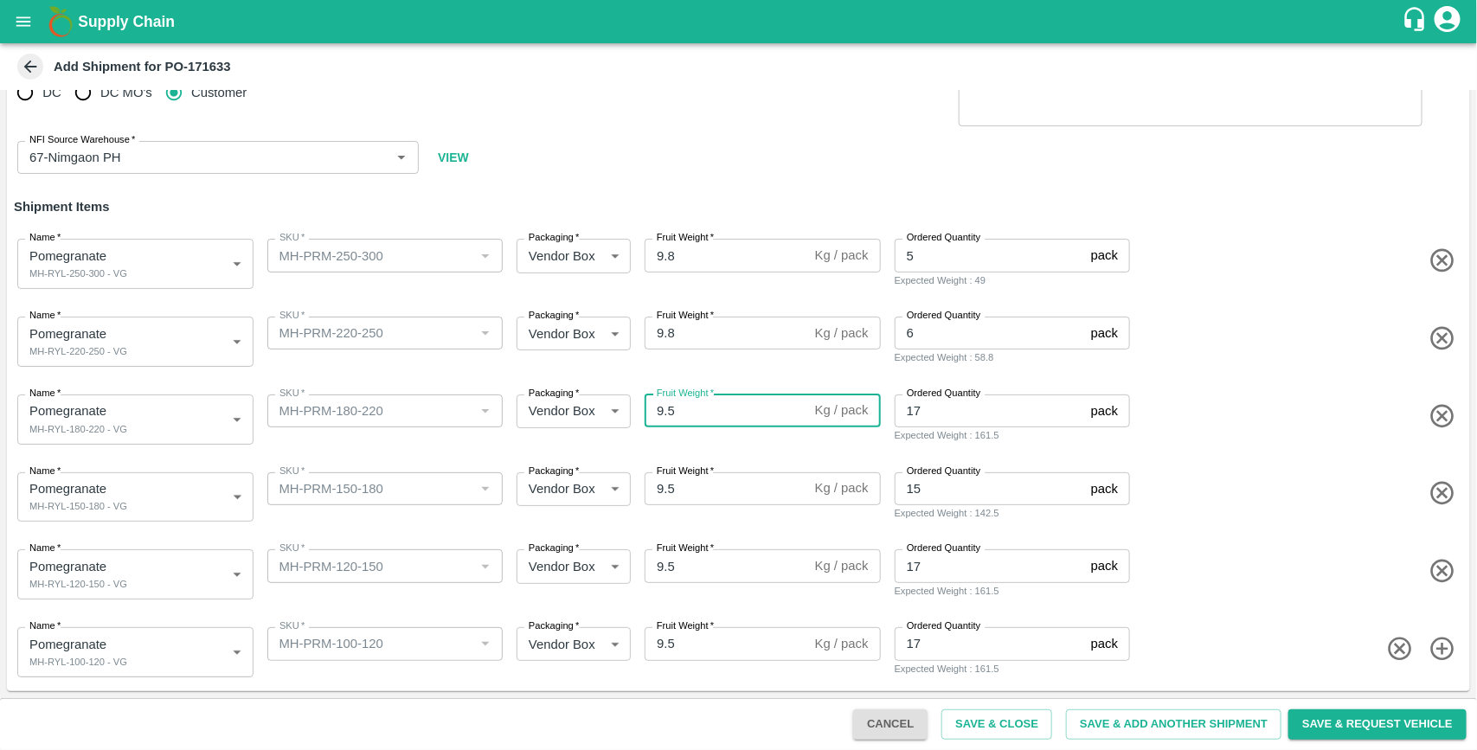
click at [680, 414] on input "9.5" at bounding box center [727, 411] width 164 height 33
type input "9.8"
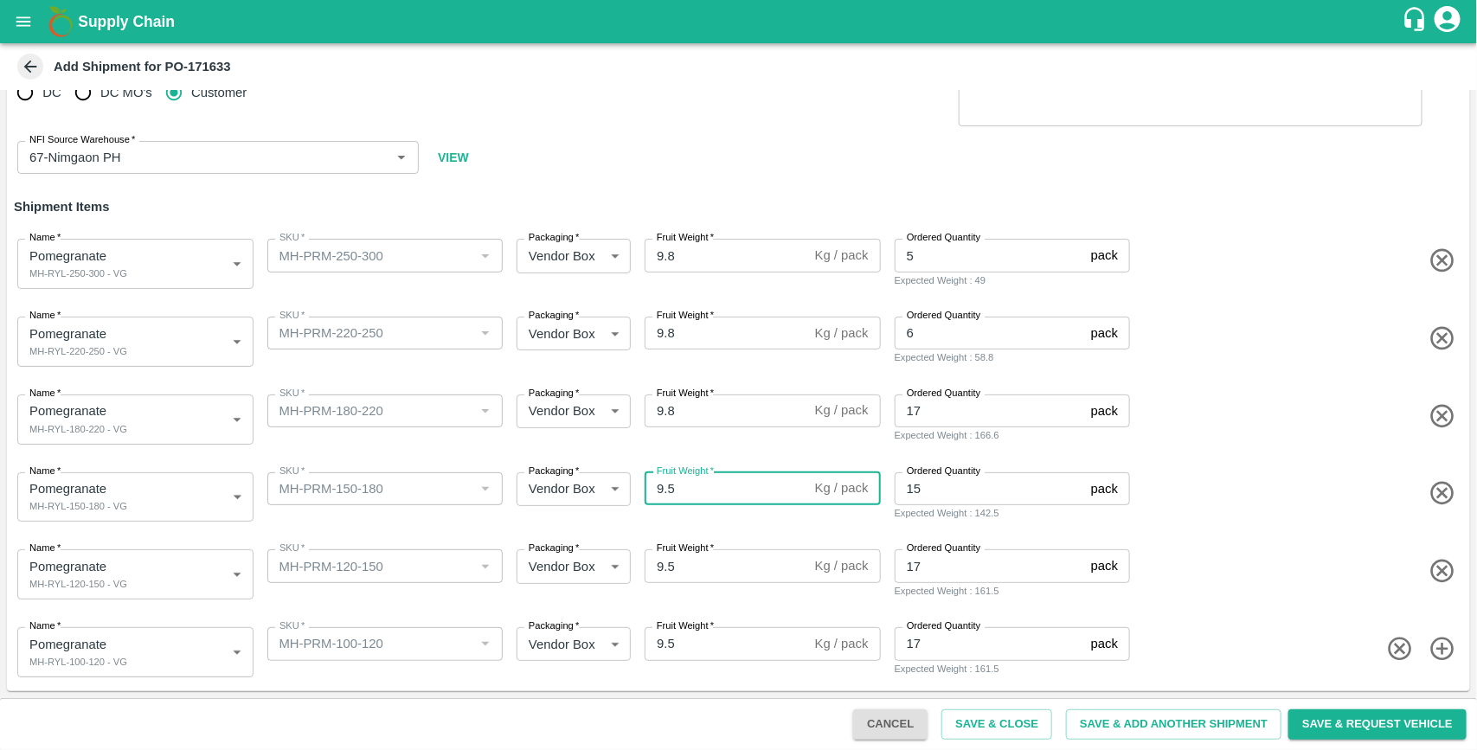
click at [685, 489] on input "9.5" at bounding box center [727, 488] width 164 height 33
type input "9.8"
click at [688, 565] on input "9.5" at bounding box center [727, 566] width 164 height 33
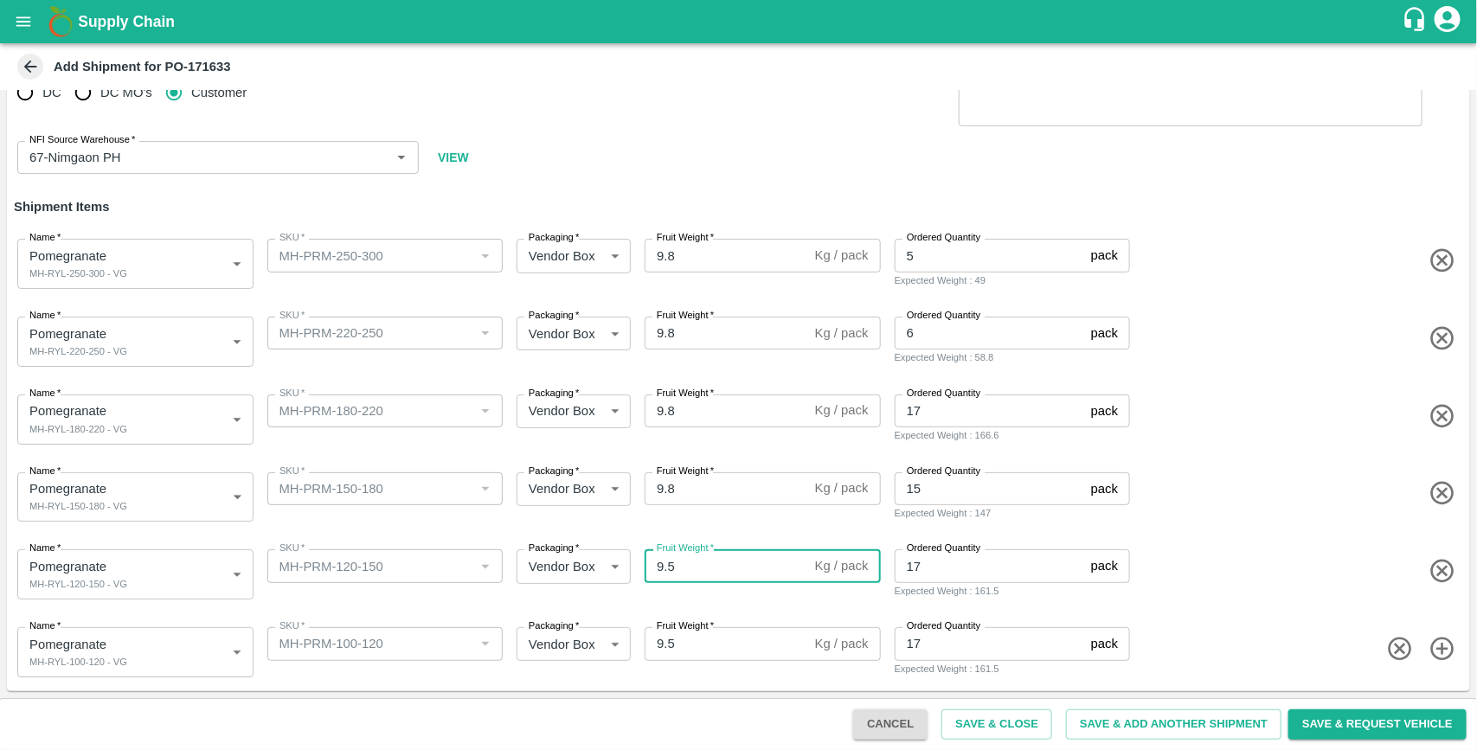
click at [688, 565] on input "9.5" at bounding box center [727, 566] width 164 height 33
type input "9.8"
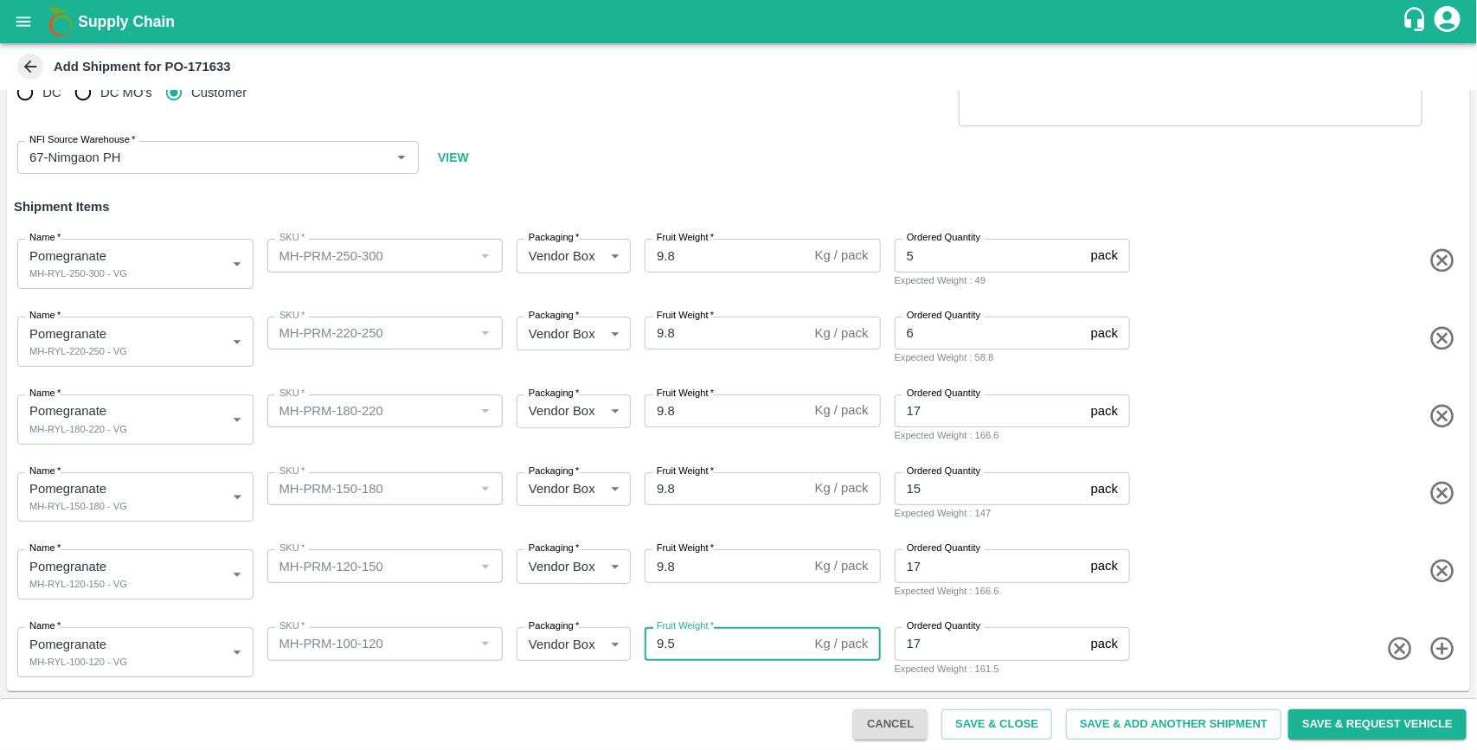
click at [708, 652] on input "9.5" at bounding box center [727, 643] width 164 height 33
type input "9.8"
click at [1256, 325] on span at bounding box center [1299, 339] width 330 height 29
click at [1356, 727] on button "Save & Request Vehicle" at bounding box center [1378, 725] width 178 height 30
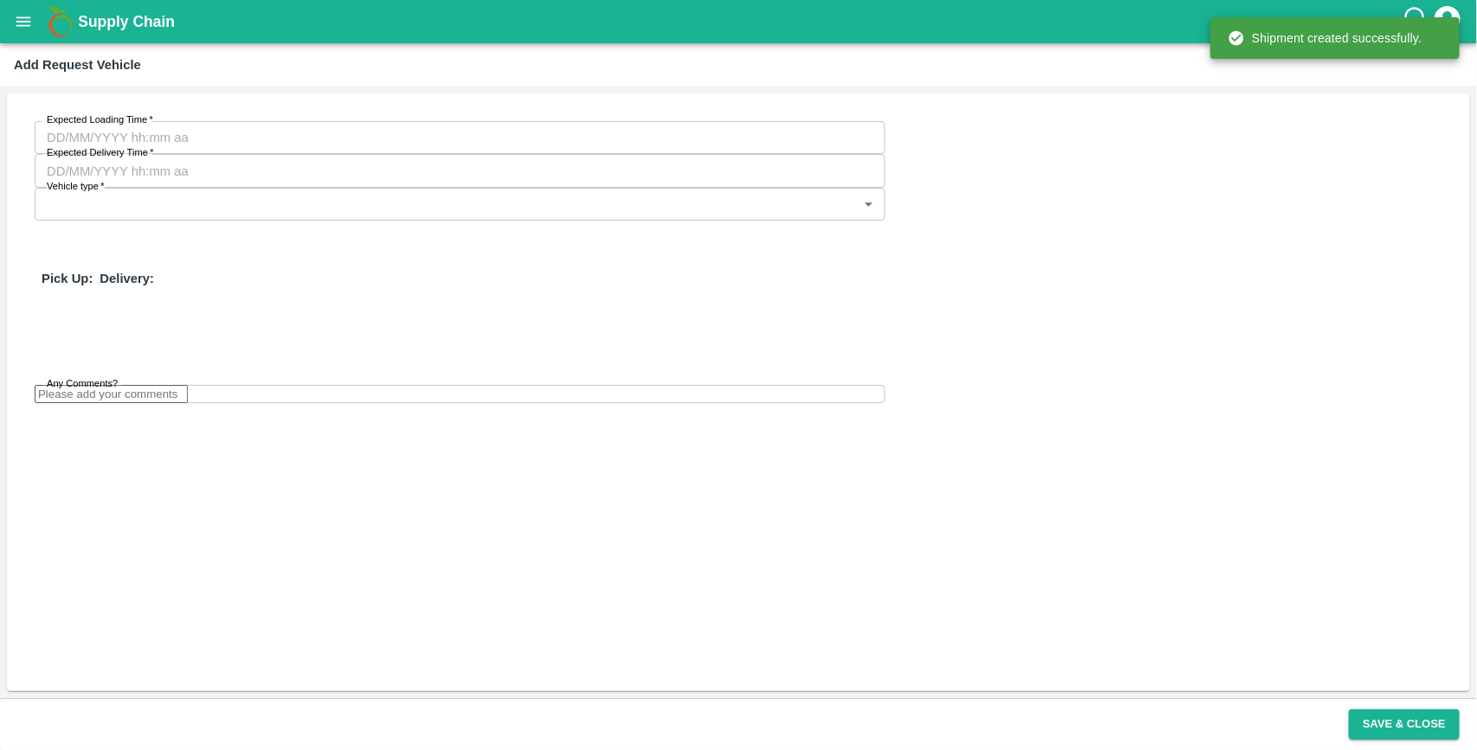
type input "[DATE] 04:52 AM"
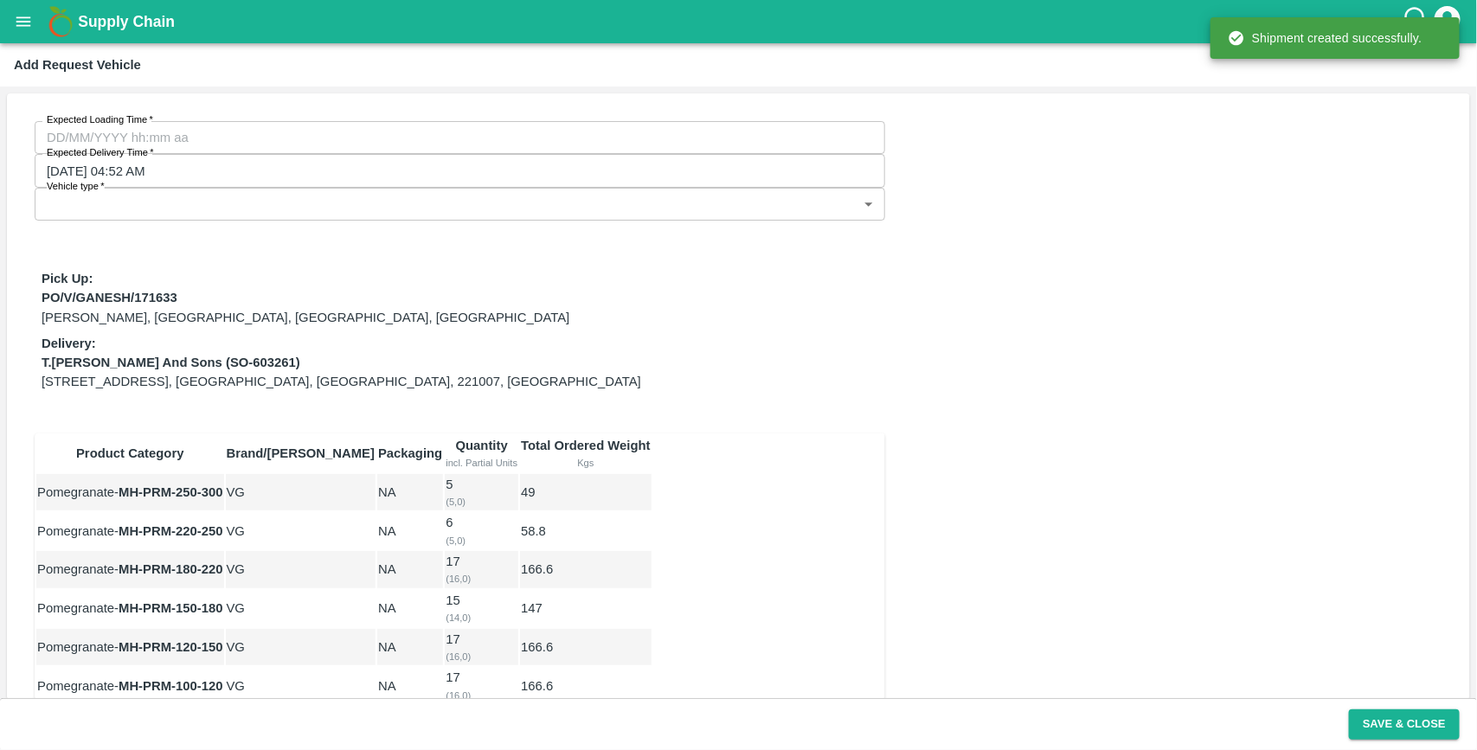
type input "DD/MM/YYYY hh:mm aa"
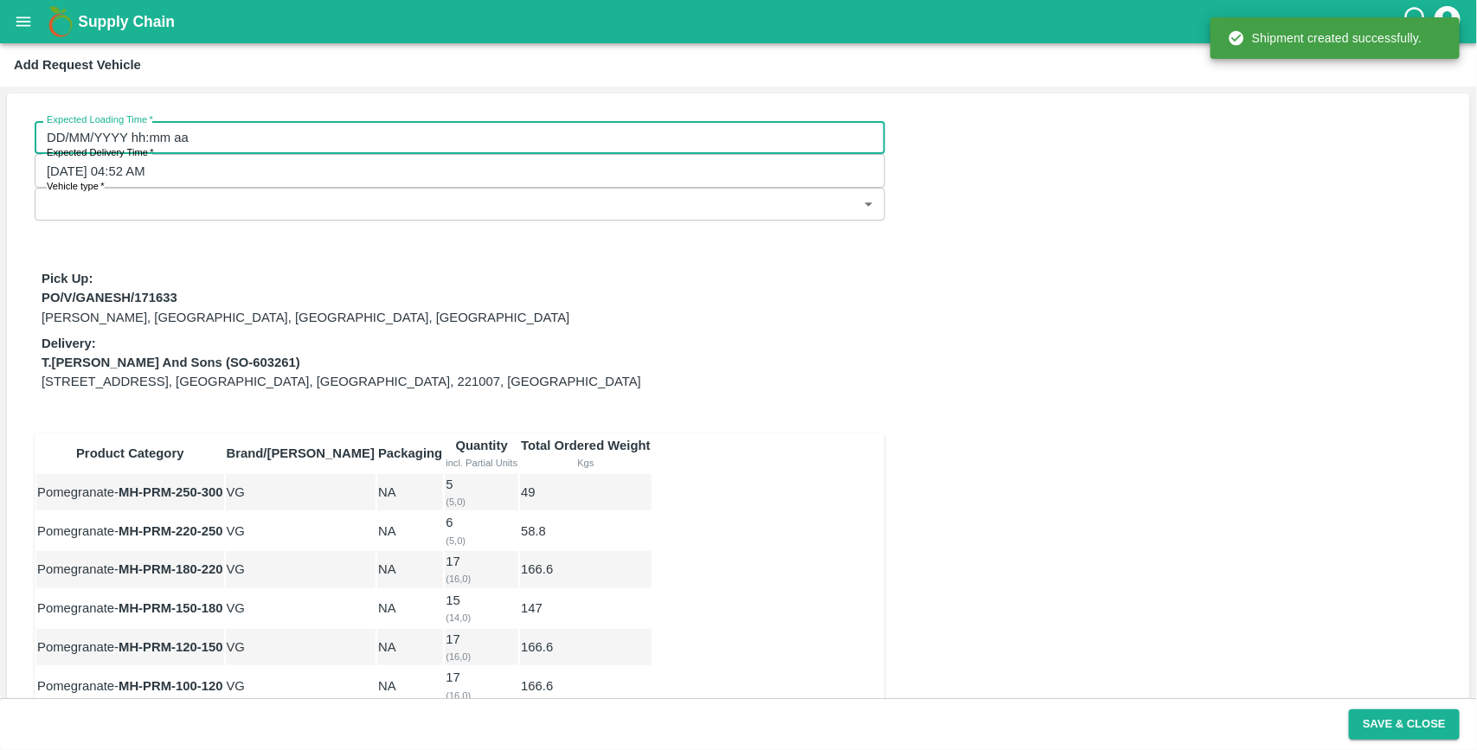
click at [260, 139] on input "DD/MM/YYYY hh:mm aa" at bounding box center [454, 137] width 839 height 33
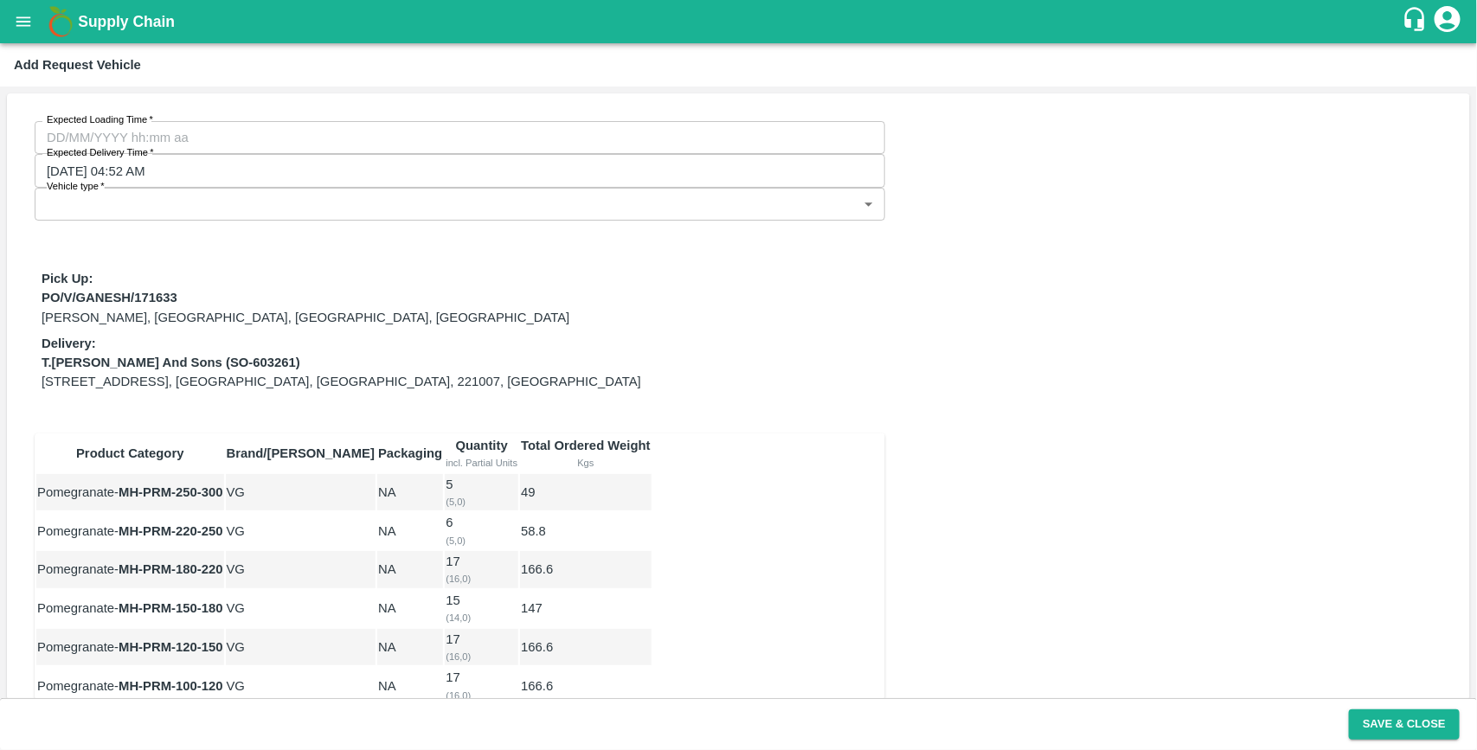
type input "[DATE] 12:00 AM"
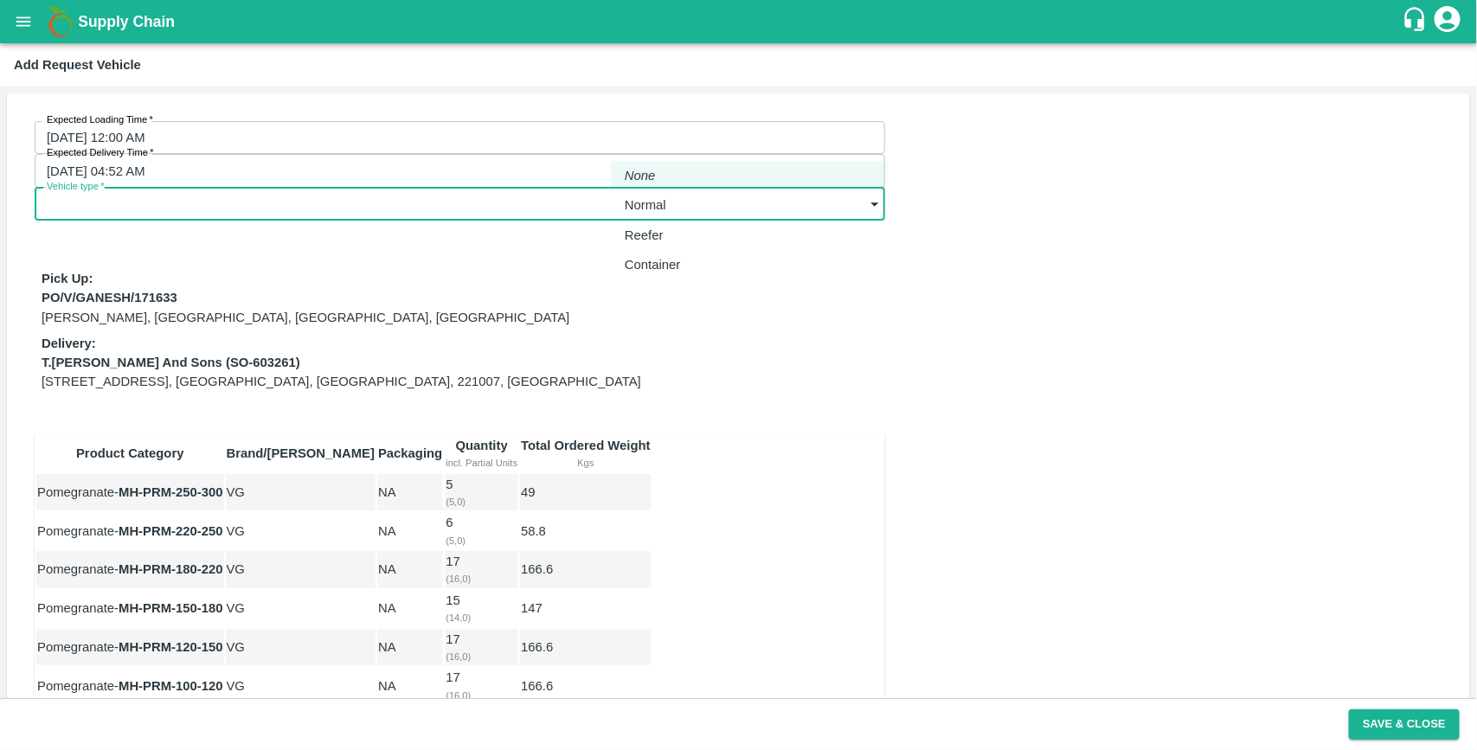
click at [781, 136] on body "Supply Chain Add Request Vehicle Expected Loading Time   * [DATE] 12:00 AM Expe…" at bounding box center [738, 375] width 1477 height 750
click at [662, 201] on p "Normal" at bounding box center [646, 205] width 42 height 19
type input "1"
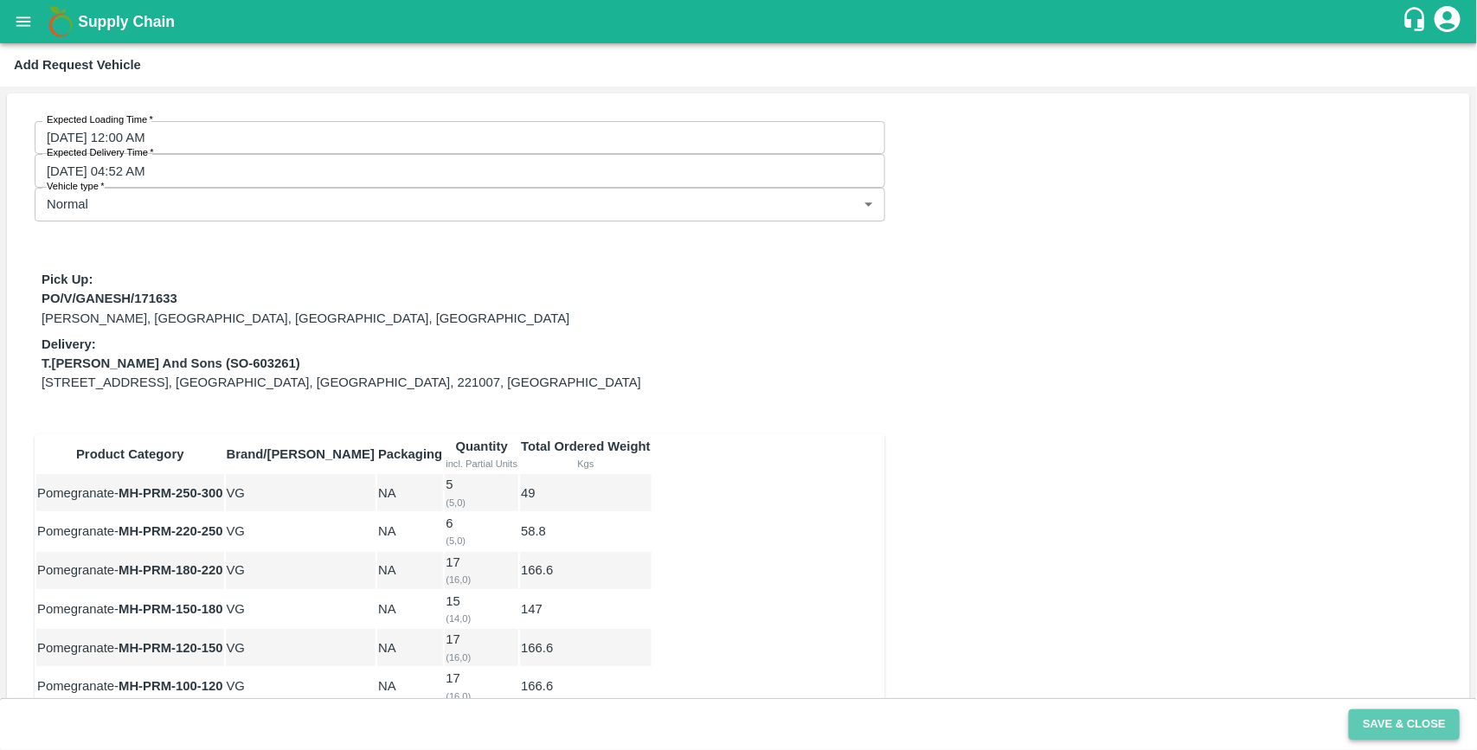
click at [1398, 719] on button "Save & Close" at bounding box center [1404, 725] width 111 height 30
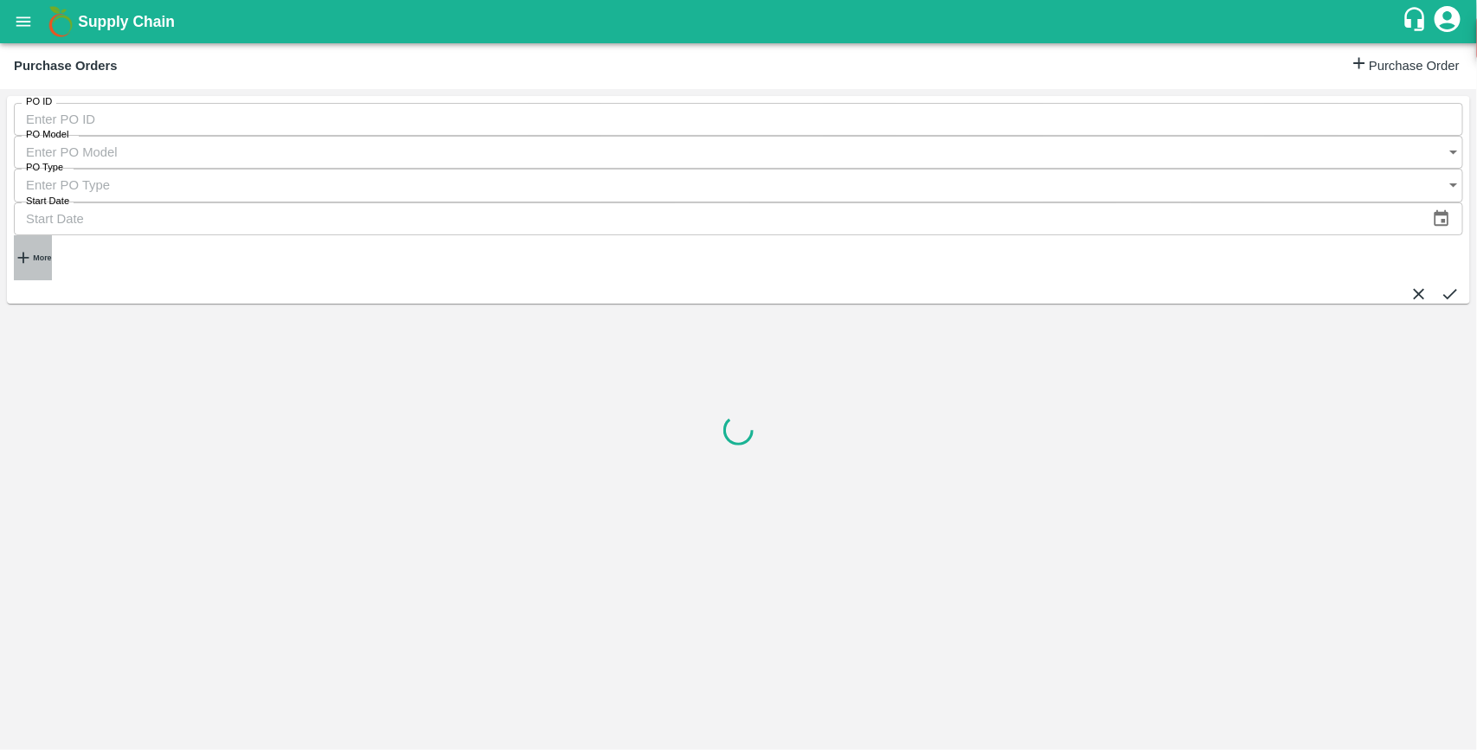
click at [49, 254] on h6 "More" at bounding box center [42, 258] width 18 height 9
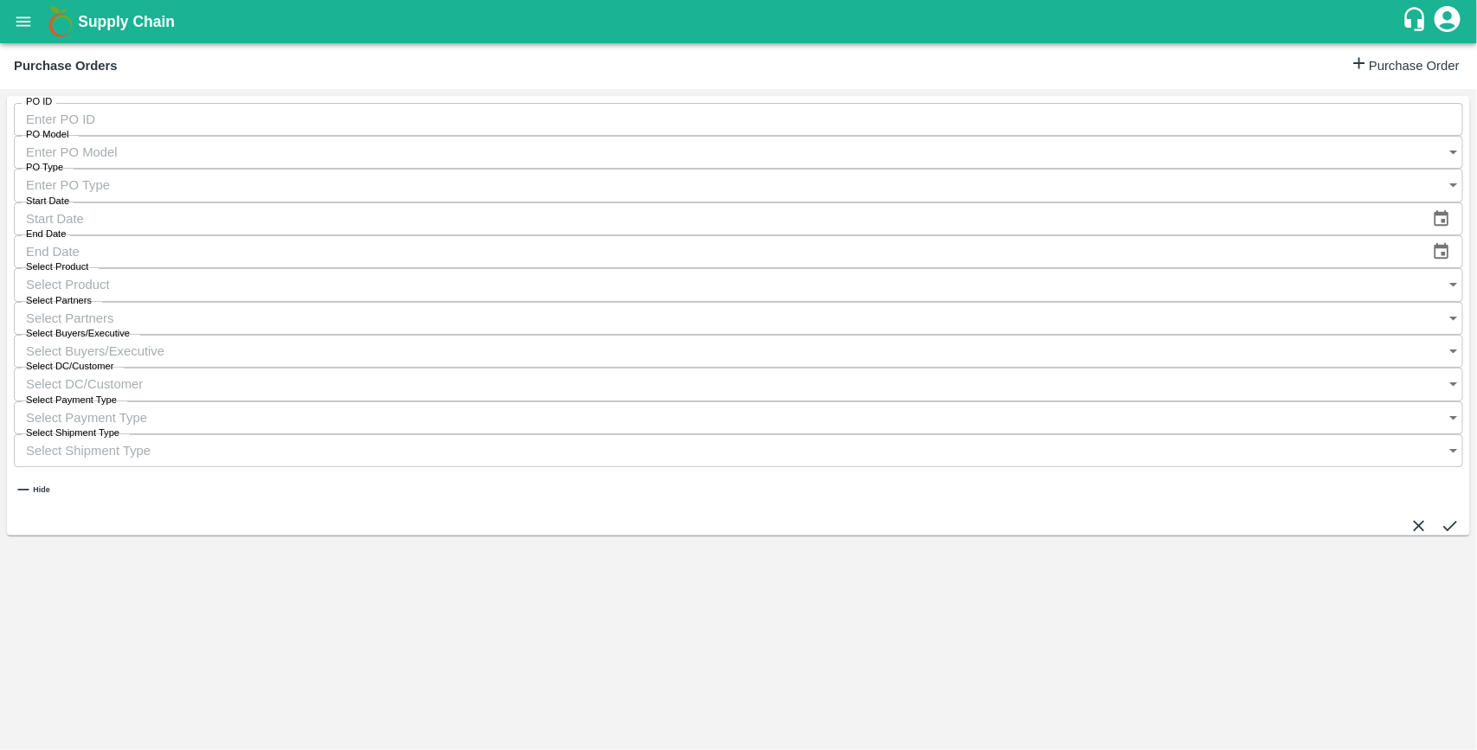
click at [954, 335] on input "Select Buyers/Executive" at bounding box center [722, 351] width 1416 height 33
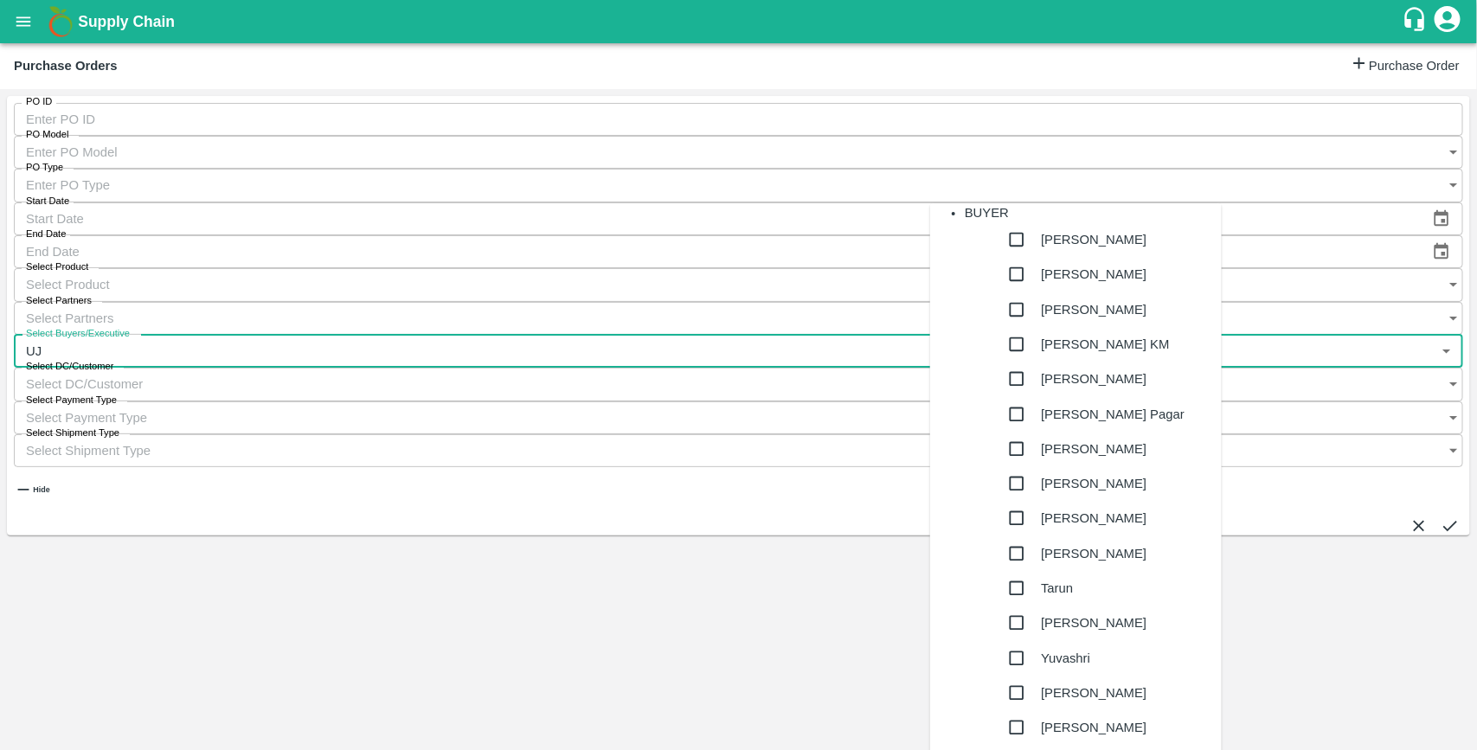
type input "UJJ"
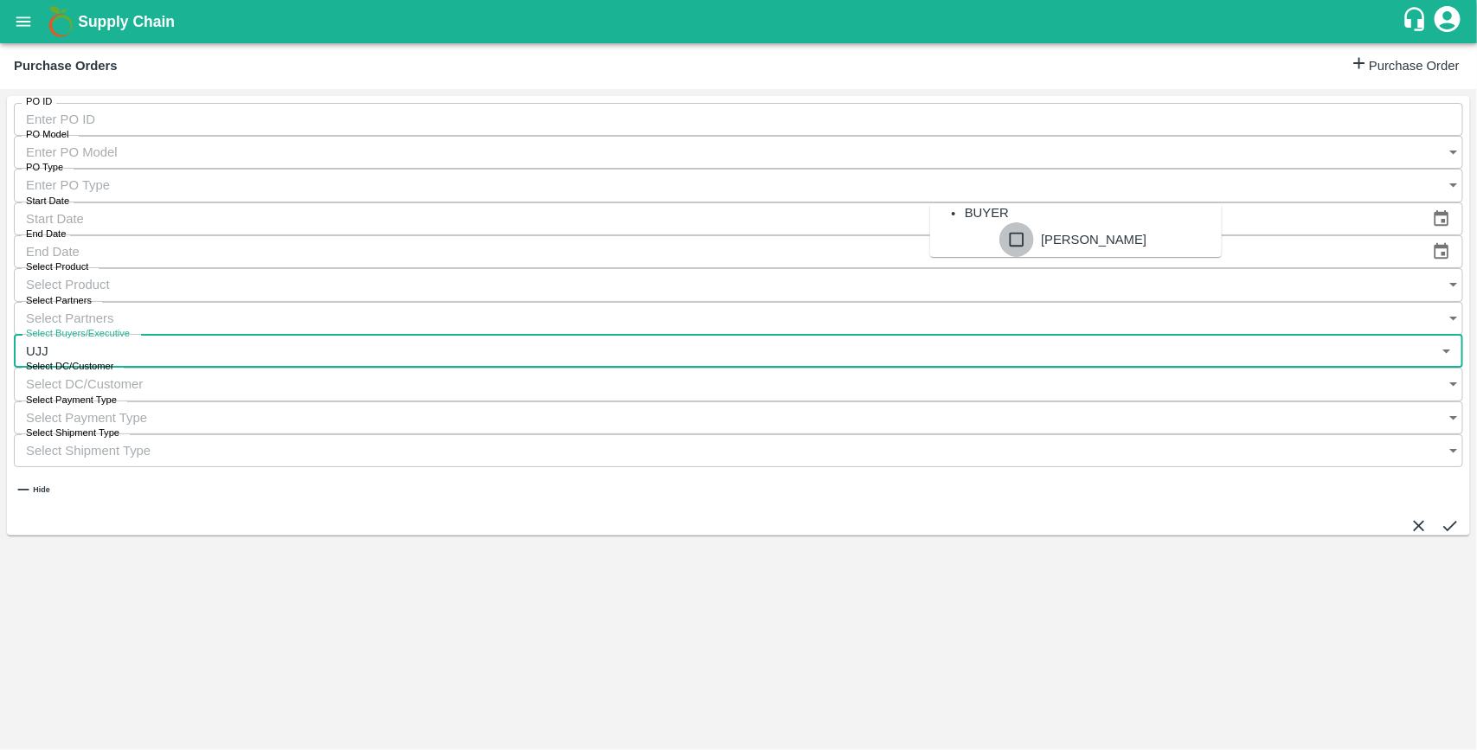
click at [1000, 257] on input "checkbox" at bounding box center [1017, 239] width 35 height 35
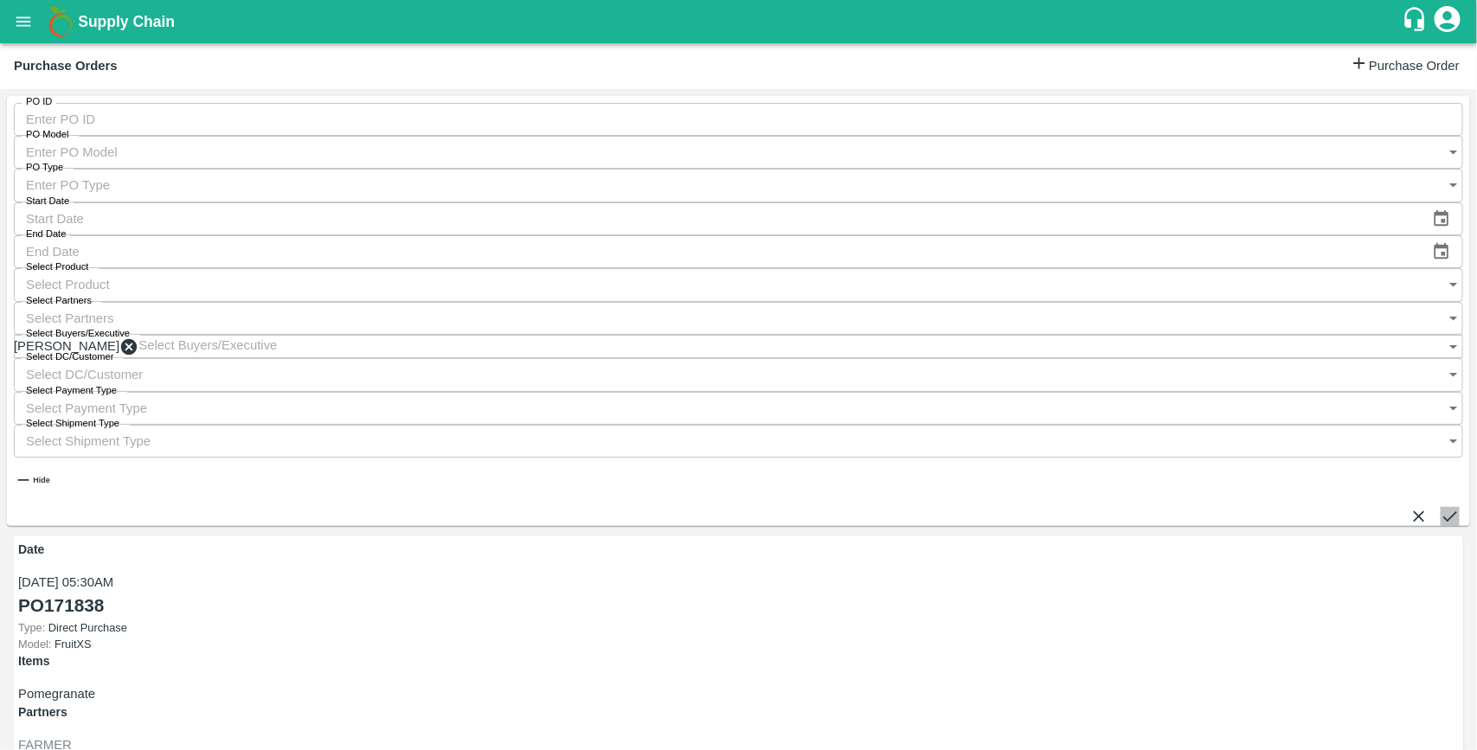
click at [1446, 507] on button "submit" at bounding box center [1450, 516] width 19 height 19
